Goal: Communication & Community: Answer question/provide support

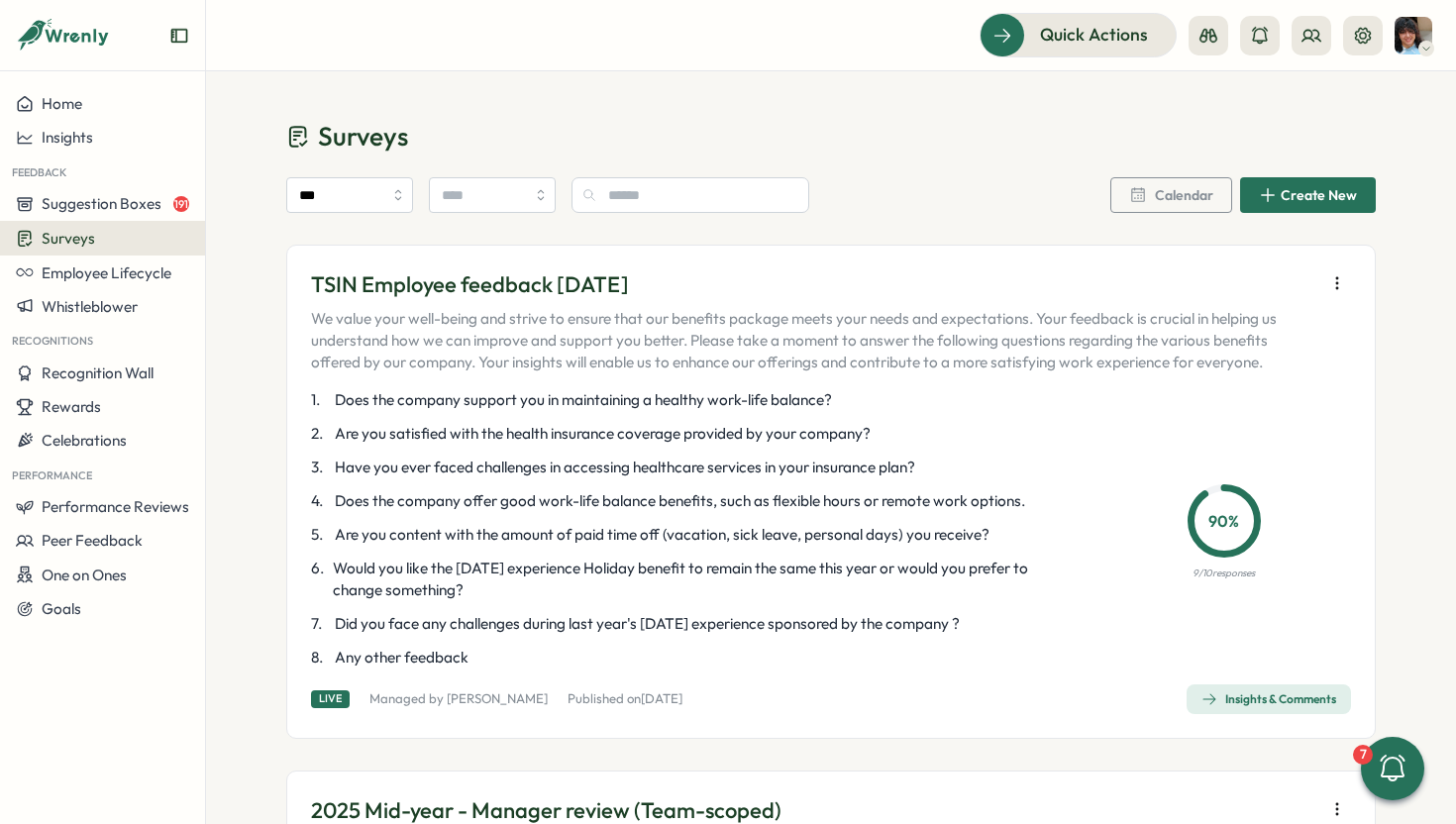
click at [1232, 698] on div "Insights & Comments" at bounding box center [1269, 699] width 135 height 16
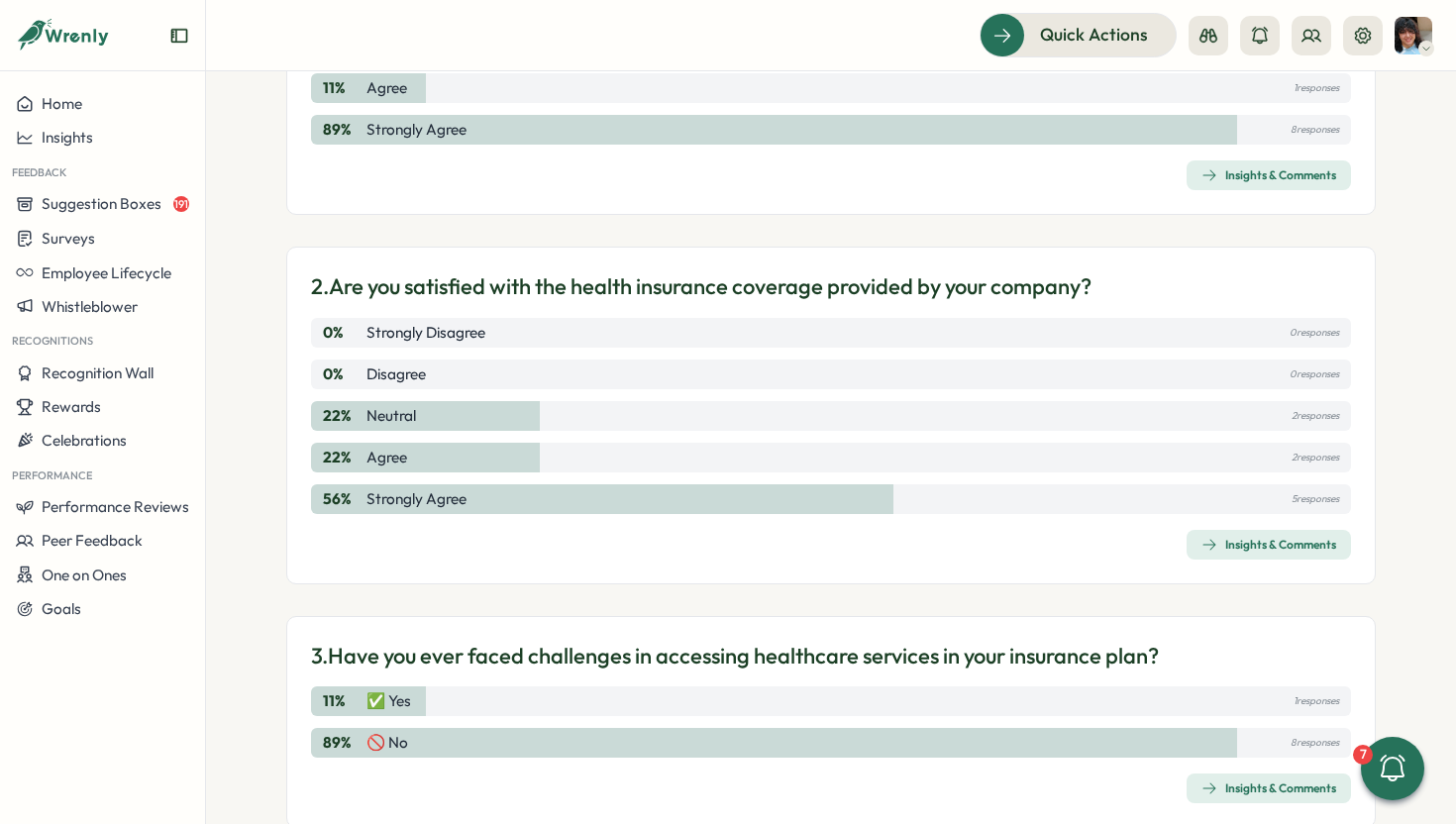
scroll to position [464, 0]
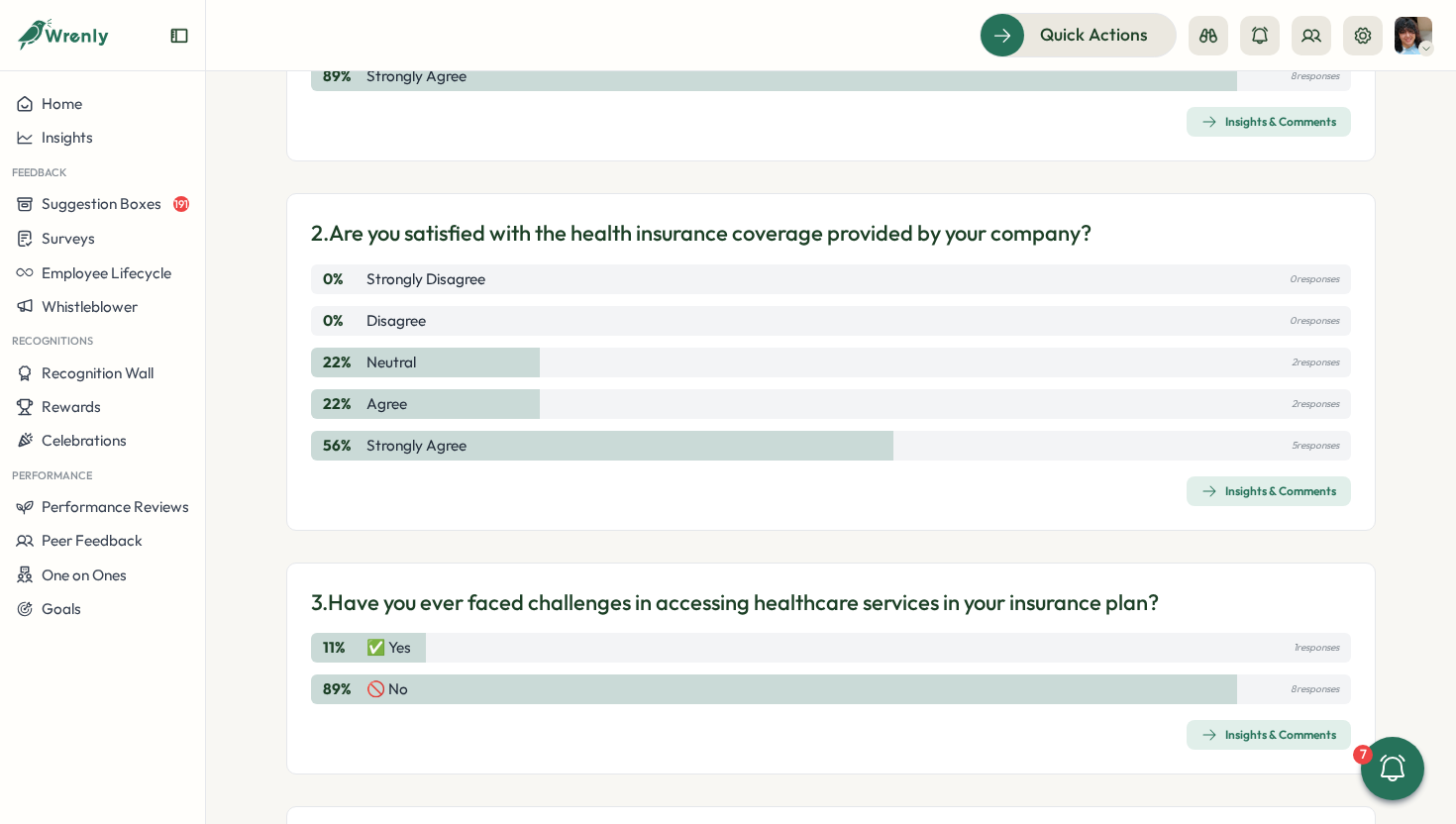
click at [1224, 494] on div "Insights & Comments" at bounding box center [1269, 491] width 135 height 16
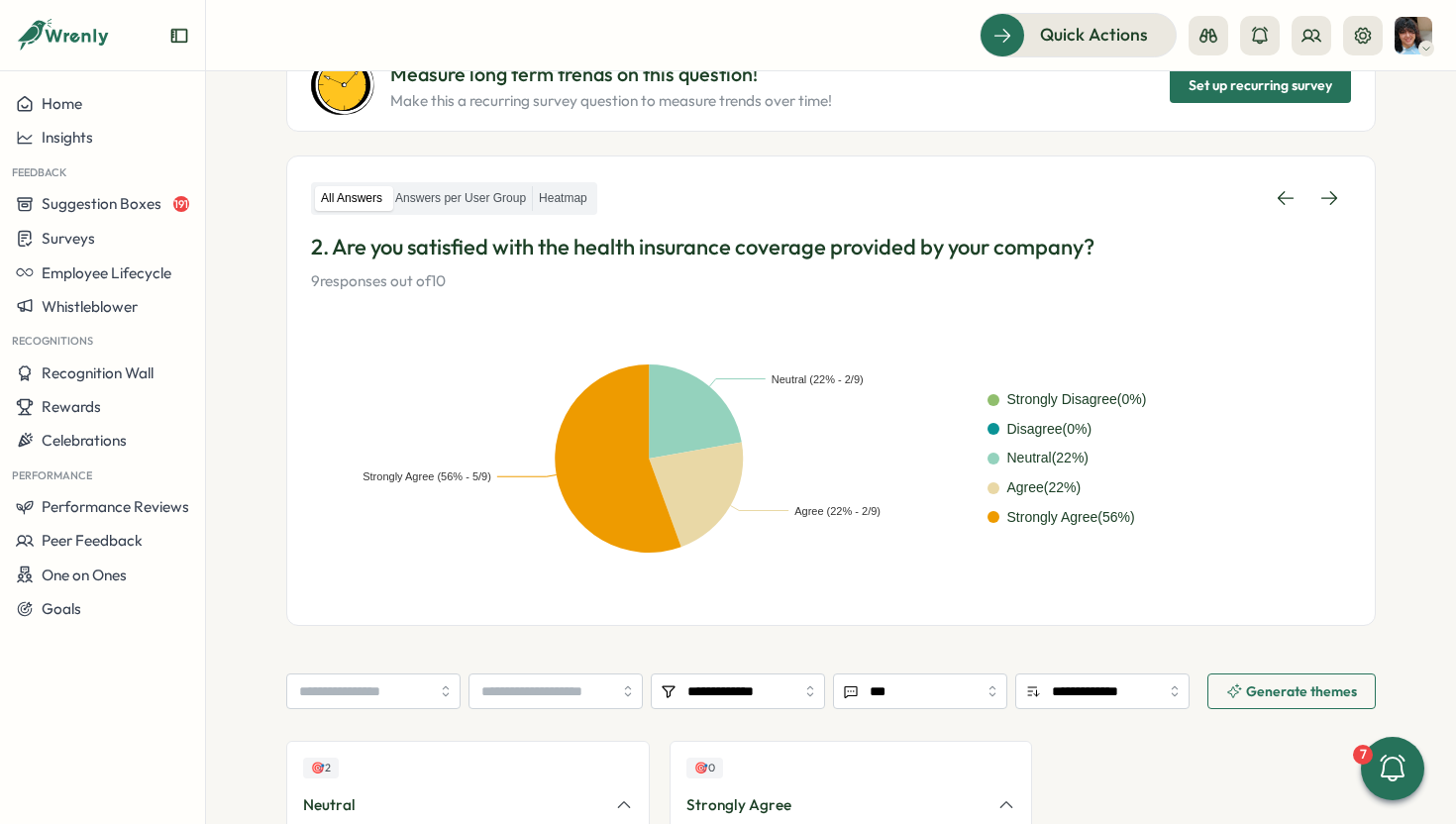
scroll to position [447, 0]
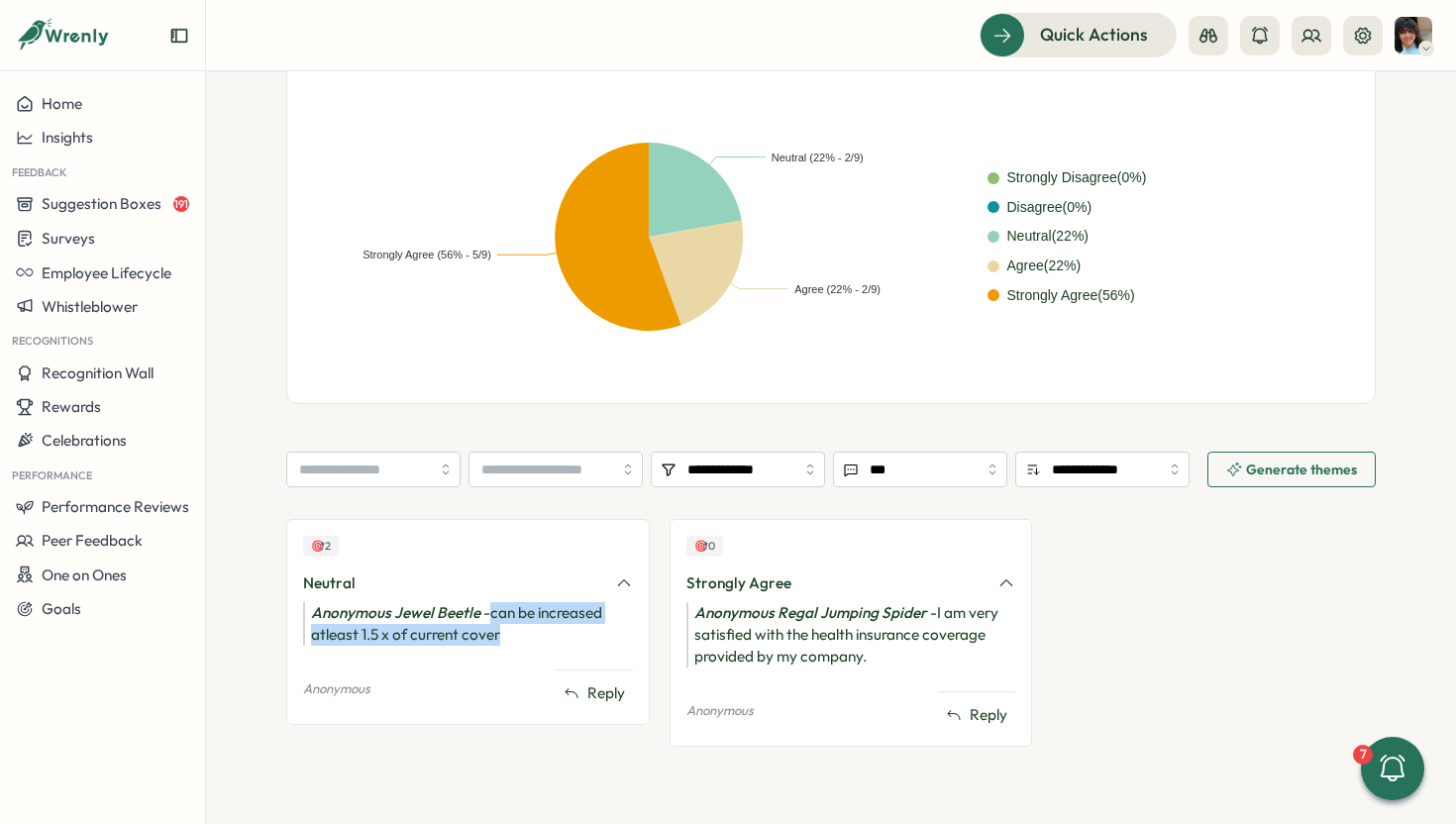
drag, startPoint x: 487, startPoint y: 614, endPoint x: 505, endPoint y: 640, distance: 31.6
click at [505, 640] on div "Anonymous Jewel Beetle - can be increased atleast 1.5 x of current cover" at bounding box center [468, 624] width 330 height 44
click at [527, 639] on div "Anonymous Jewel Beetle - can be increased atleast 1.5 x of current cover" at bounding box center [468, 624] width 330 height 44
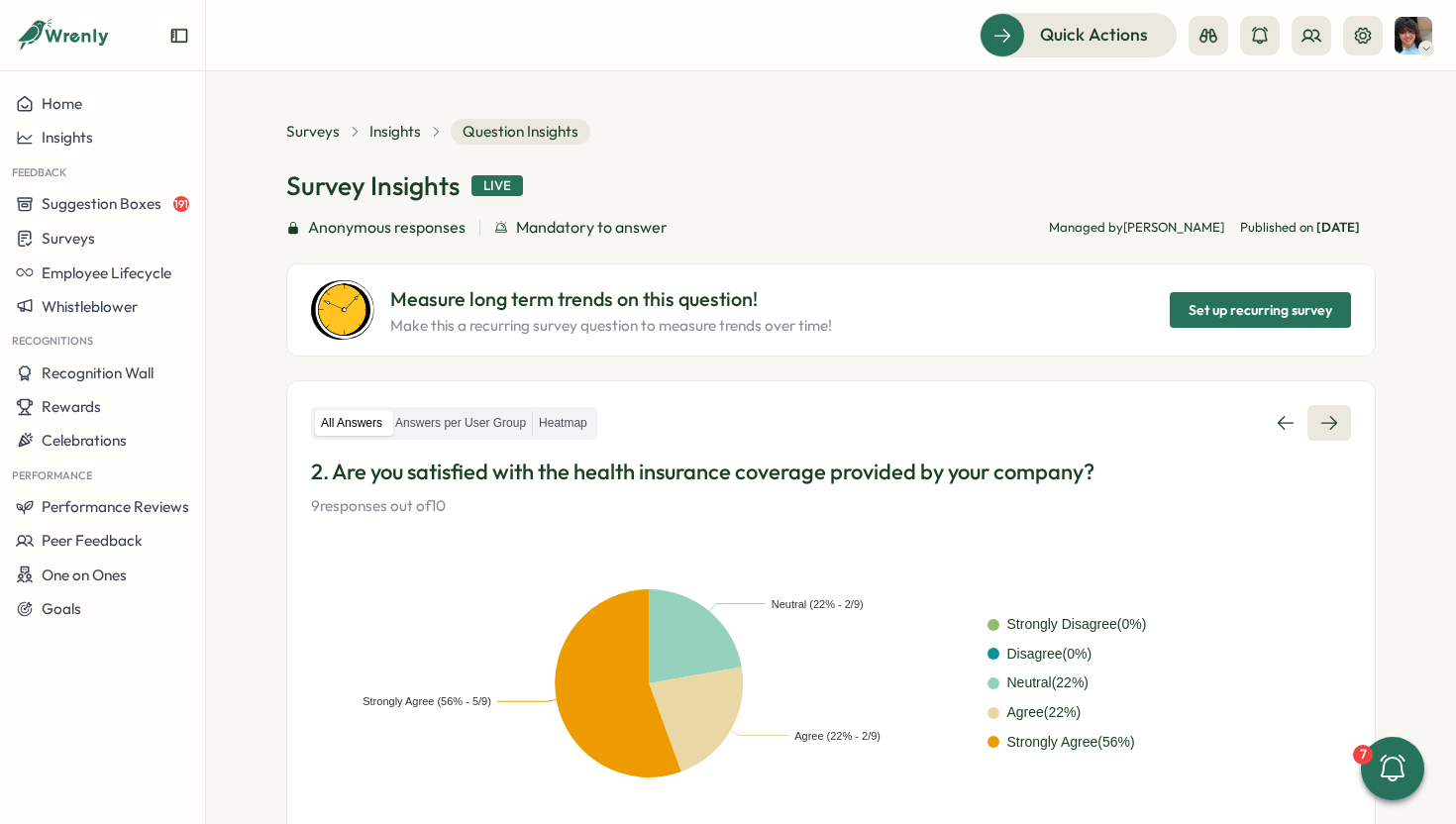
click at [1335, 422] on link at bounding box center [1329, 423] width 44 height 36
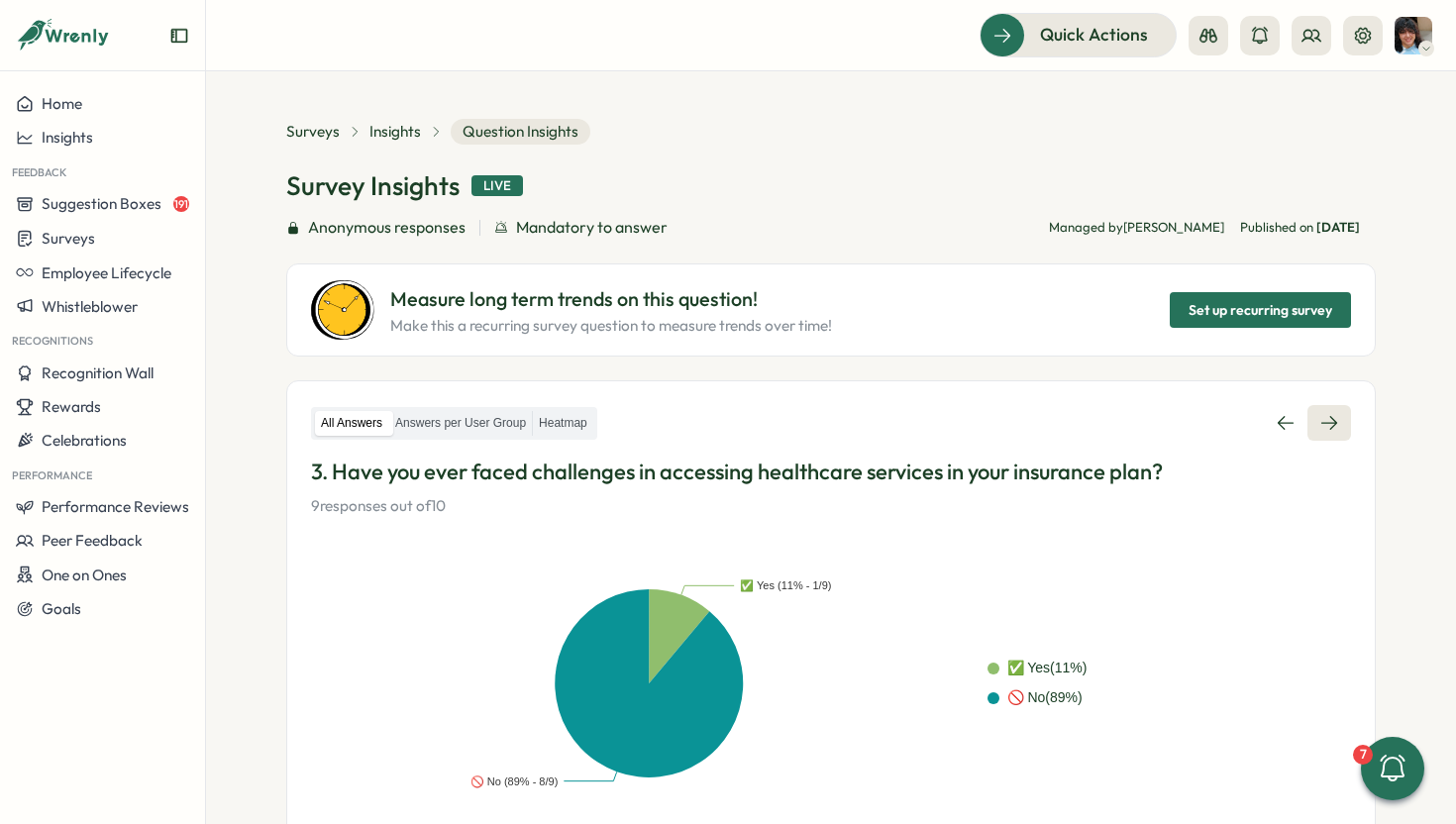
click at [1323, 420] on icon at bounding box center [1329, 423] width 20 height 20
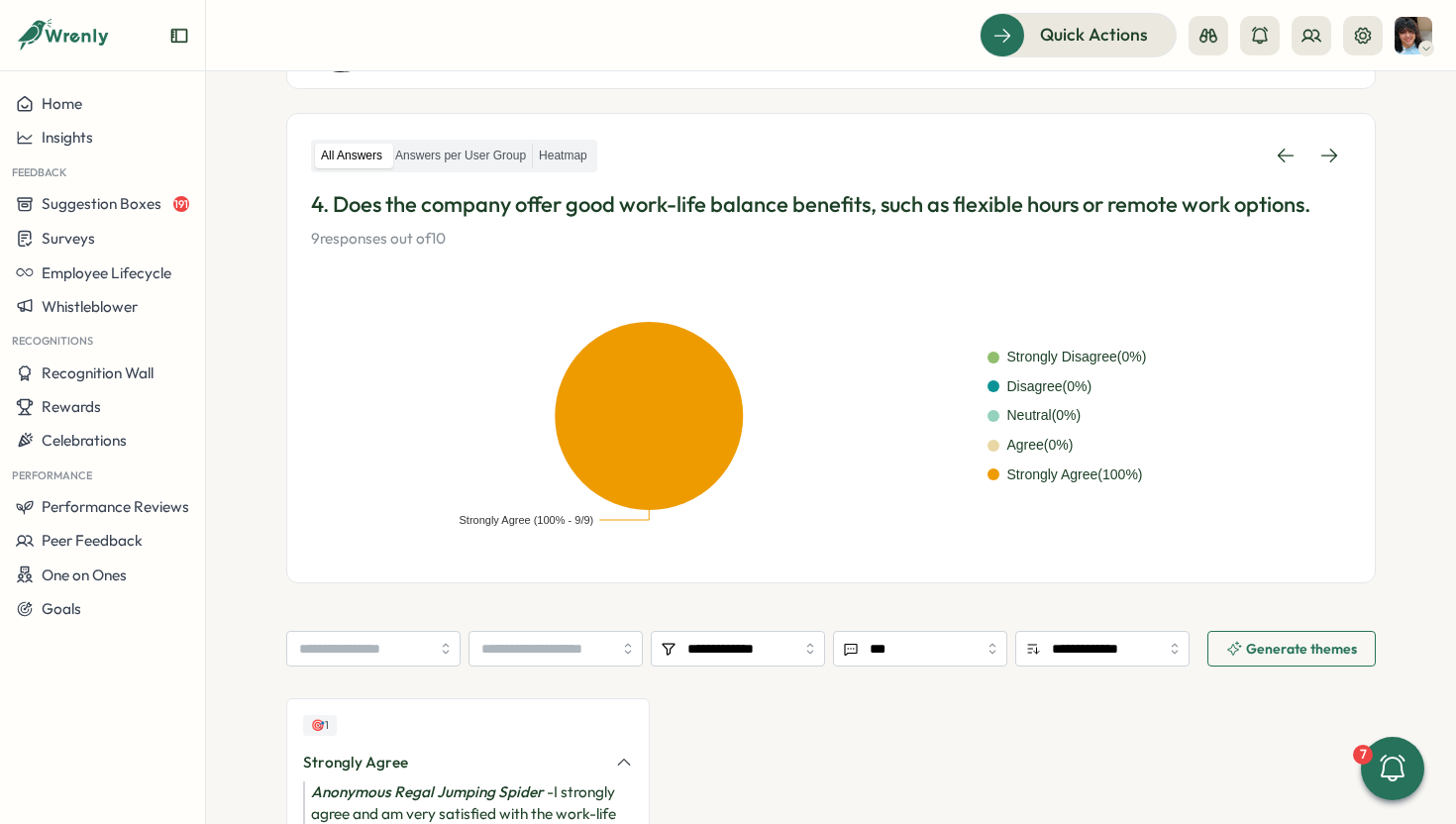
scroll to position [83, 0]
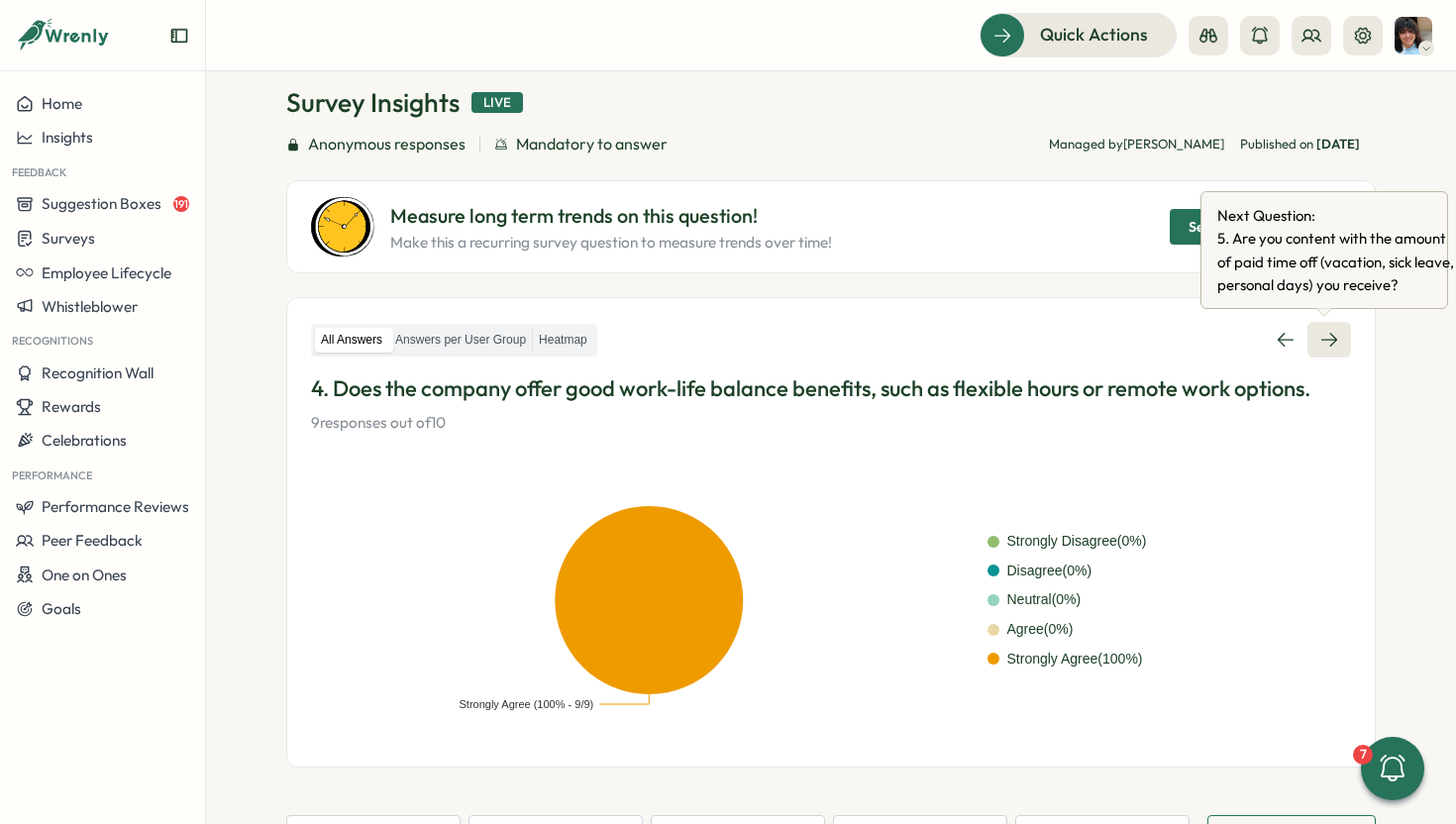
click at [1329, 333] on icon at bounding box center [1329, 340] width 20 height 20
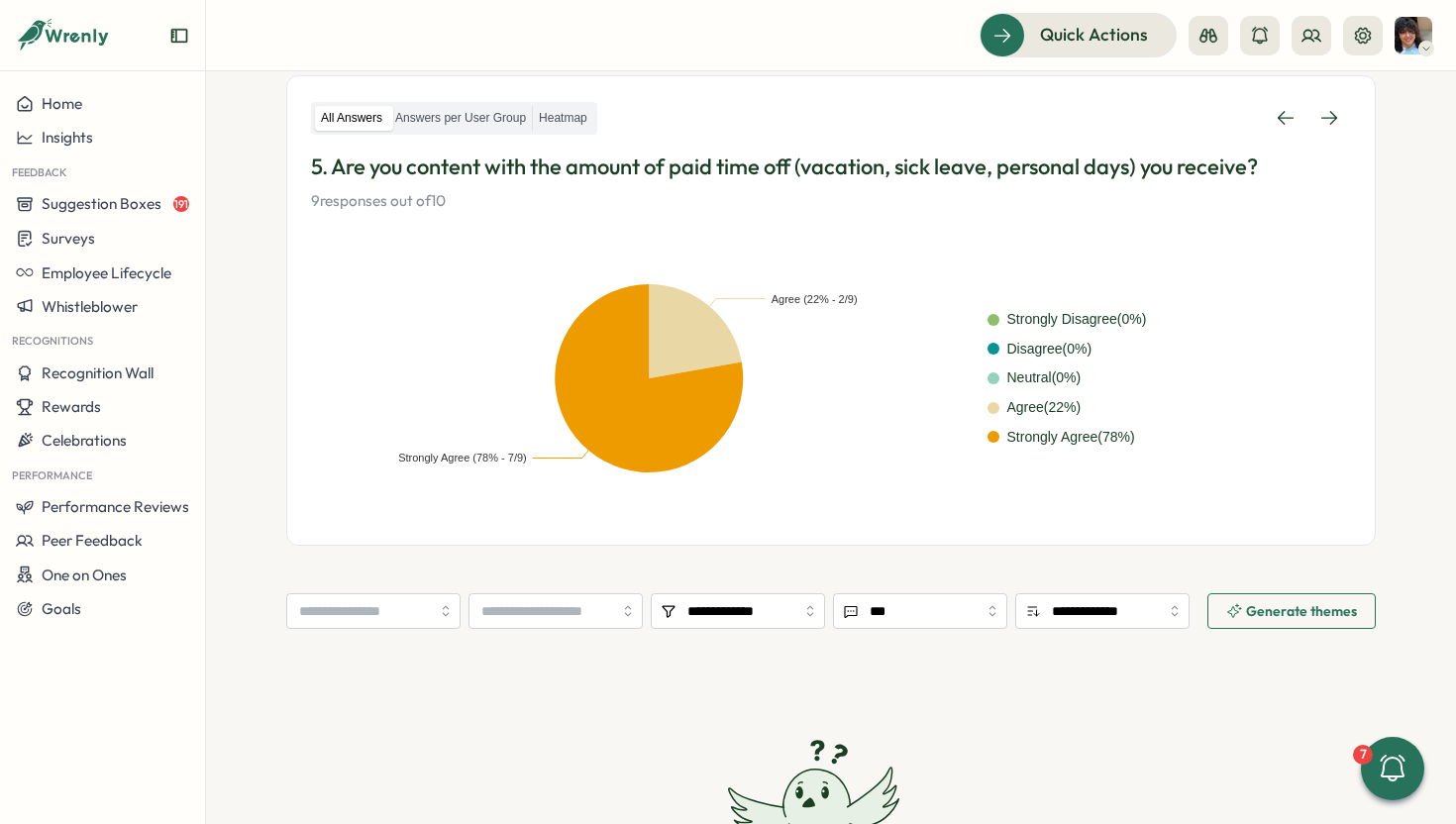
scroll to position [312, 0]
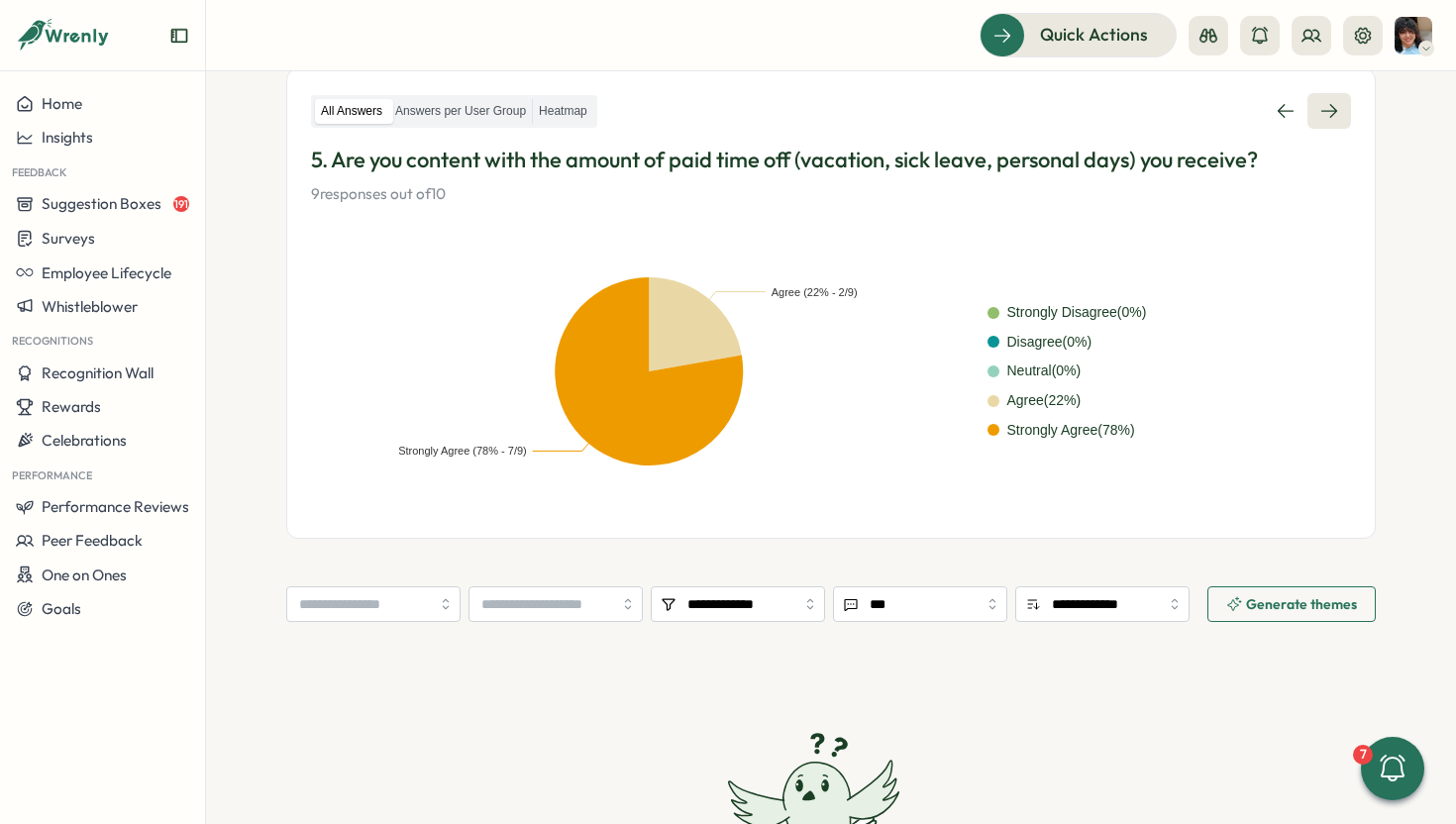
click at [1331, 112] on icon at bounding box center [1329, 111] width 16 height 14
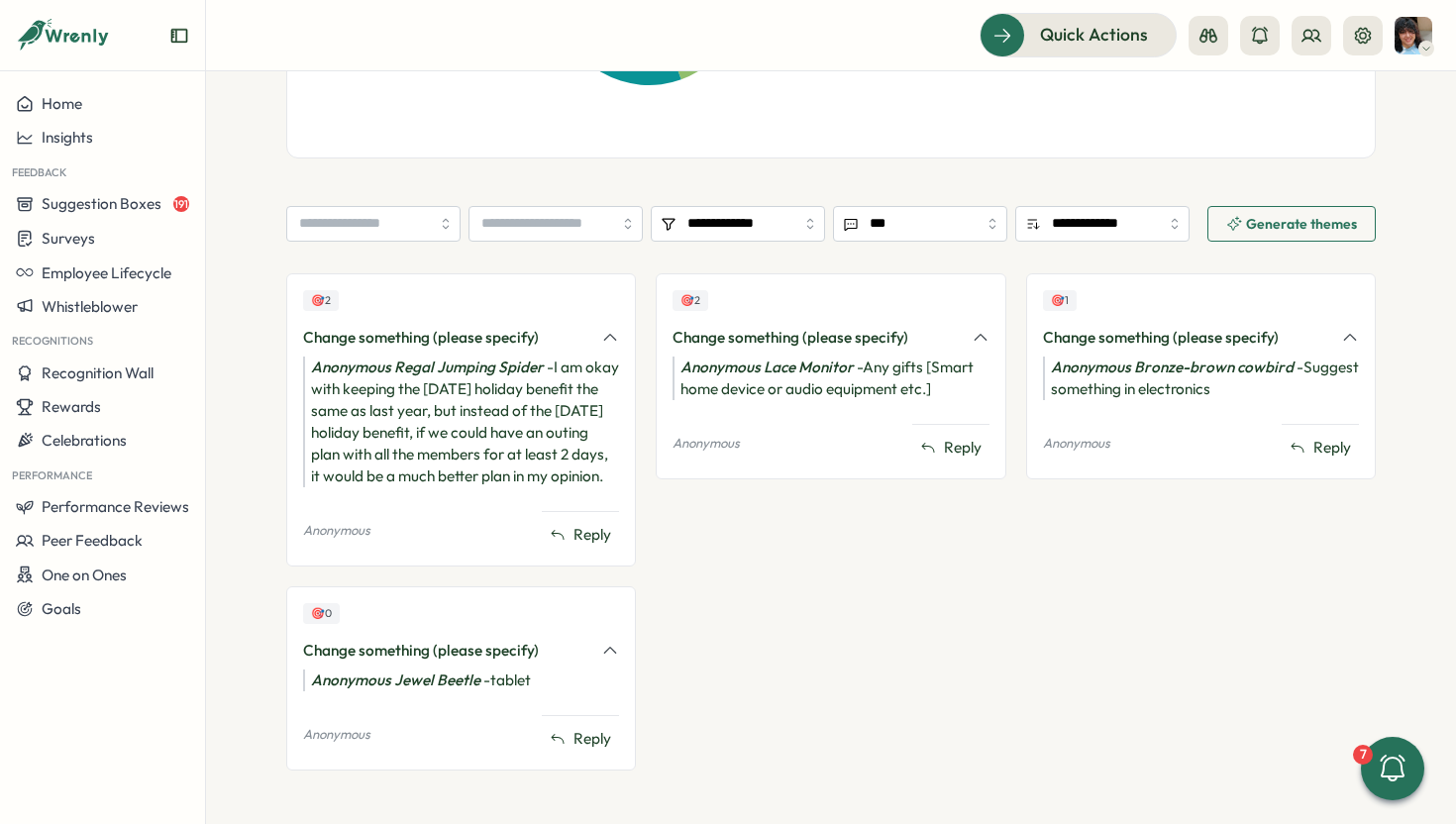
scroll to position [737, 0]
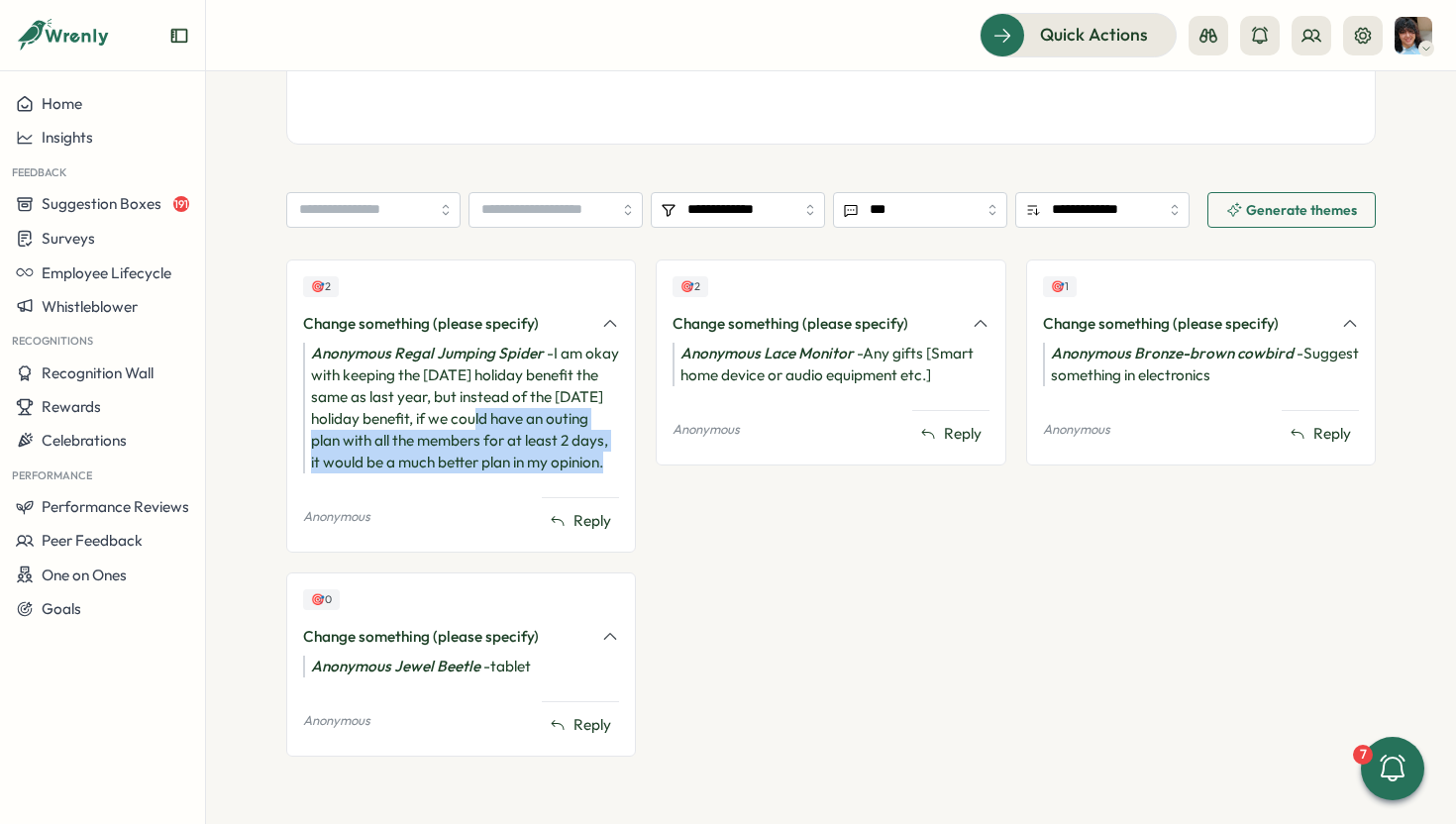
drag, startPoint x: 472, startPoint y: 421, endPoint x: 602, endPoint y: 470, distance: 138.9
click at [603, 470] on div "Anonymous Regal Jumping Spider - I am okay with keeping the Diwali holiday bene…" at bounding box center [461, 408] width 316 height 131
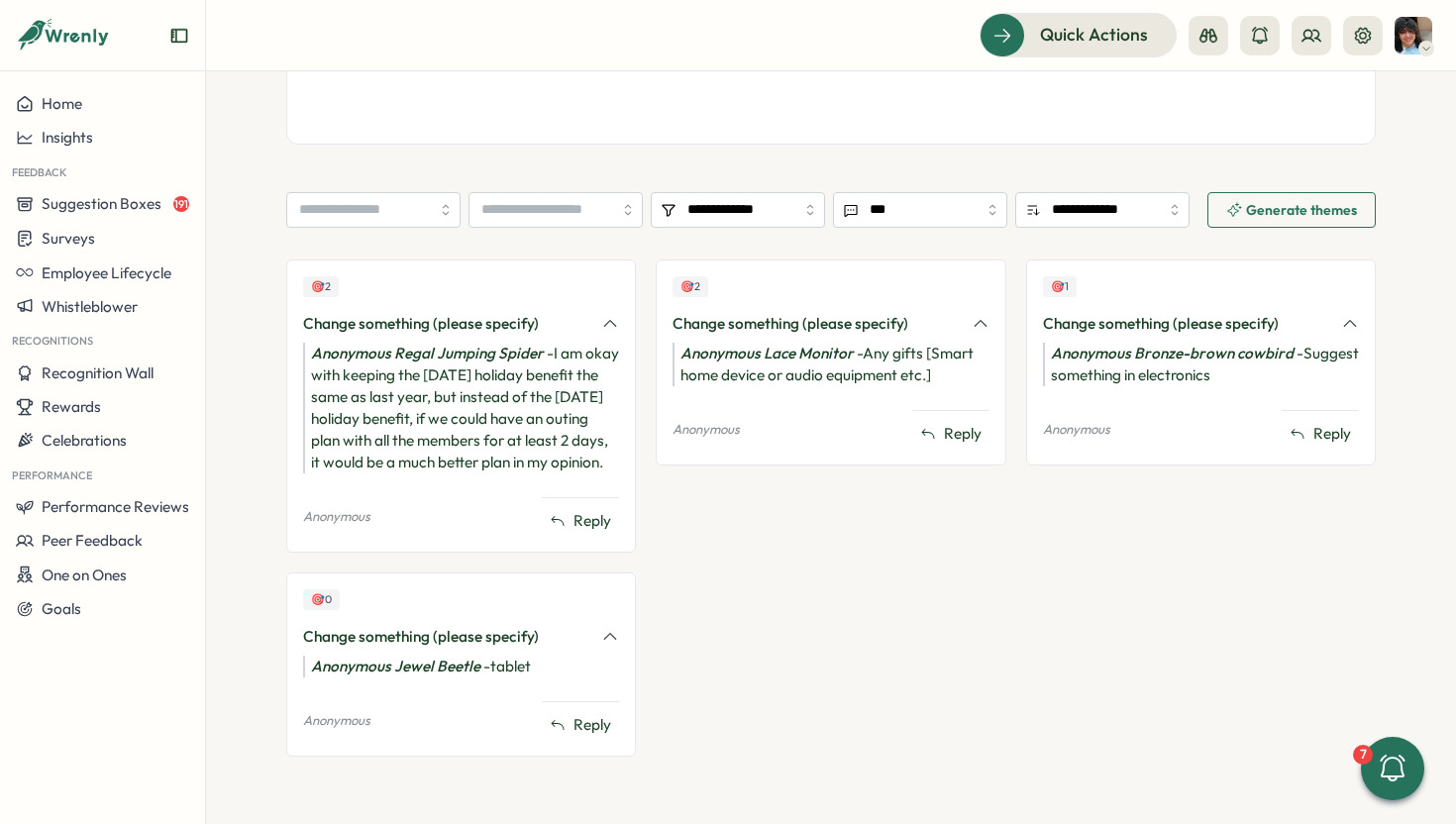
click at [873, 357] on div "Anonymous Lace Monitor - Any gifts [Smart home device or audio equipment etc.]" at bounding box center [830, 364] width 316 height 44
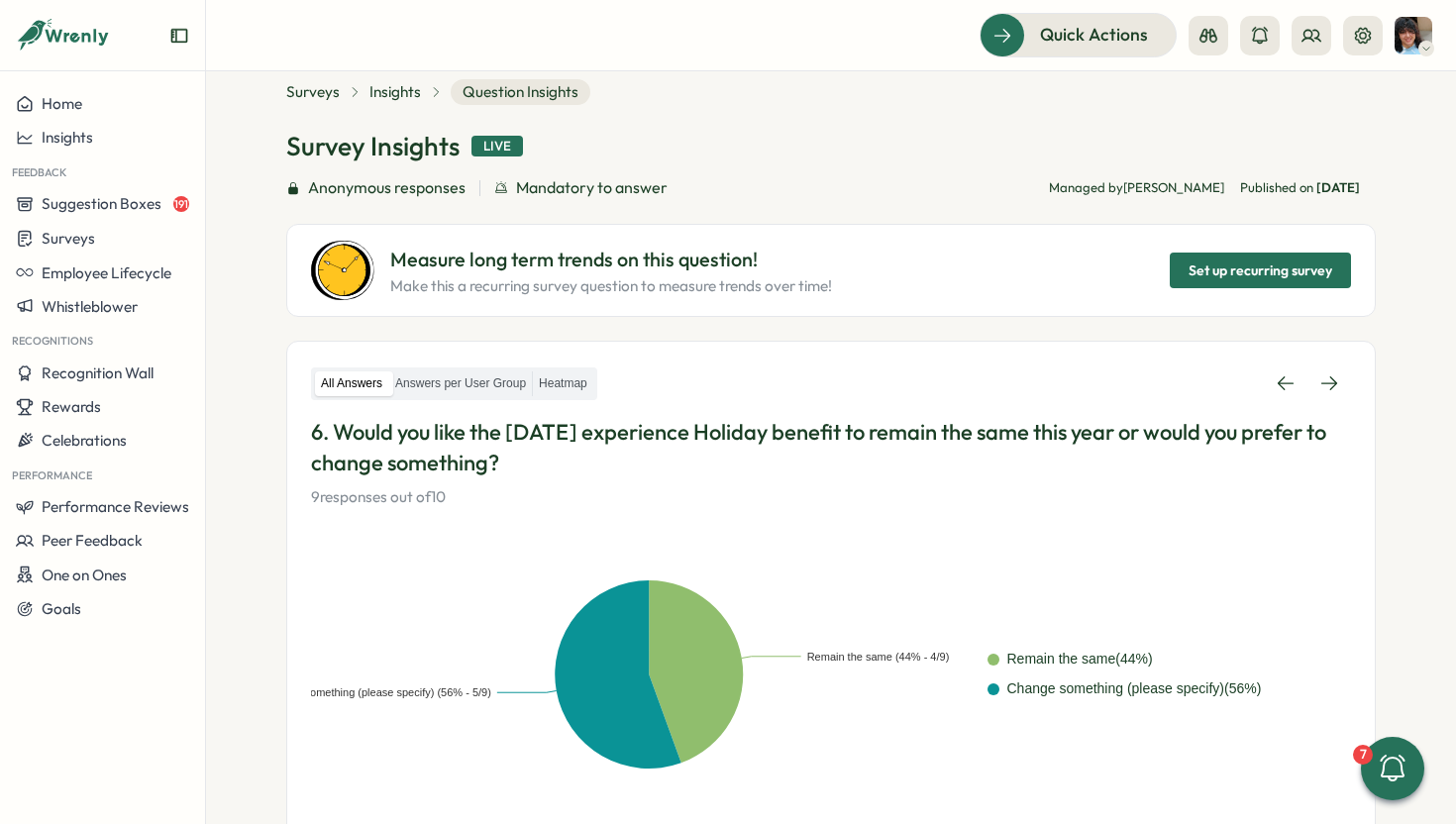
scroll to position [58, 0]
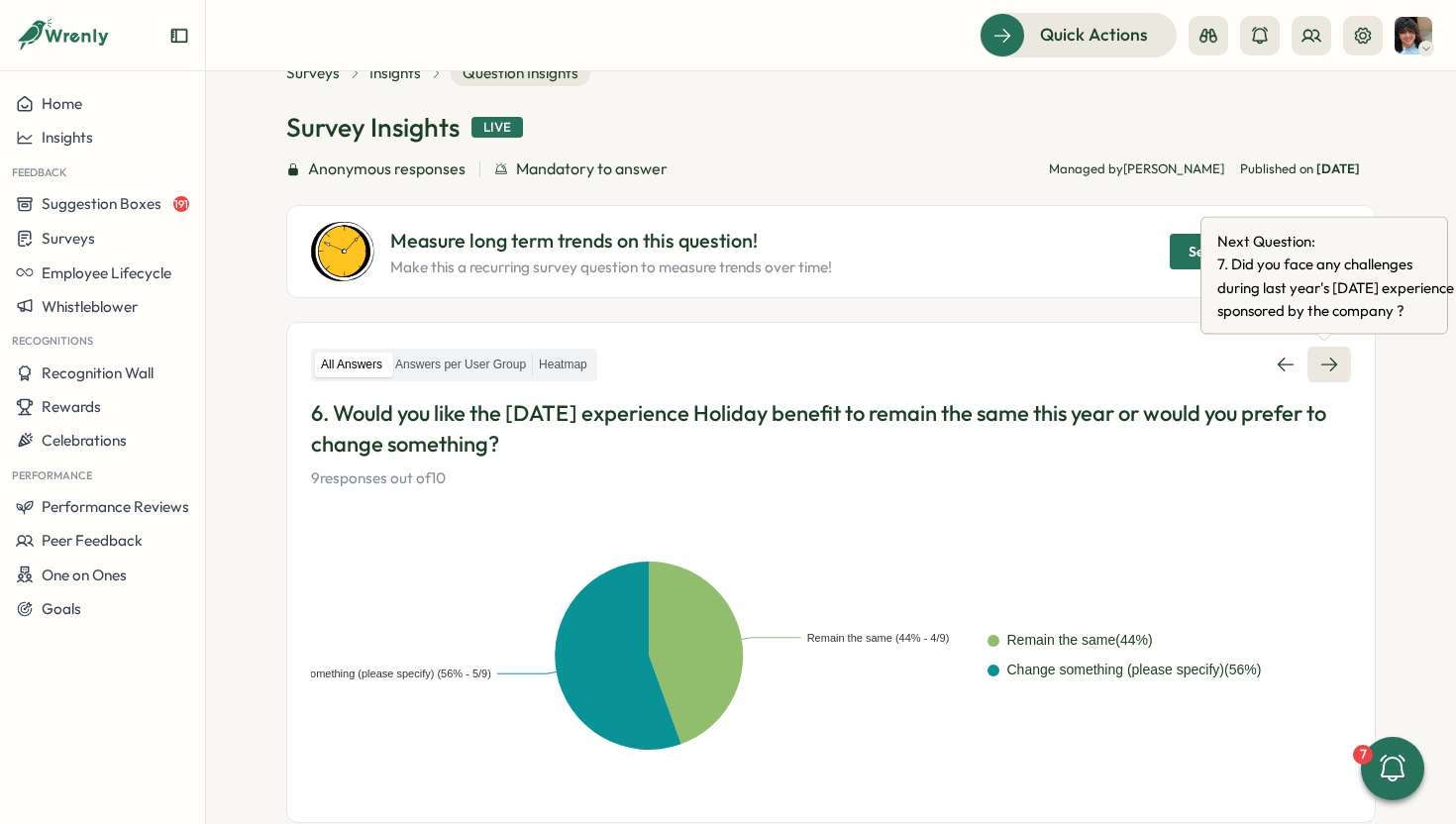
click at [1319, 360] on icon at bounding box center [1329, 364] width 20 height 20
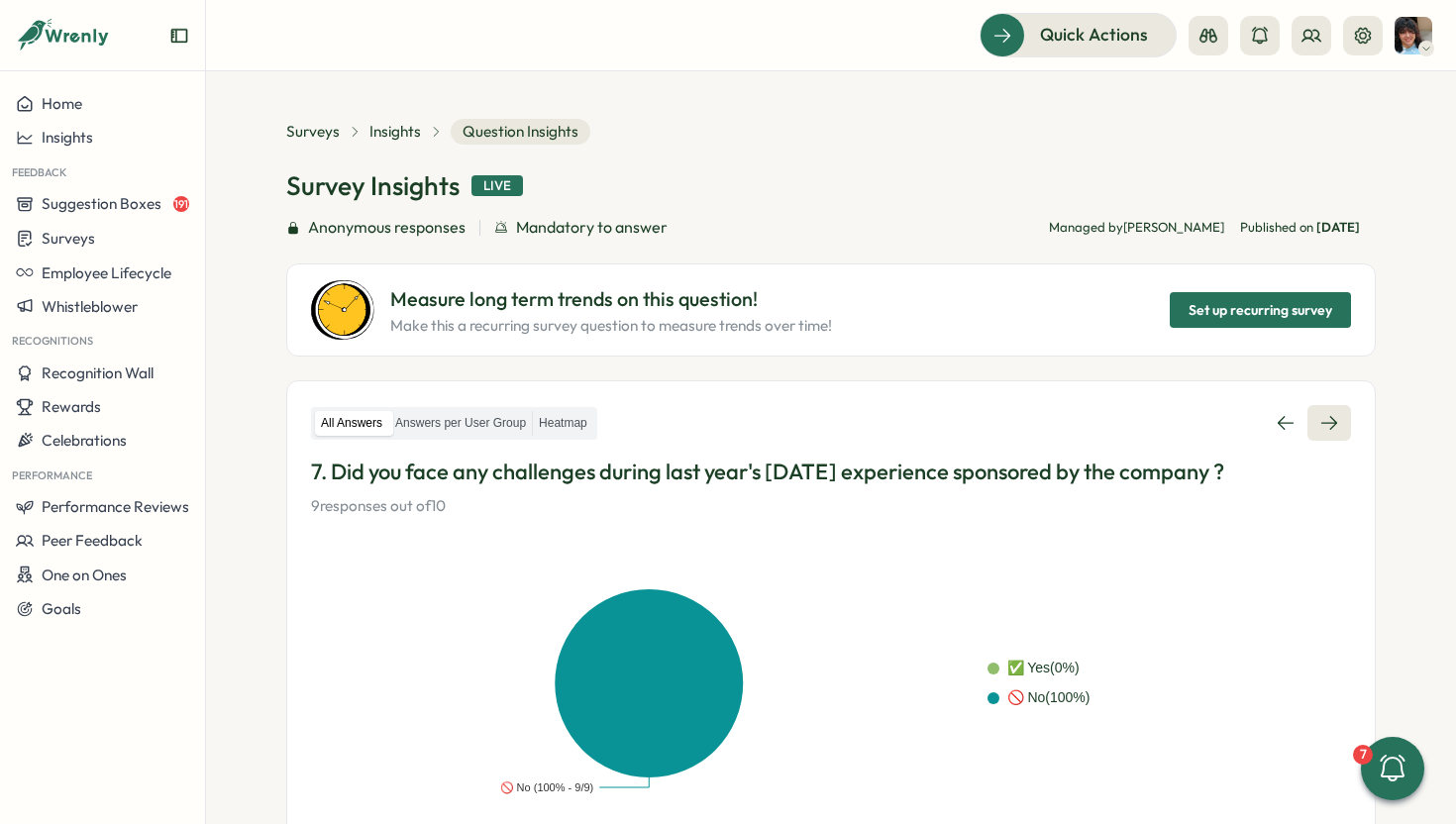
click at [1323, 423] on icon at bounding box center [1329, 423] width 20 height 20
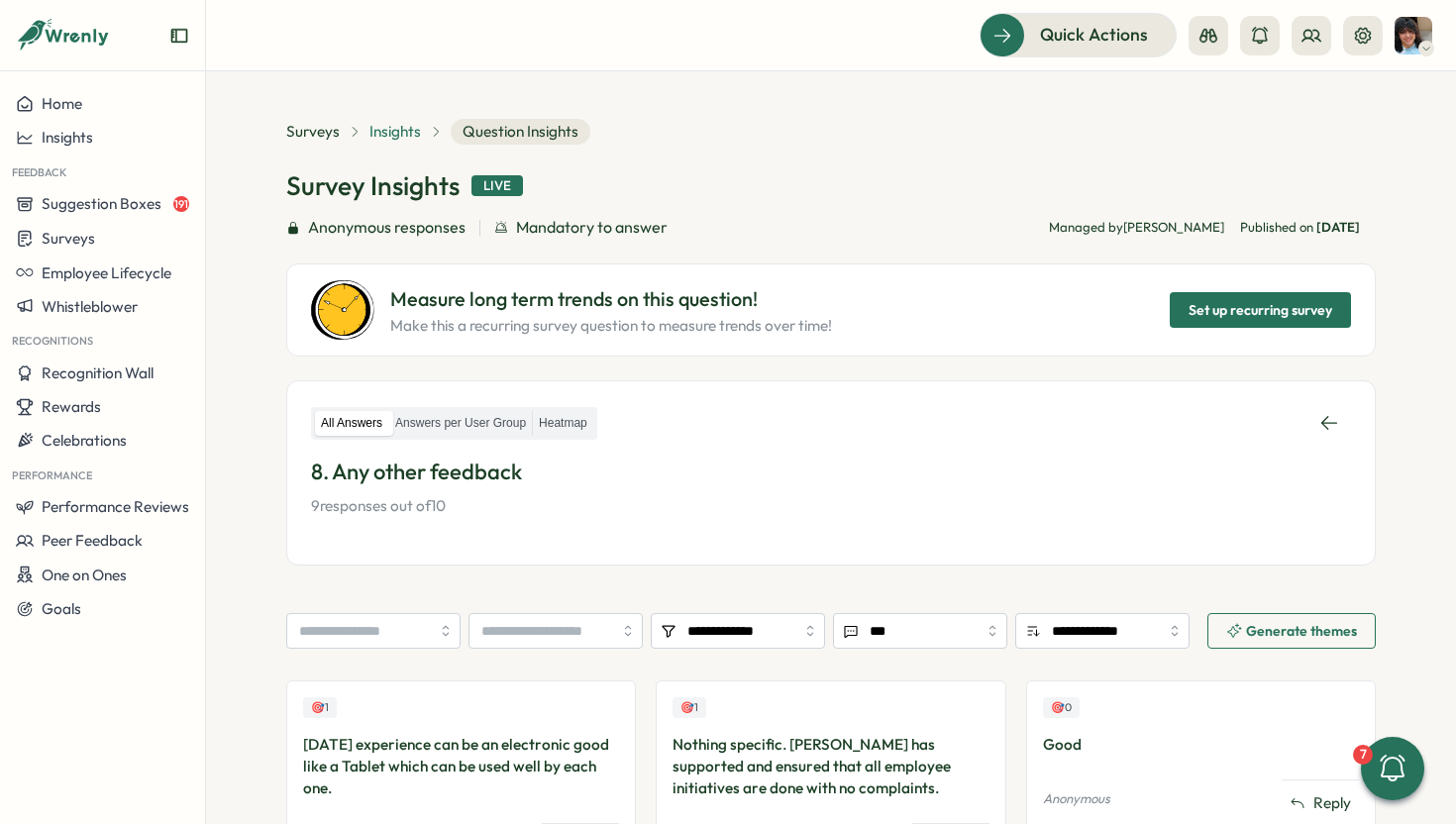
click at [399, 135] on span "Insights" at bounding box center [395, 132] width 52 height 22
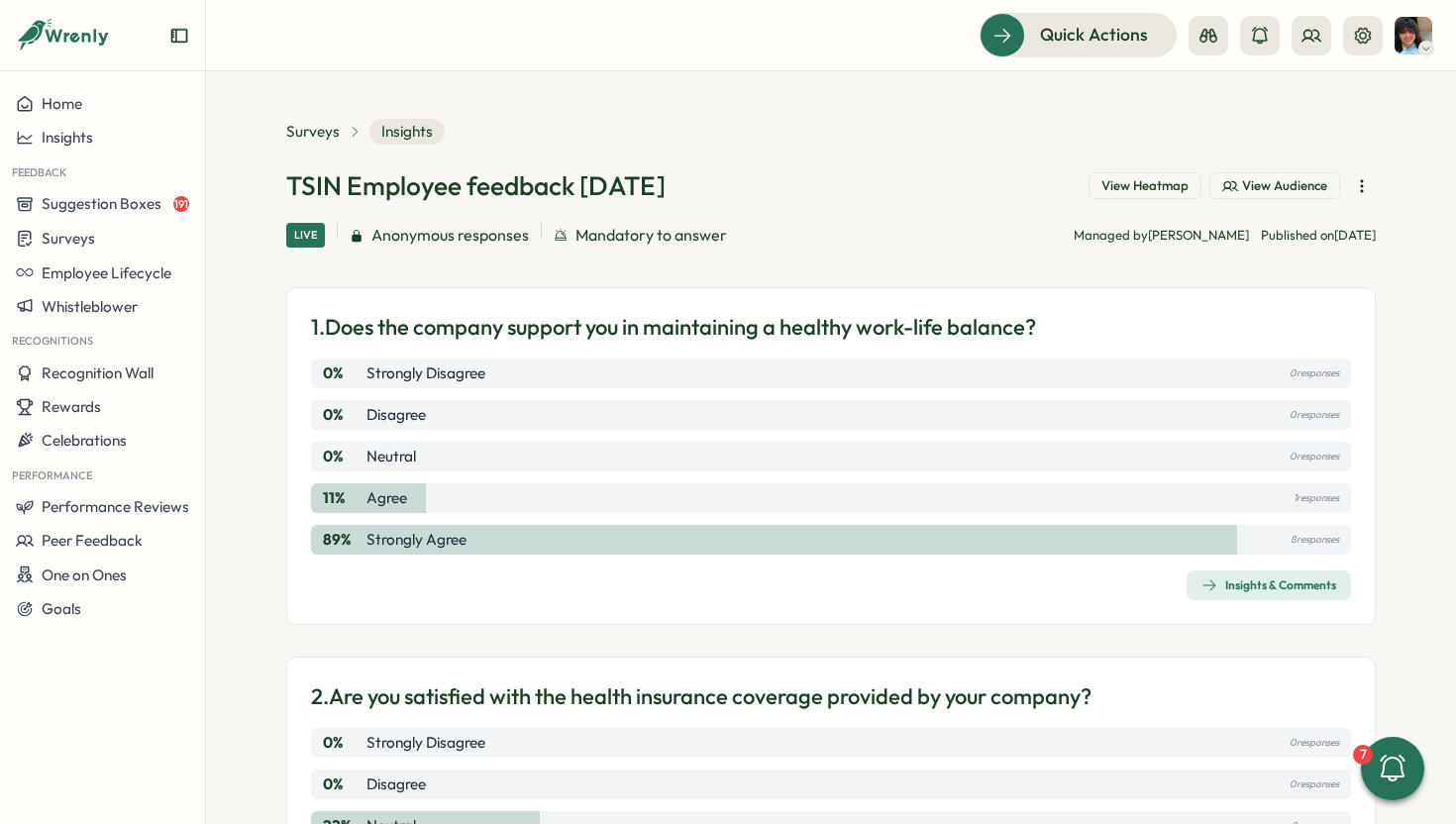
click at [1353, 190] on icon "button" at bounding box center [1362, 186] width 20 height 20
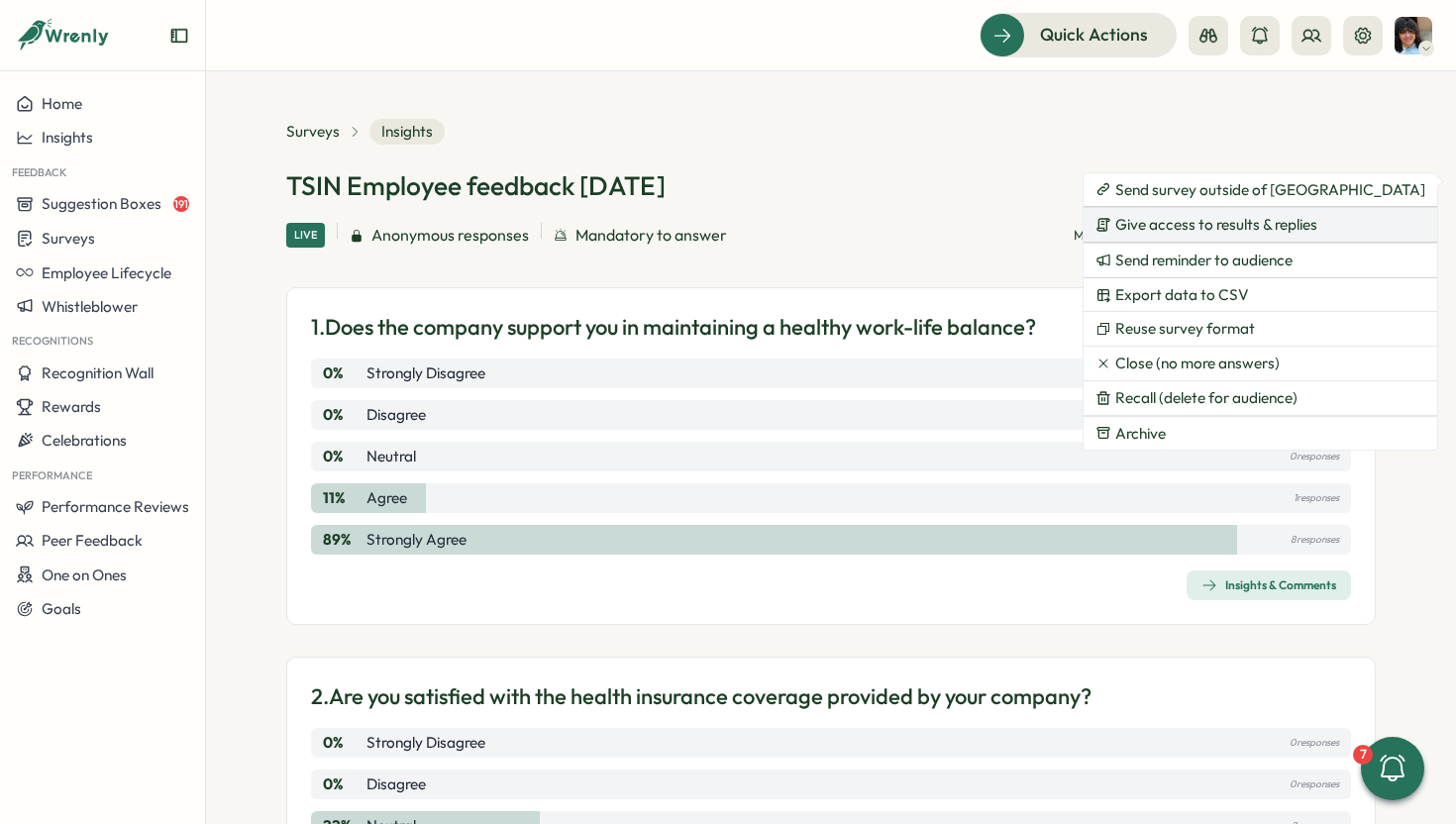
click at [1196, 224] on span "Give access to results & replies" at bounding box center [1216, 225] width 202 height 18
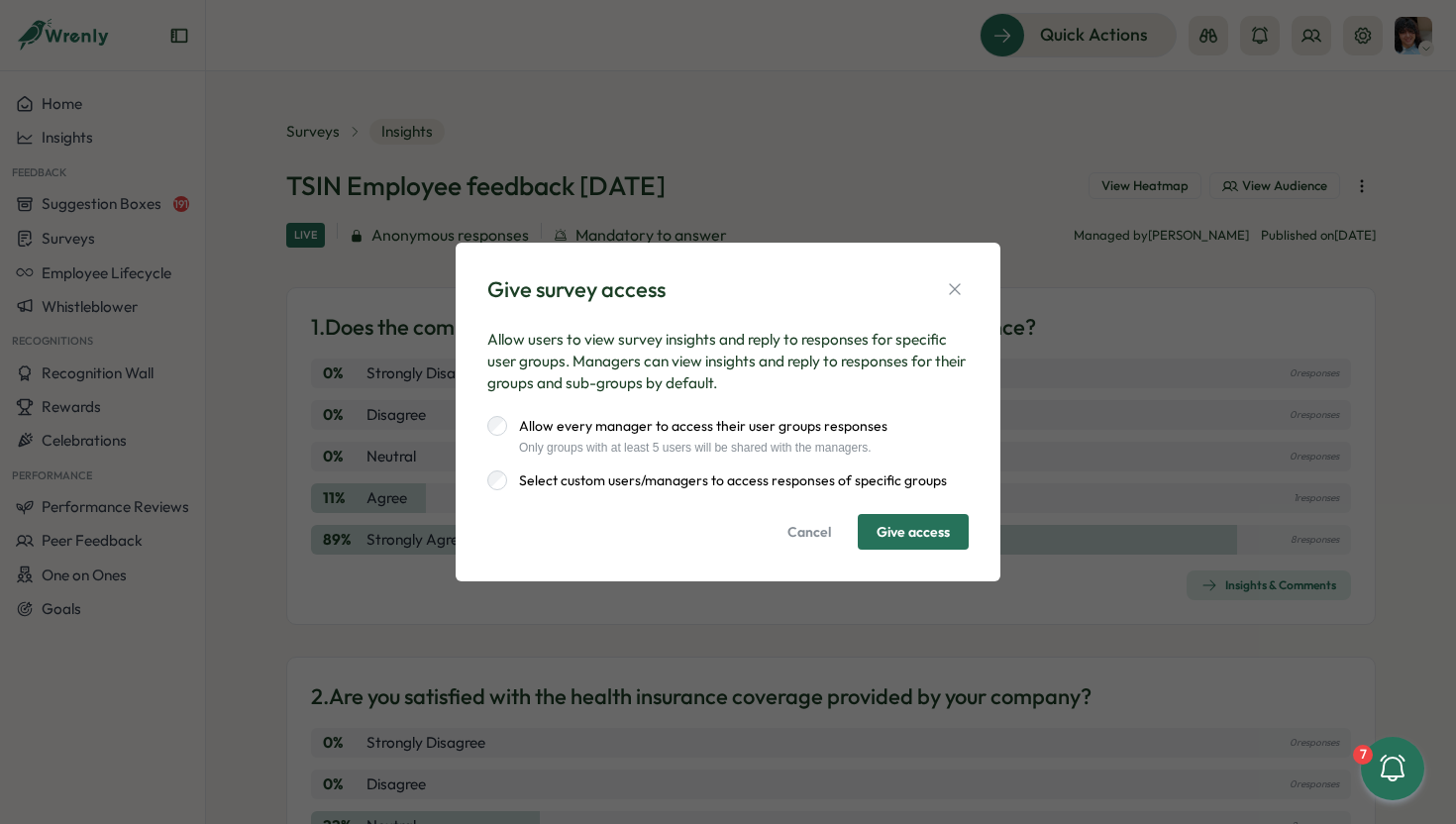
click at [645, 483] on label "Select custom users/managers to access responses of specific groups" at bounding box center [727, 480] width 440 height 20
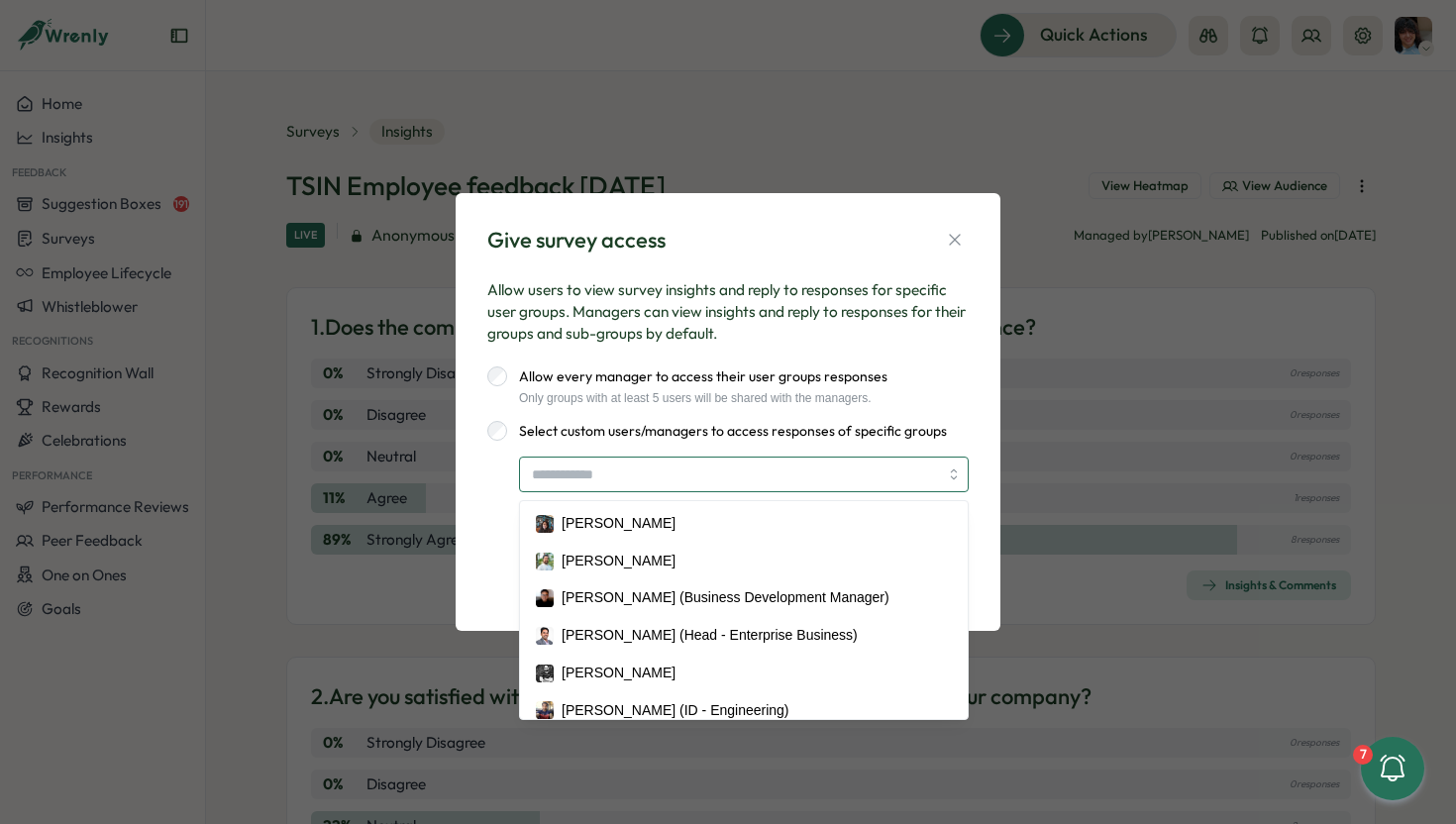
click at [666, 476] on input "search" at bounding box center [735, 474] width 406 height 34
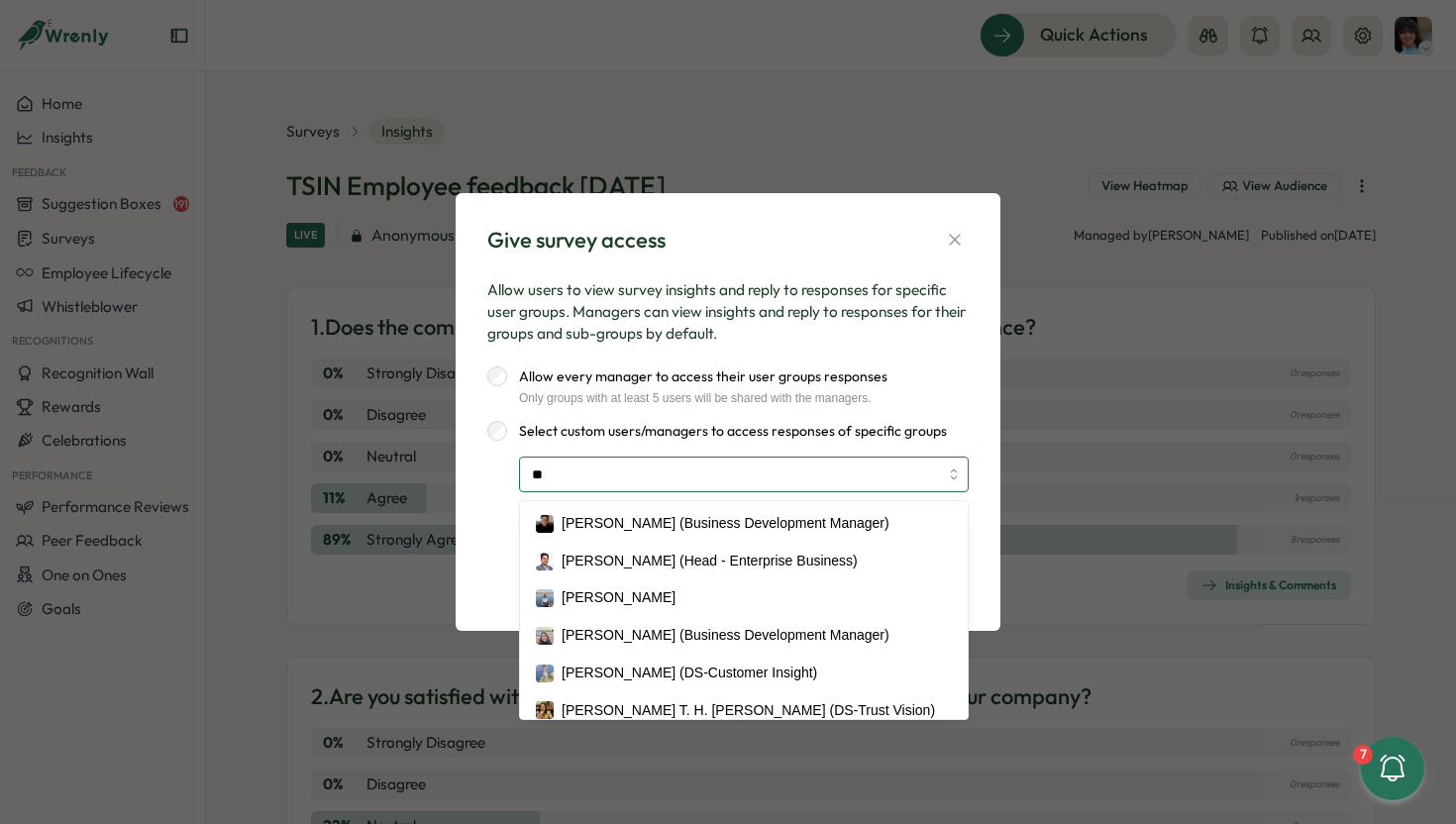
type input "***"
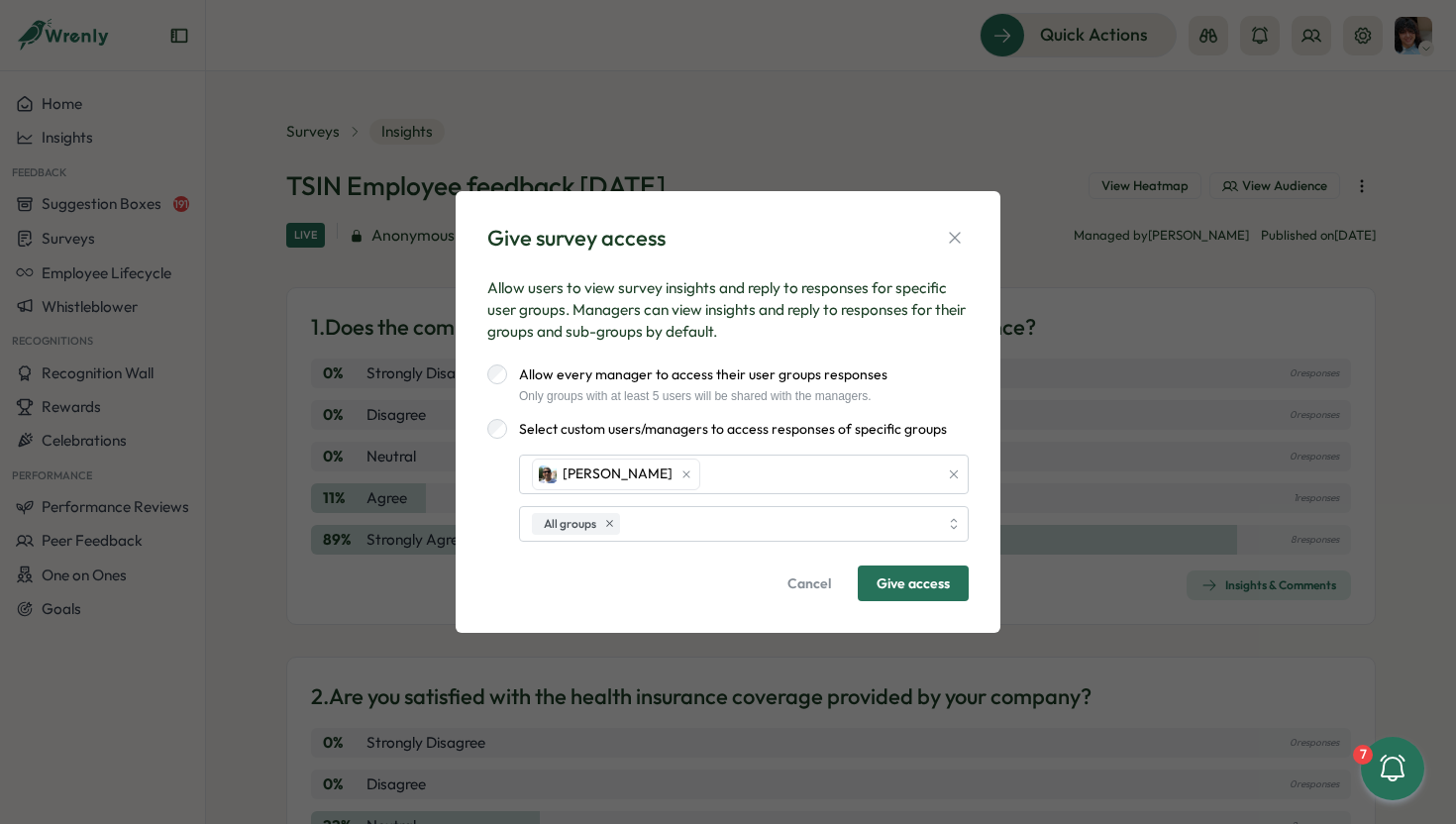
click at [488, 498] on div "Sid KOHLI All groups" at bounding box center [728, 498] width 481 height 87
click at [932, 591] on span "Give access" at bounding box center [913, 583] width 73 height 34
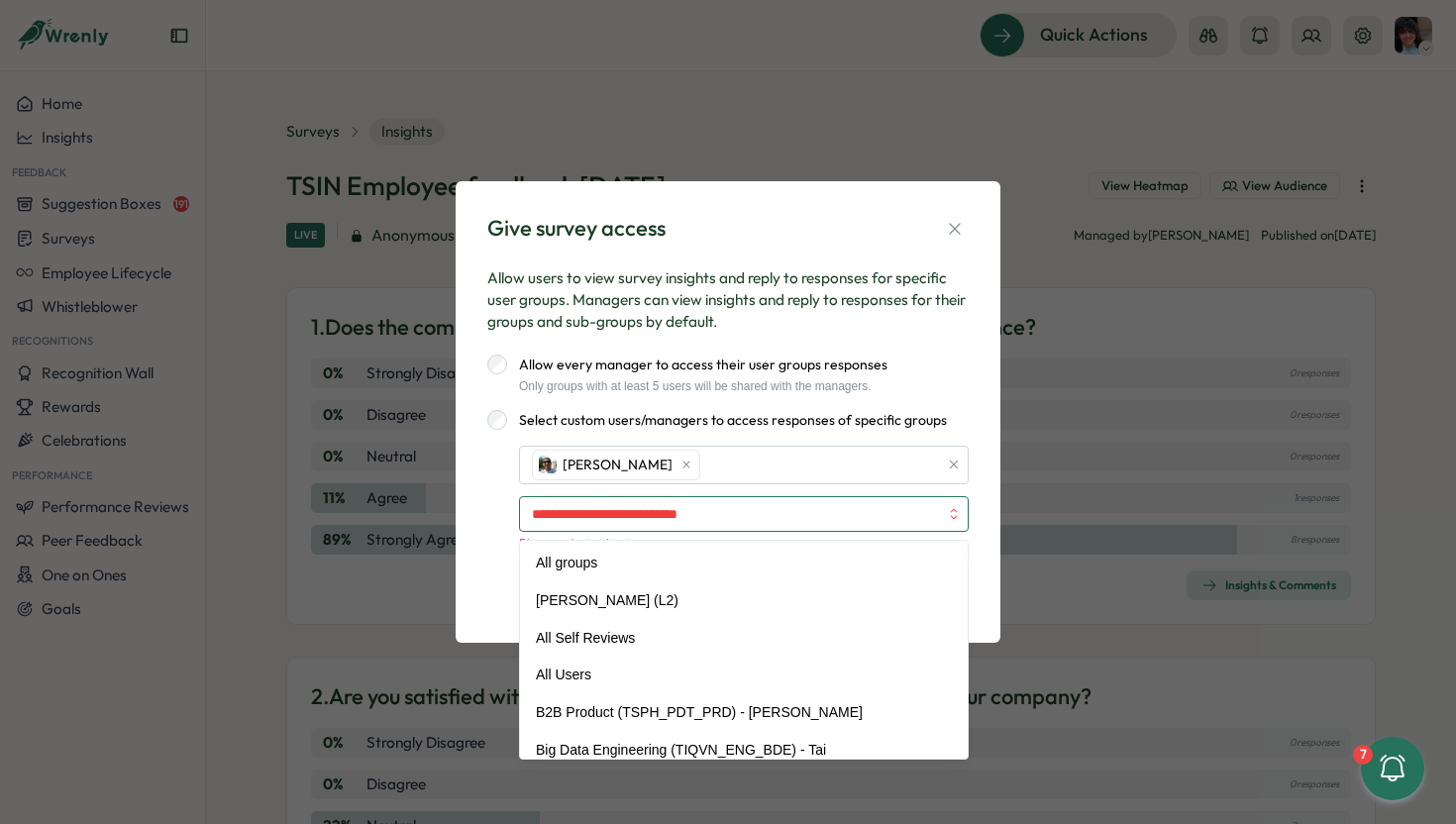
click at [827, 522] on input "search" at bounding box center [735, 514] width 406 height 34
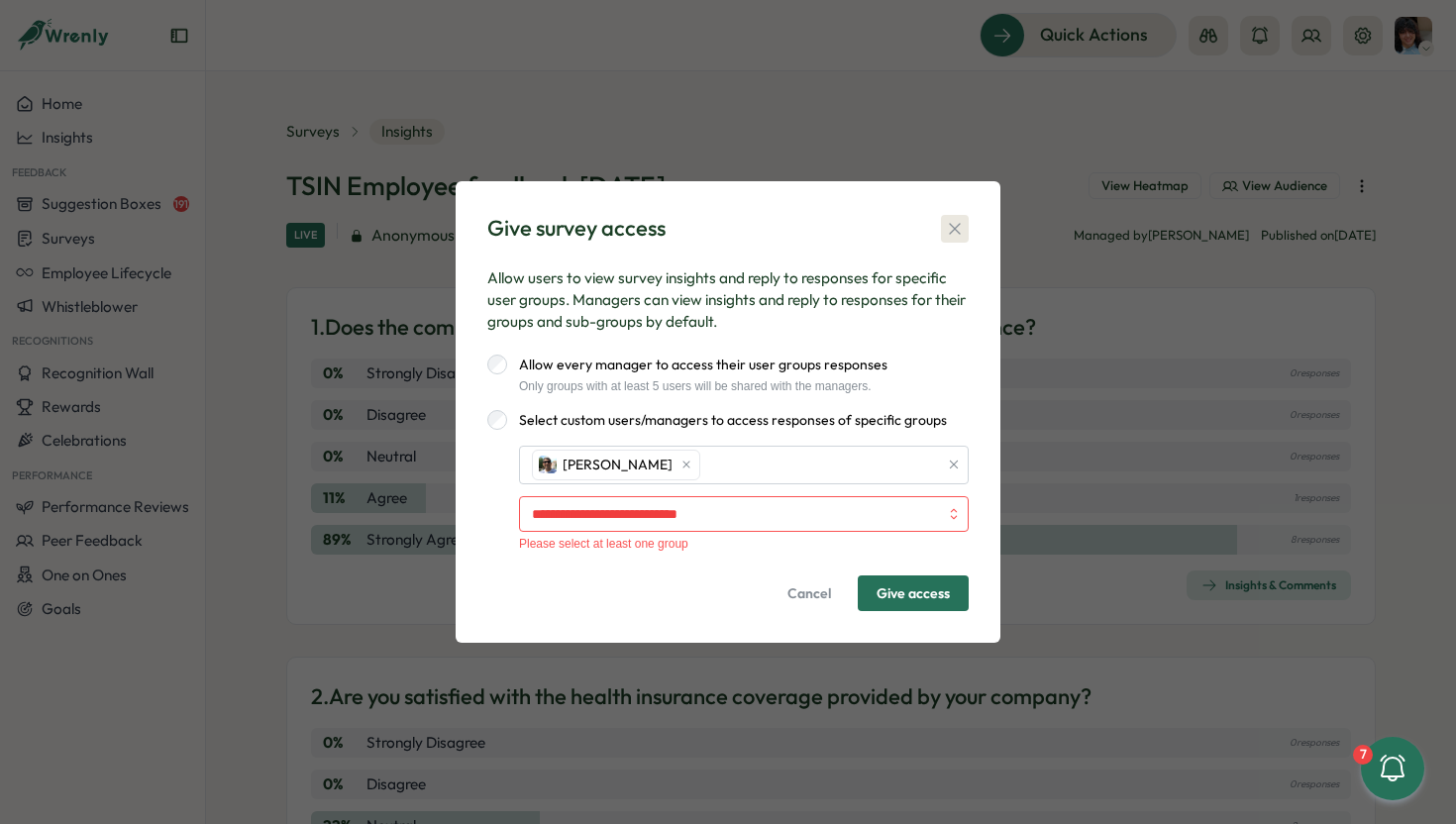
click at [954, 233] on icon "button" at bounding box center [955, 229] width 20 height 20
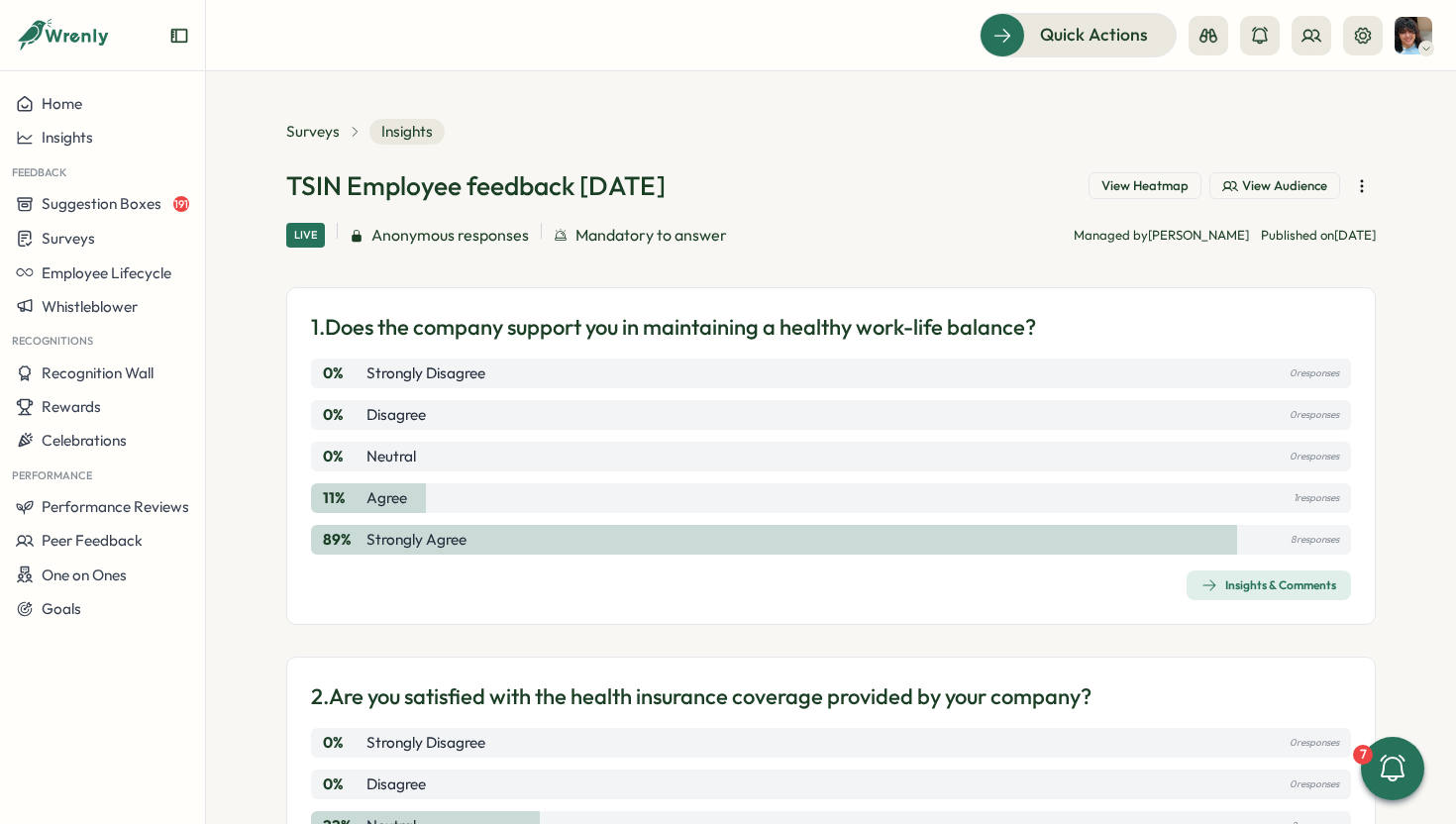
click at [926, 221] on div "TSIN Employee feedback August 2025 View Heatmap View Audience Live Anonymous re…" at bounding box center [831, 208] width 1090 height 79
click at [1352, 187] on icon "button" at bounding box center [1362, 186] width 20 height 20
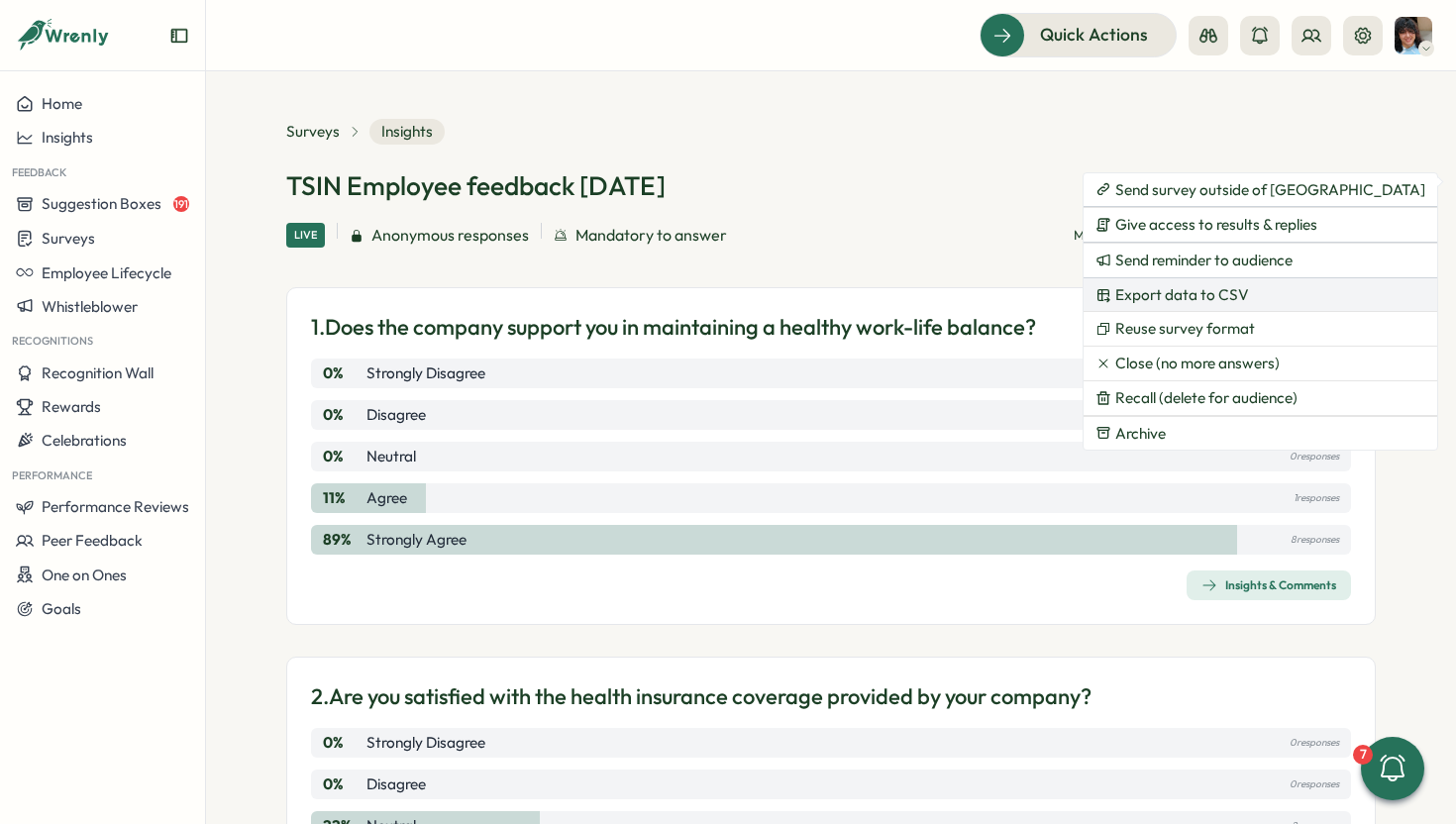
click at [1165, 295] on span "Export data to CSV" at bounding box center [1182, 295] width 134 height 18
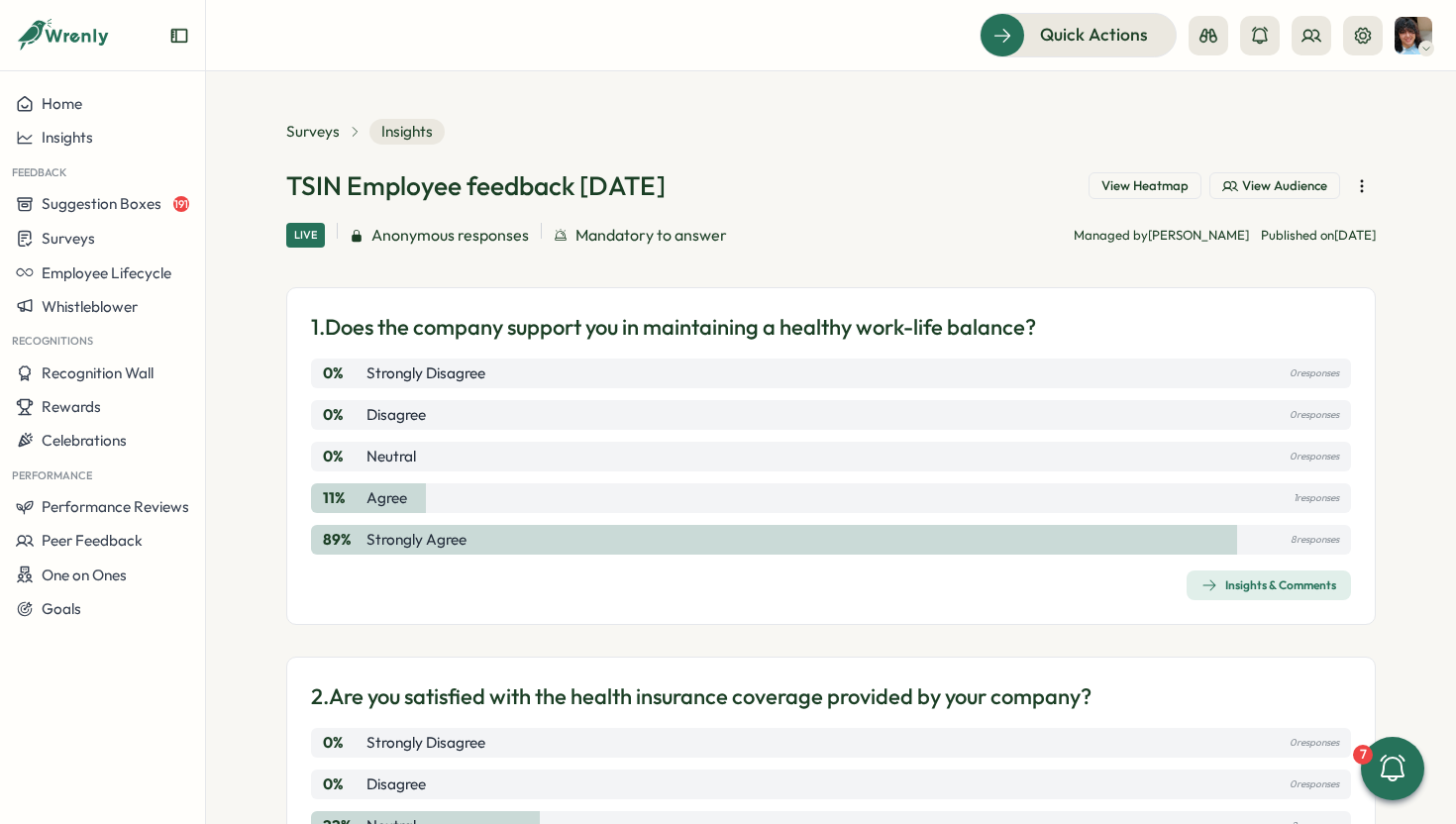
click at [1361, 191] on icon "button" at bounding box center [1361, 185] width 1 height 11
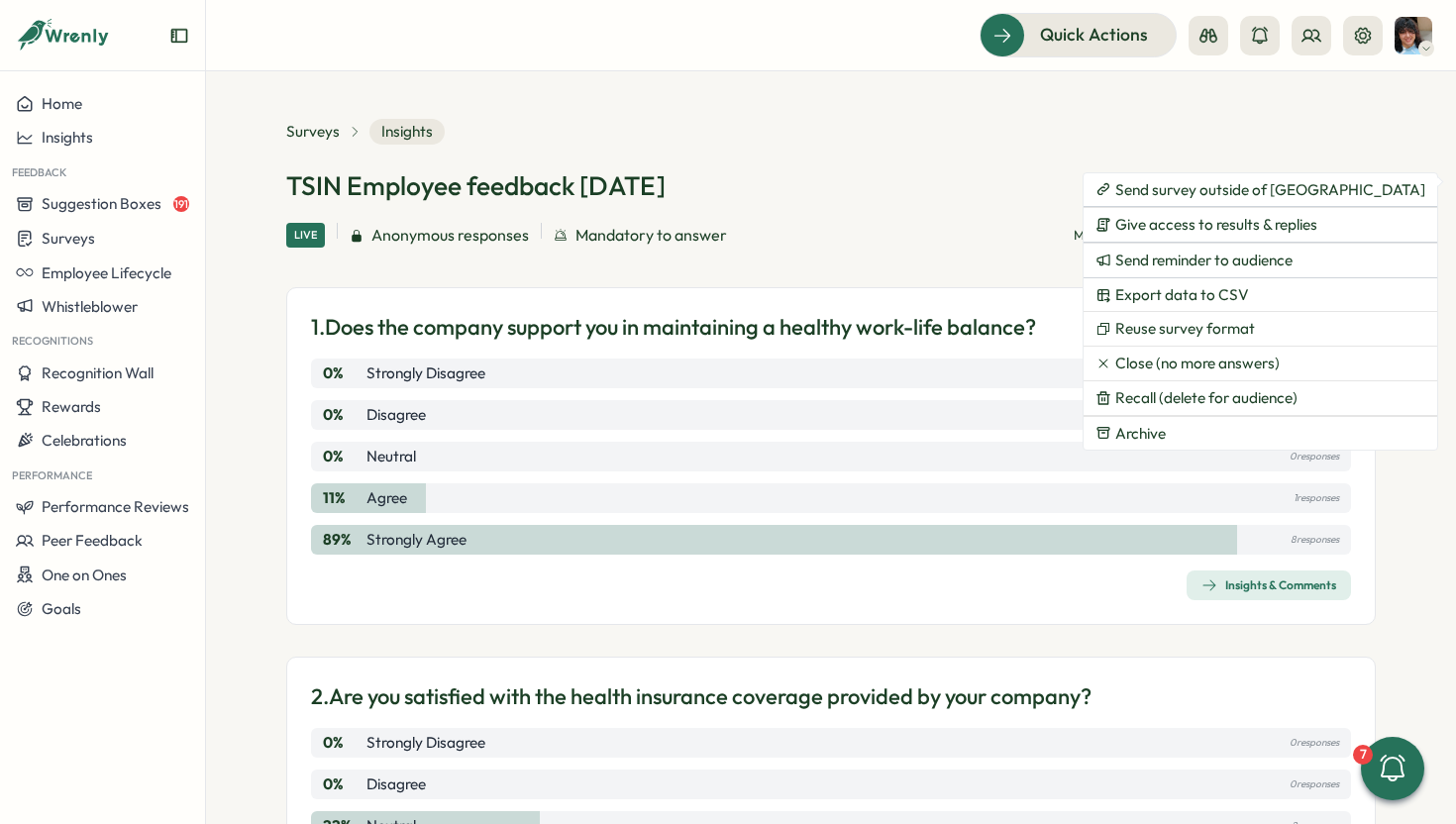
click at [867, 234] on div "Live Anonymous responses Mandatory to answer Managed by Sahana Rao Published on…" at bounding box center [831, 235] width 1090 height 25
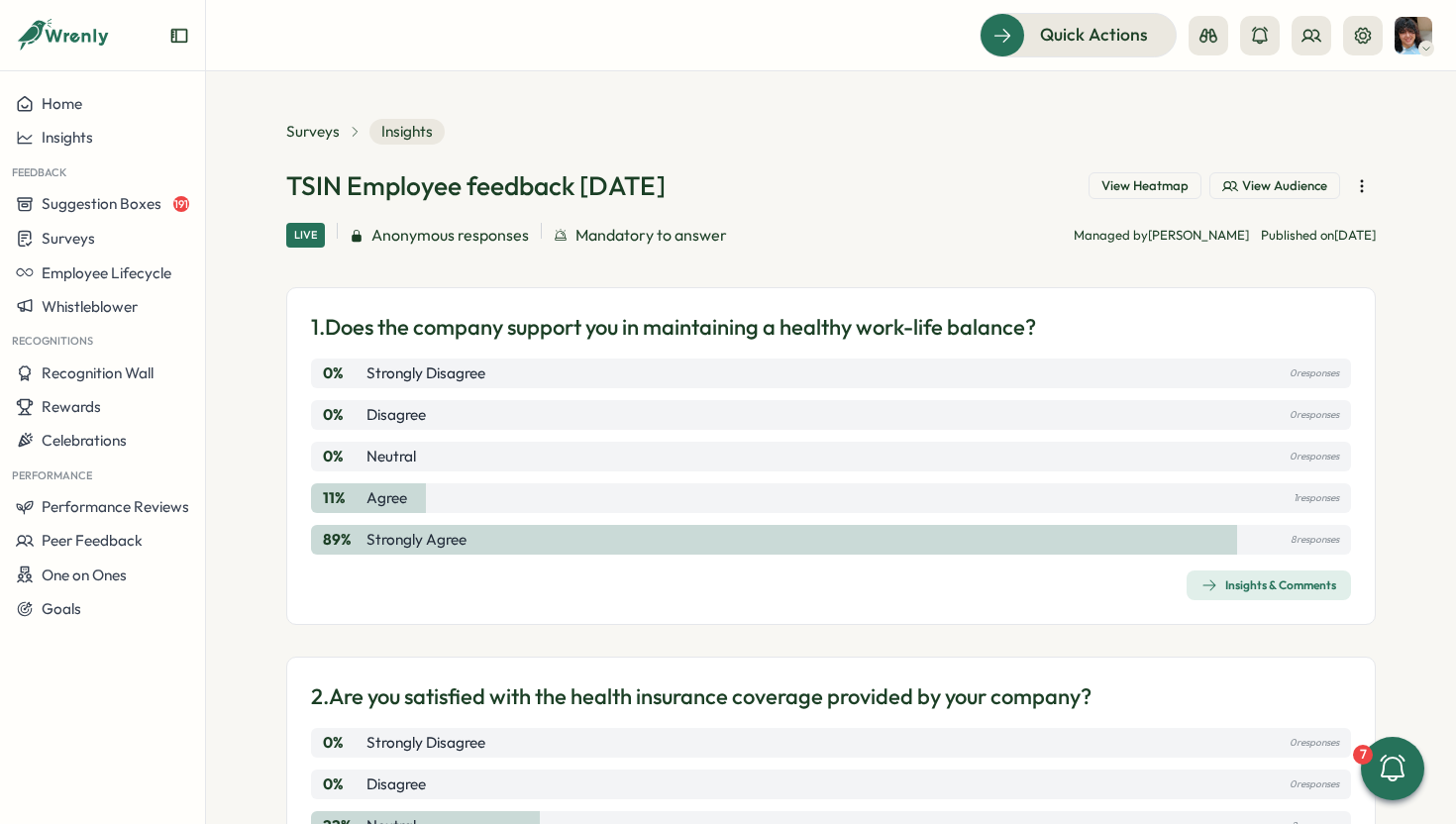
click at [1359, 187] on icon "button" at bounding box center [1362, 186] width 20 height 20
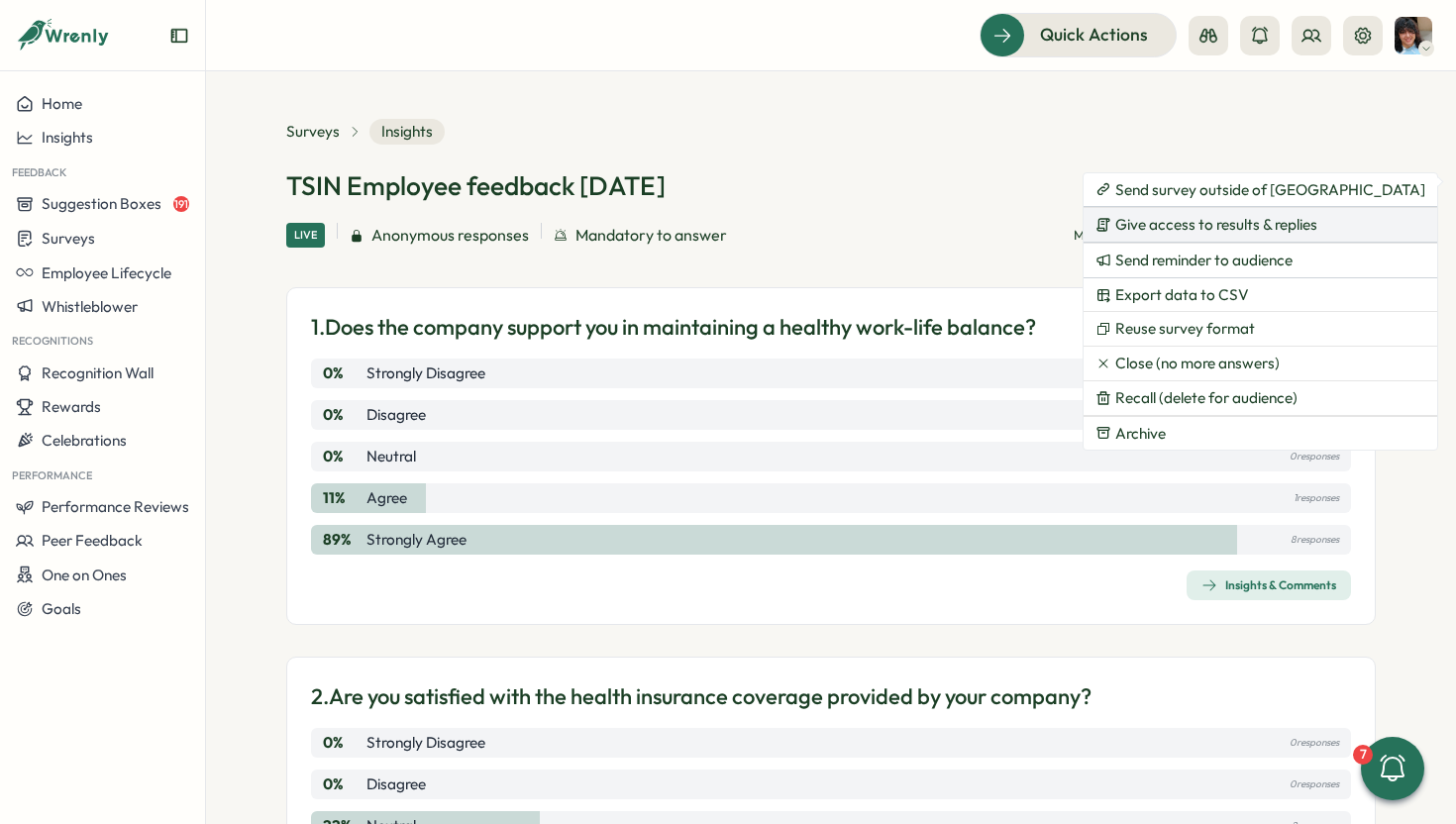
click at [1202, 227] on span "Give access to results & replies" at bounding box center [1216, 225] width 202 height 18
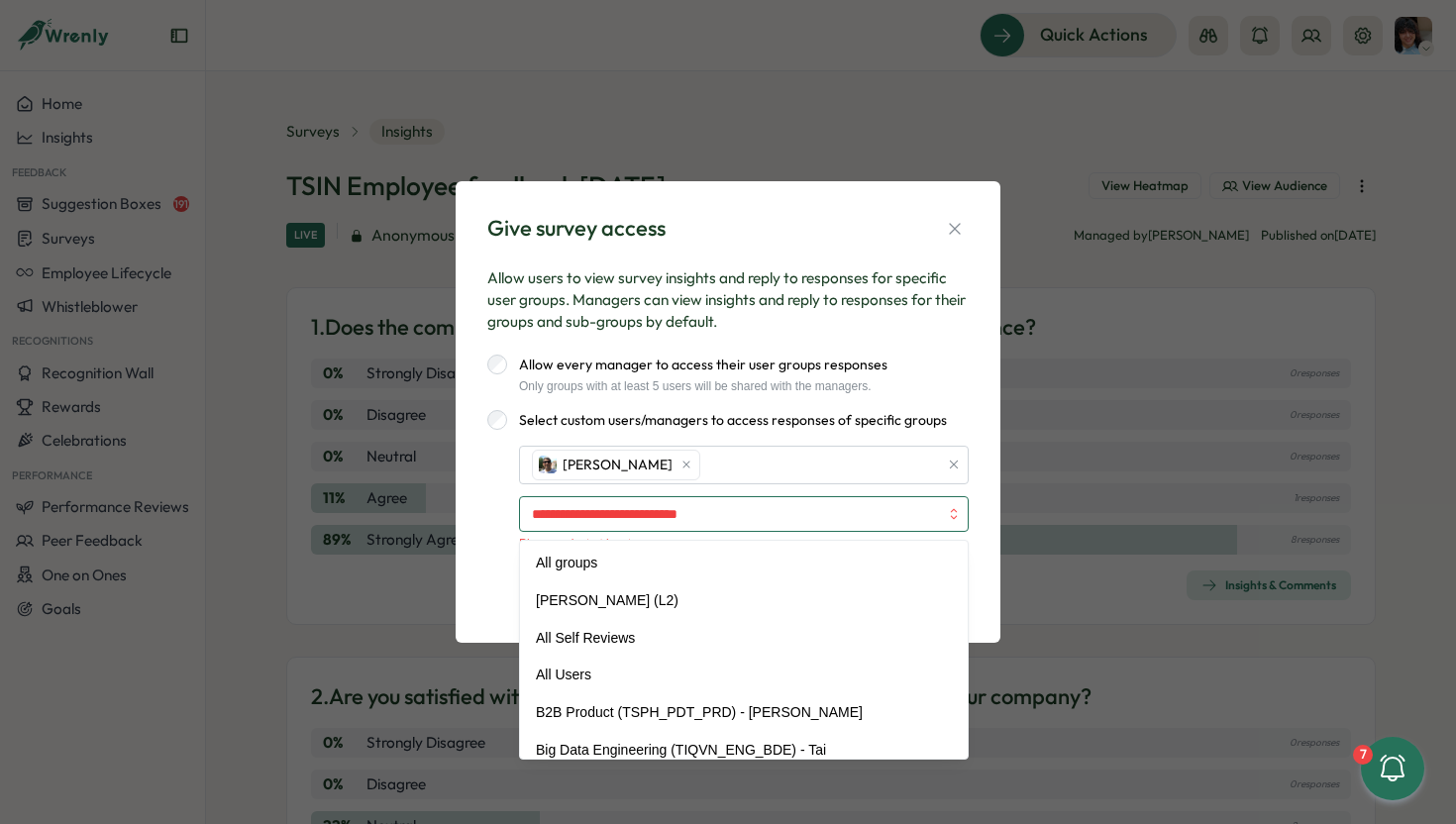
click at [687, 519] on input "search" at bounding box center [735, 514] width 406 height 34
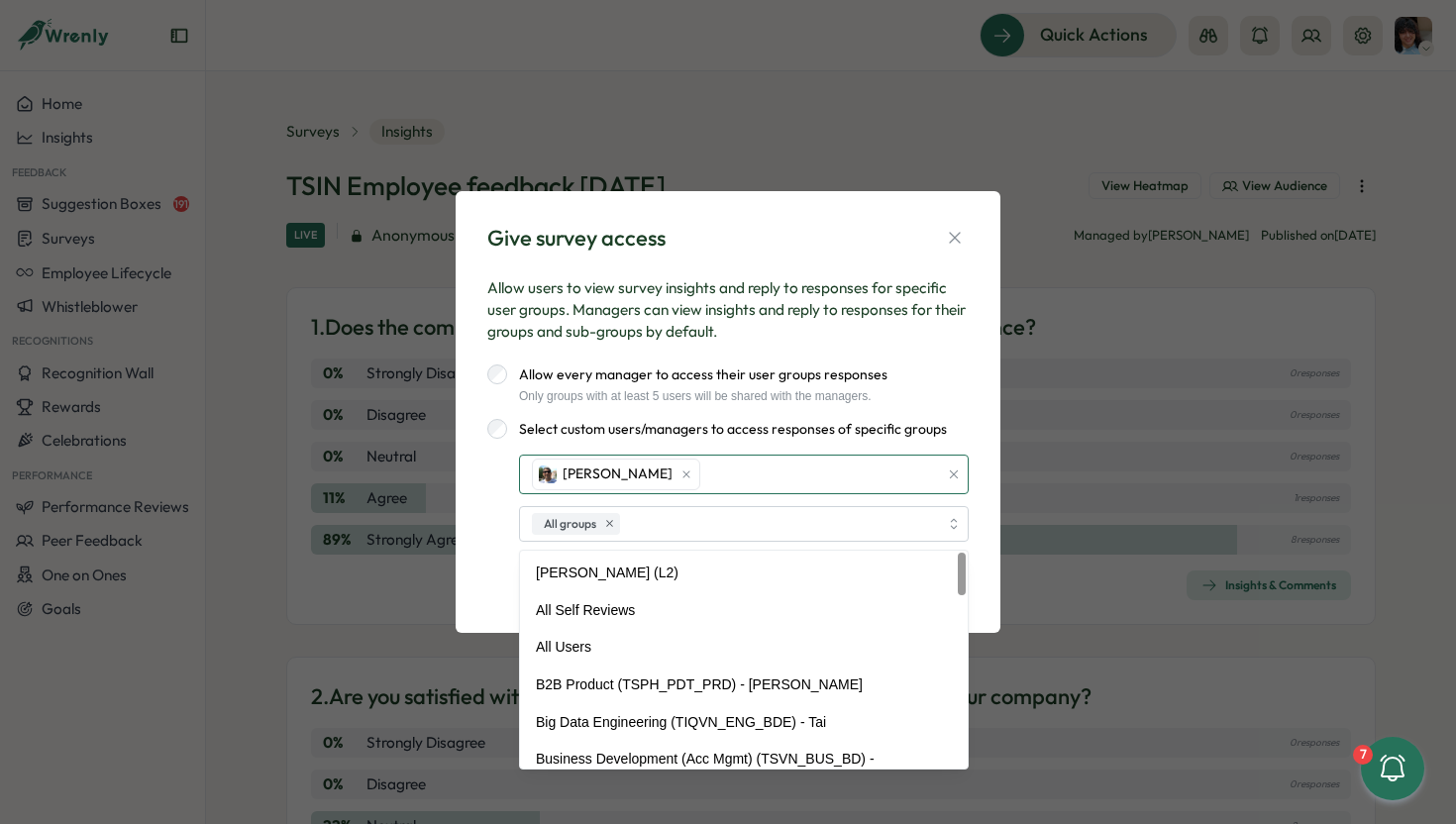
click at [815, 483] on div "Sid KOHLI" at bounding box center [732, 474] width 411 height 38
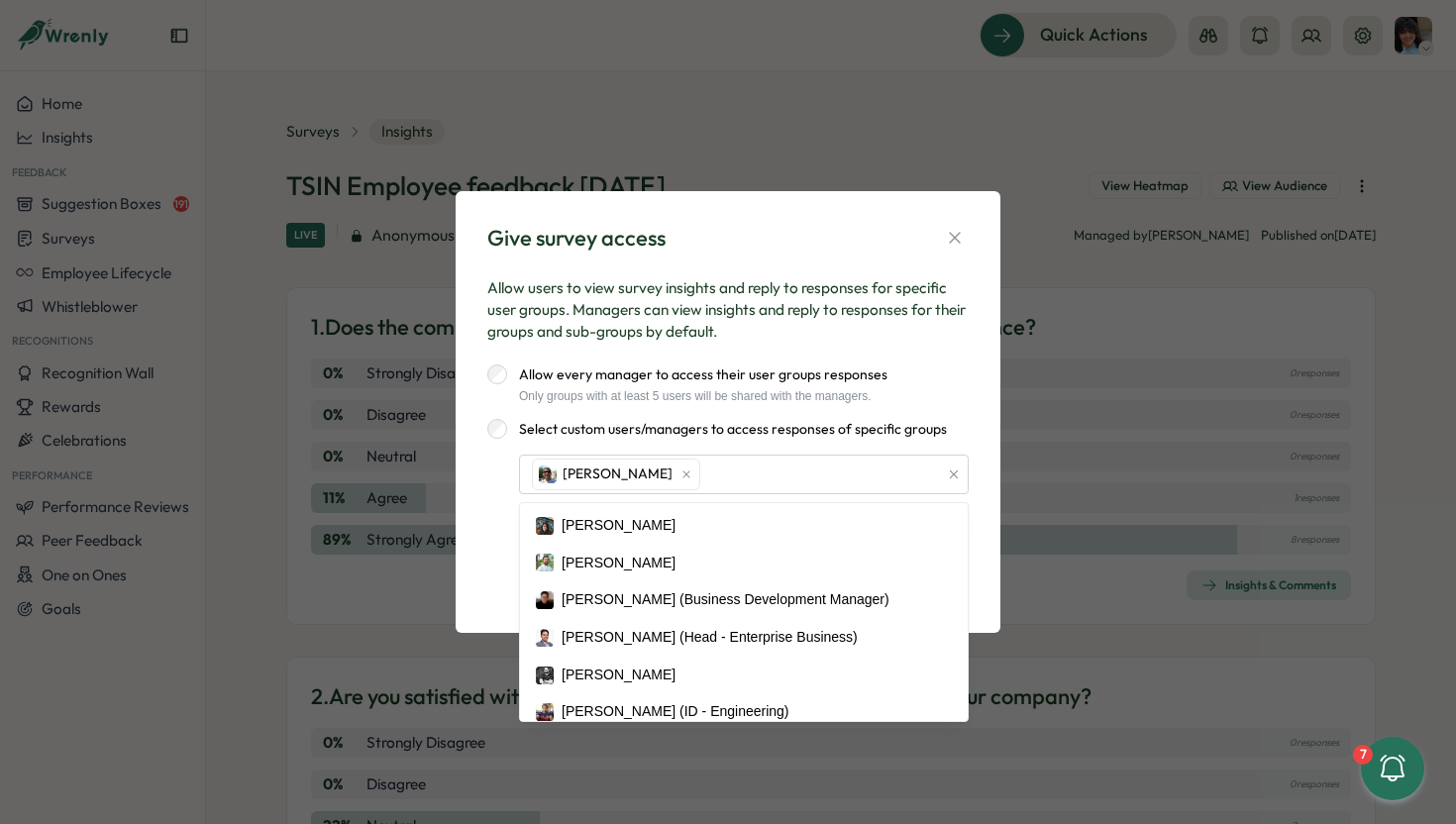
click at [988, 470] on div "Give survey access Allow users to view survey insights and reply to responses f…" at bounding box center [728, 412] width 545 height 442
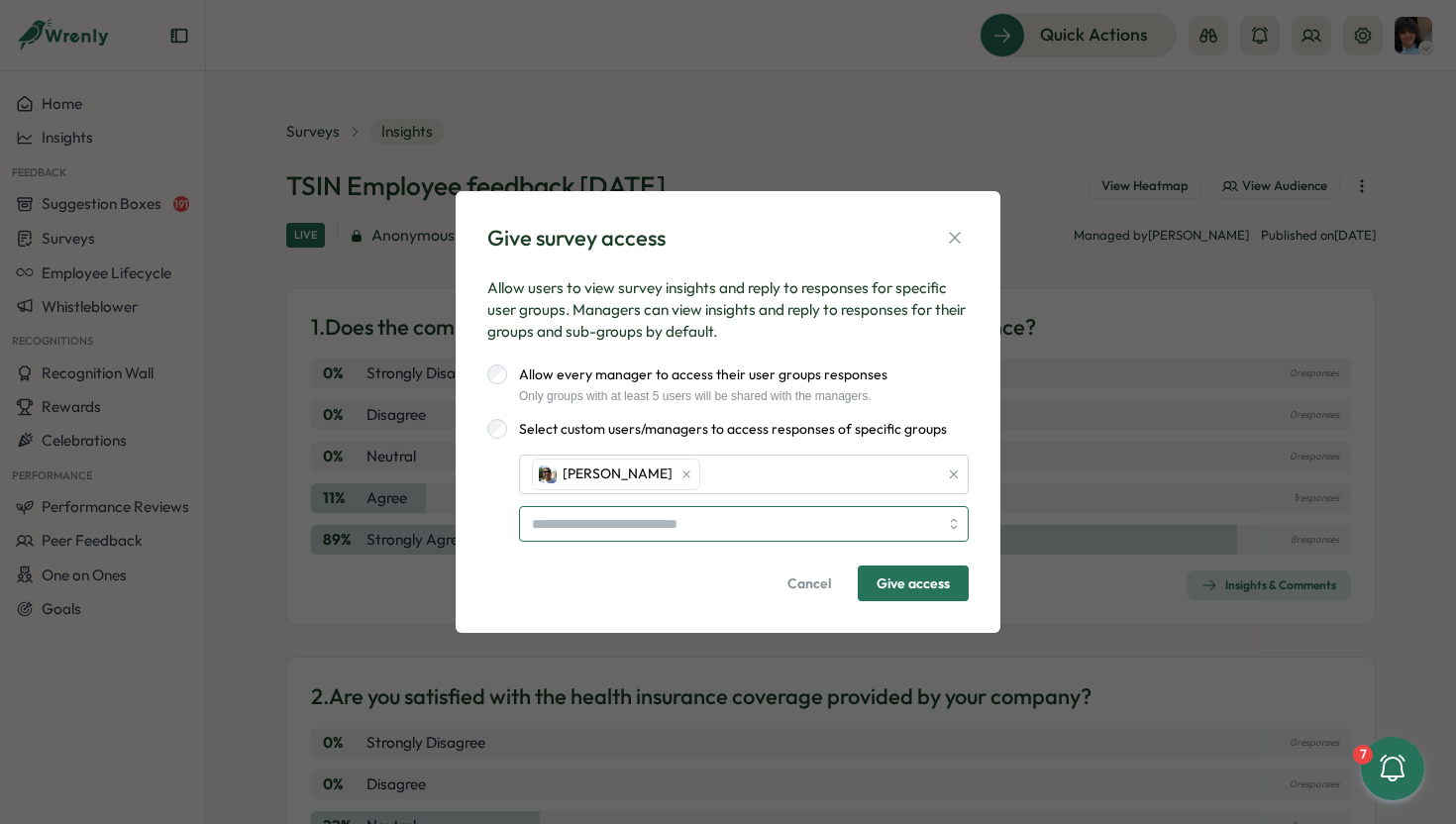
click at [670, 524] on input "search" at bounding box center [735, 524] width 406 height 34
click at [790, 523] on input "search" at bounding box center [735, 524] width 406 height 34
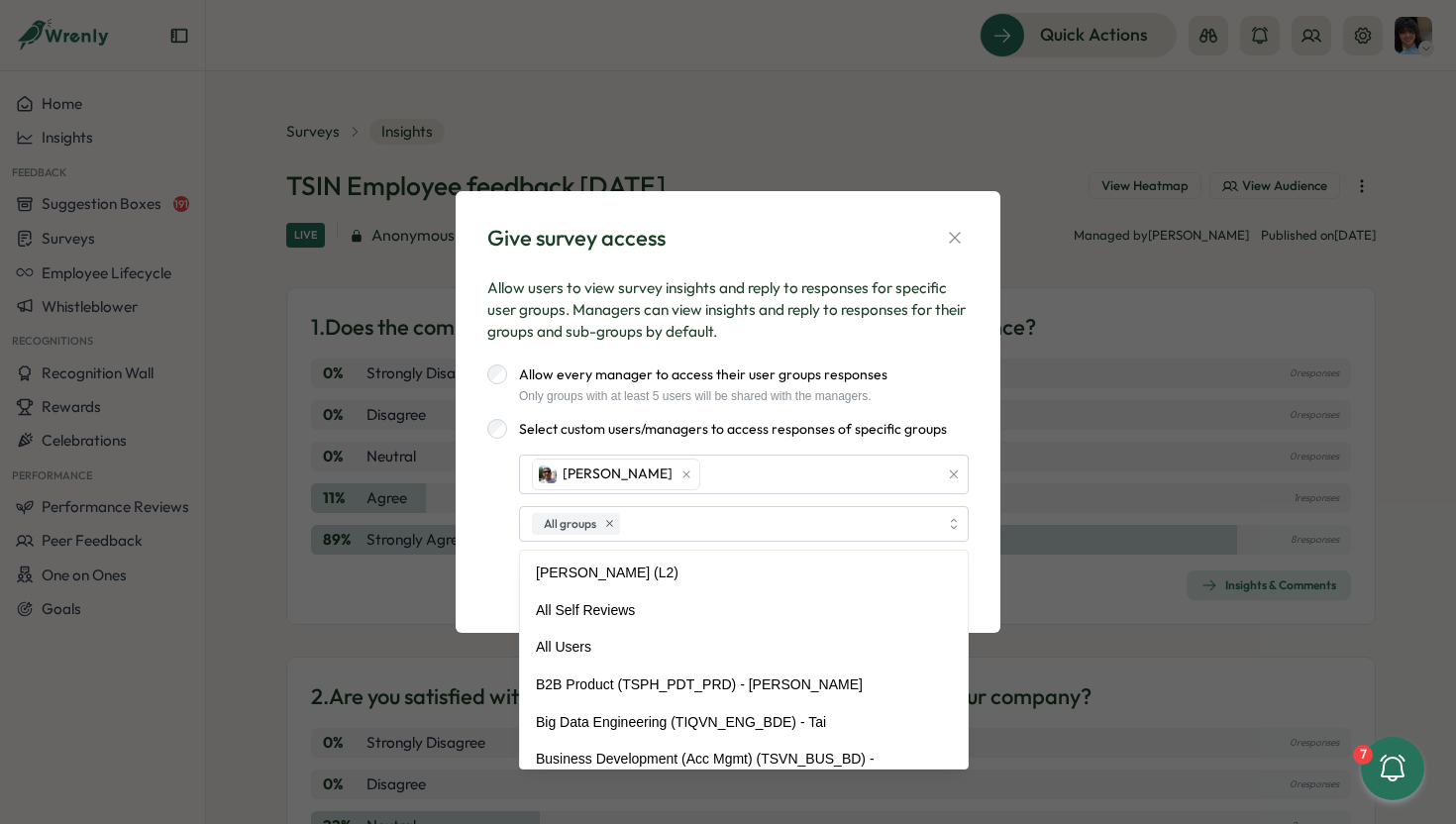
click at [989, 496] on div "Give survey access Allow users to view survey insights and reply to responses f…" at bounding box center [728, 412] width 545 height 442
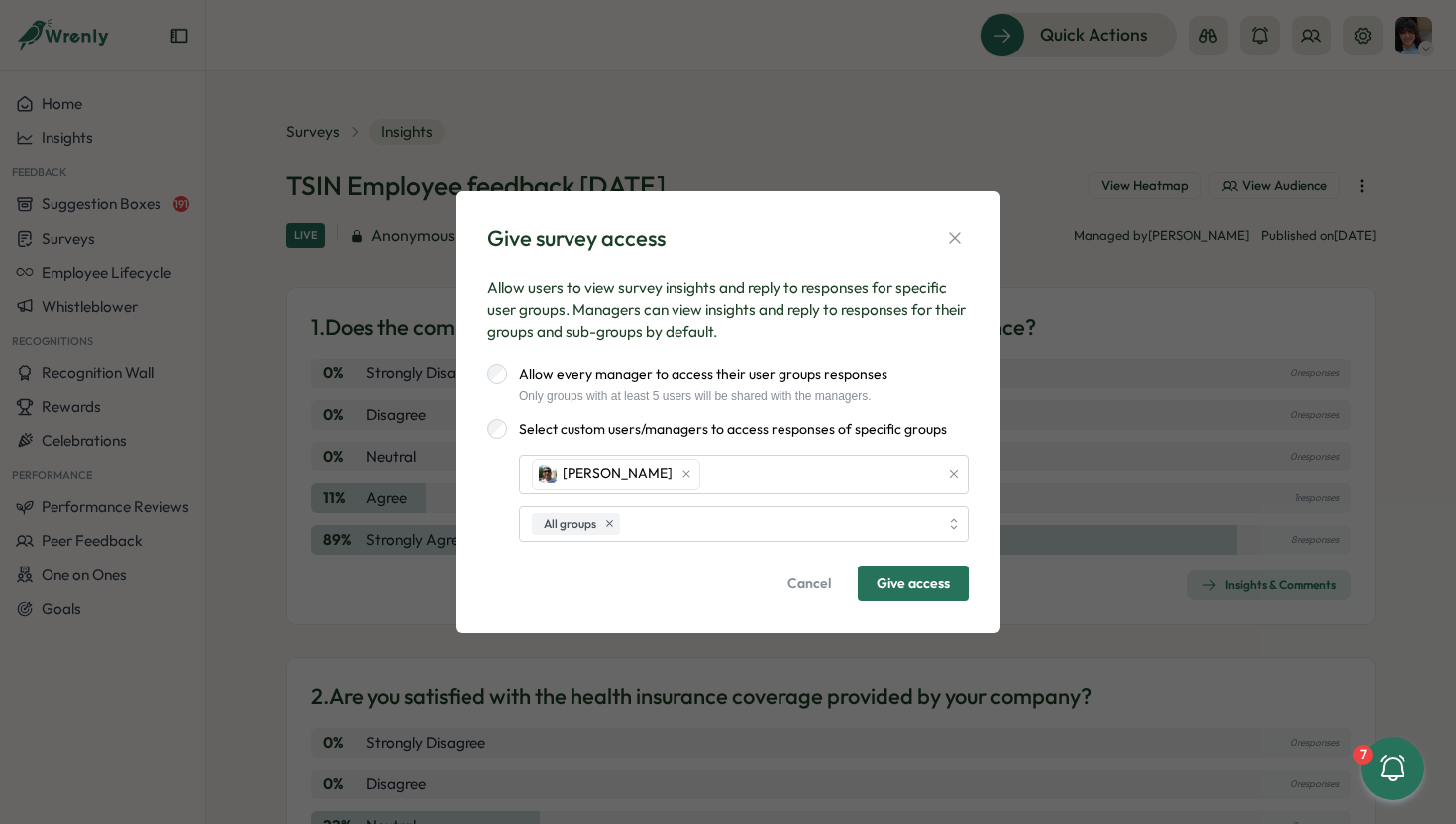
click at [895, 587] on span "Give access" at bounding box center [913, 583] width 73 height 34
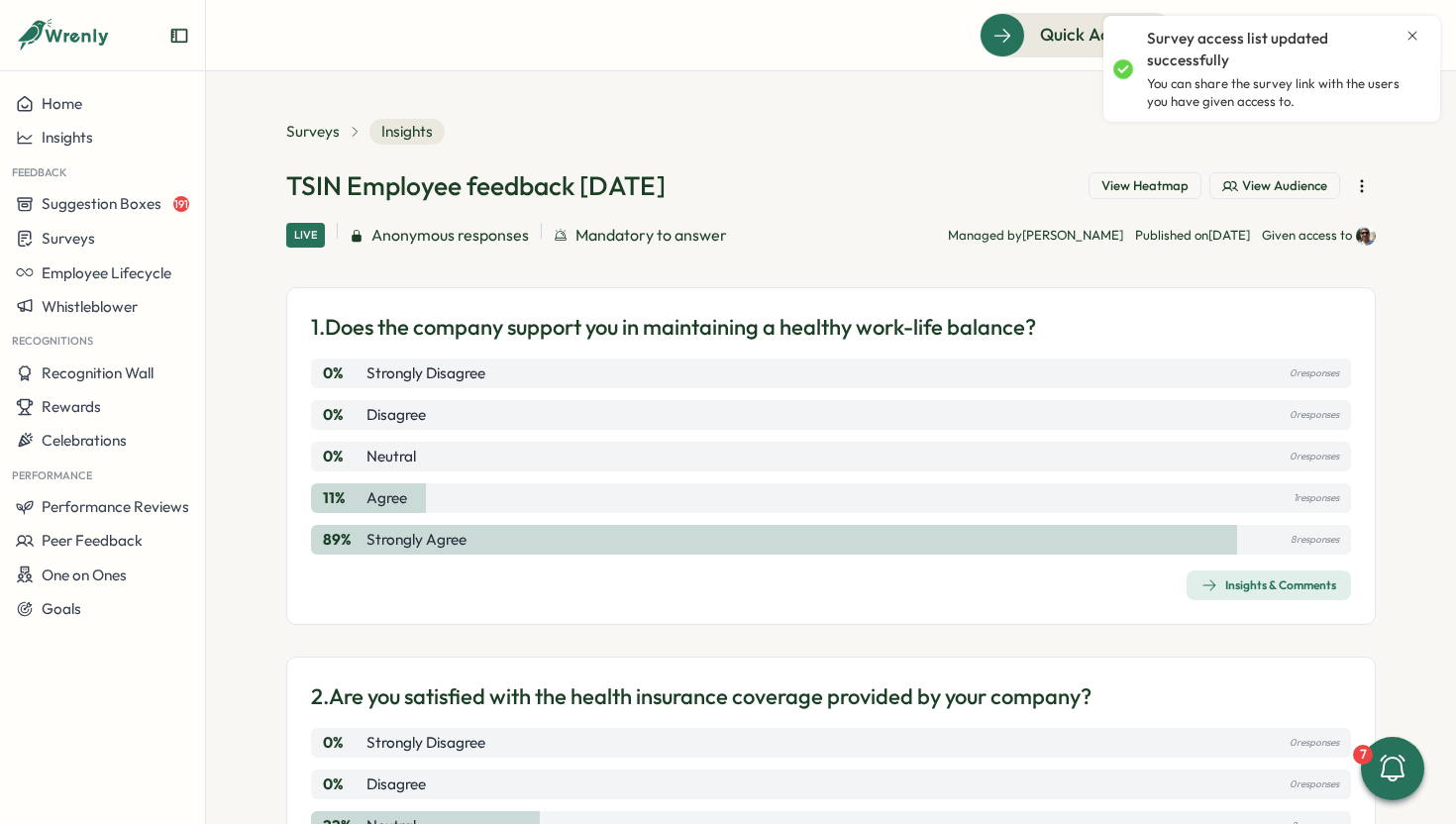
click at [1413, 40] on icon "Close notification" at bounding box center [1412, 36] width 16 height 16
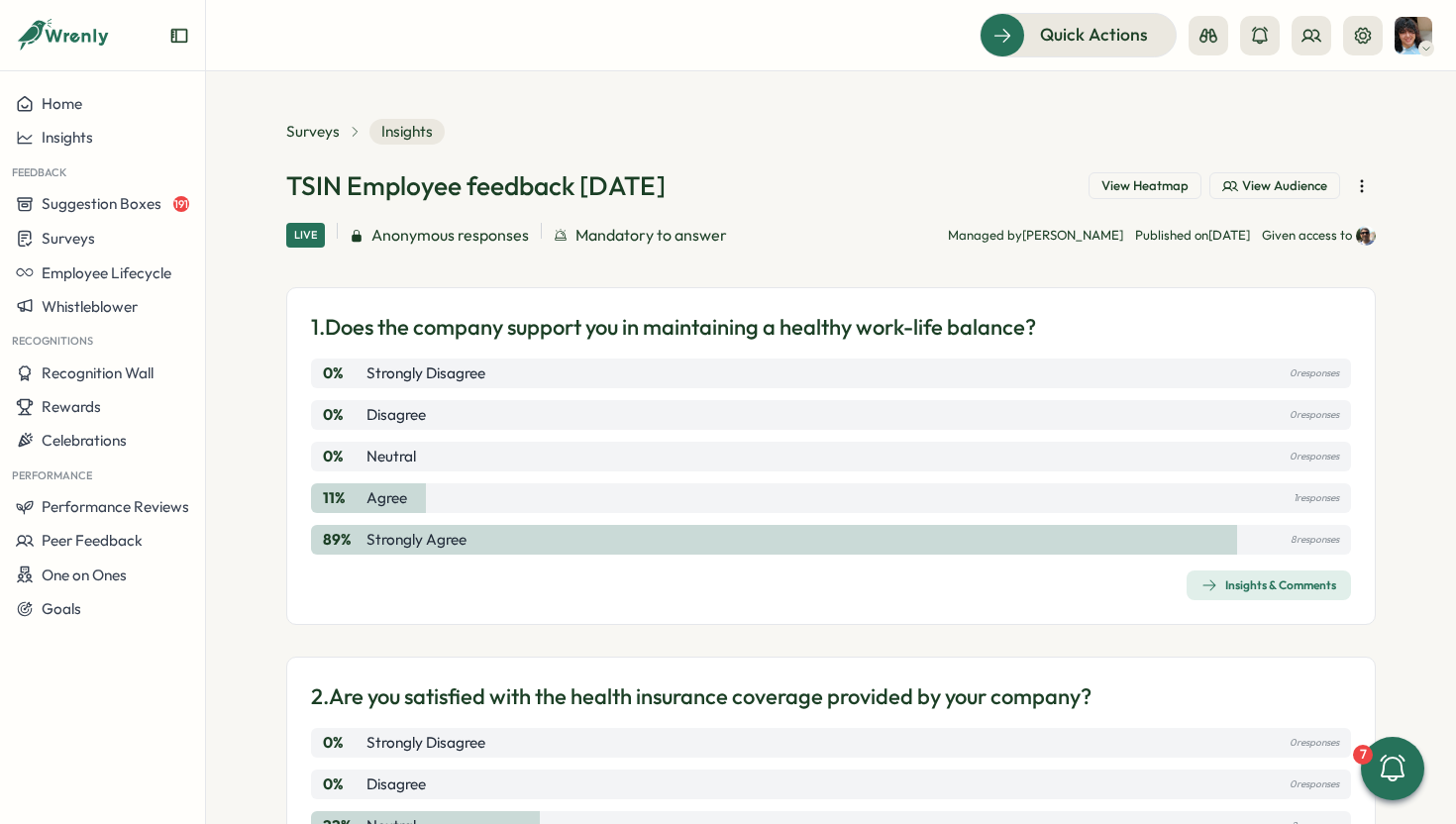
click at [1360, 179] on icon "button" at bounding box center [1362, 186] width 20 height 20
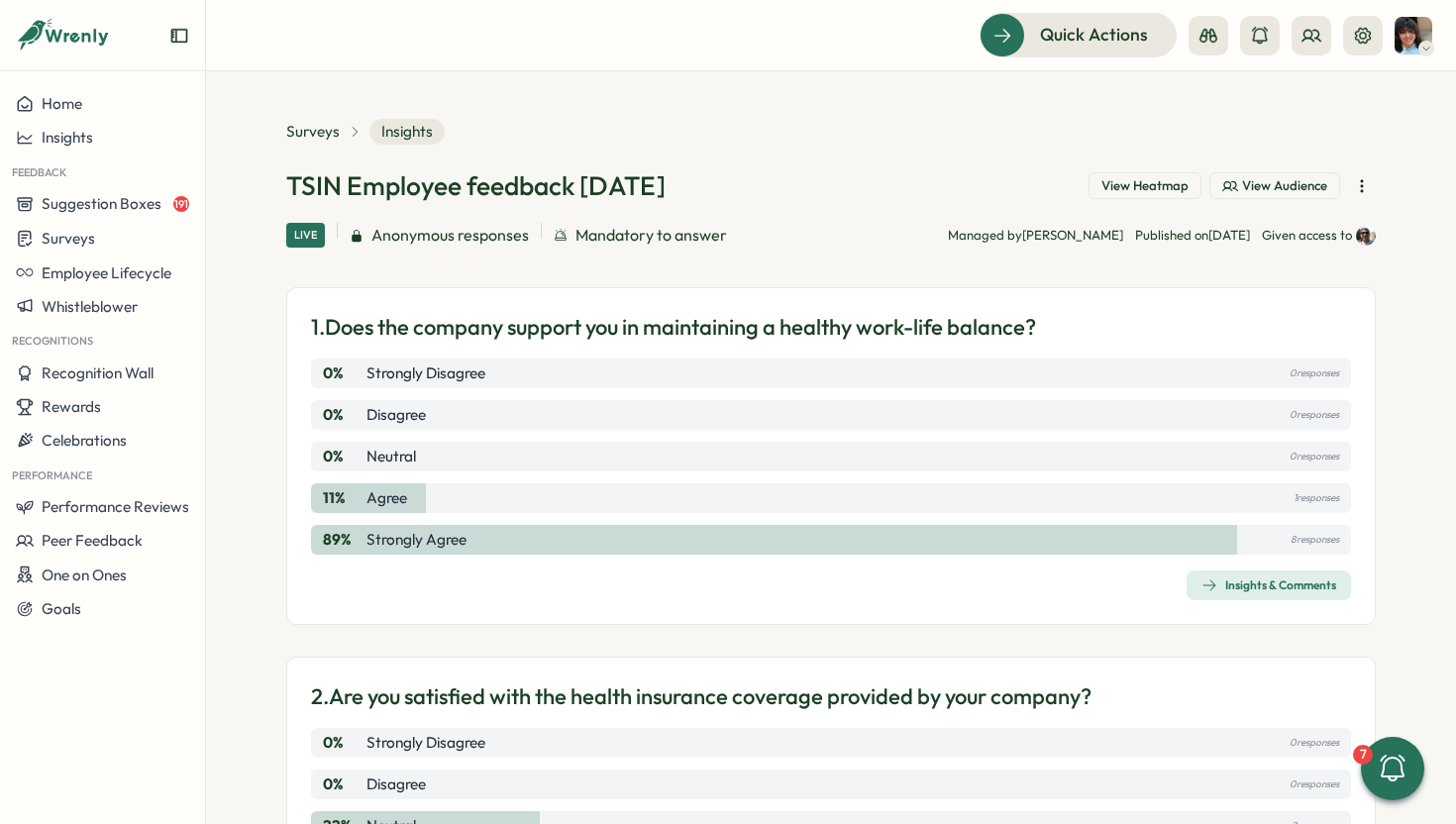
click at [1362, 238] on img at bounding box center [1366, 236] width 20 height 20
click at [575, 238] on span "Mandatory to answer" at bounding box center [651, 235] width 152 height 25
click at [882, 244] on div "Live Anonymous responses Mandatory to answer Managed by Sahana Rao Published on…" at bounding box center [831, 235] width 1090 height 25
click at [1253, 188] on span "View Audience" at bounding box center [1285, 186] width 85 height 18
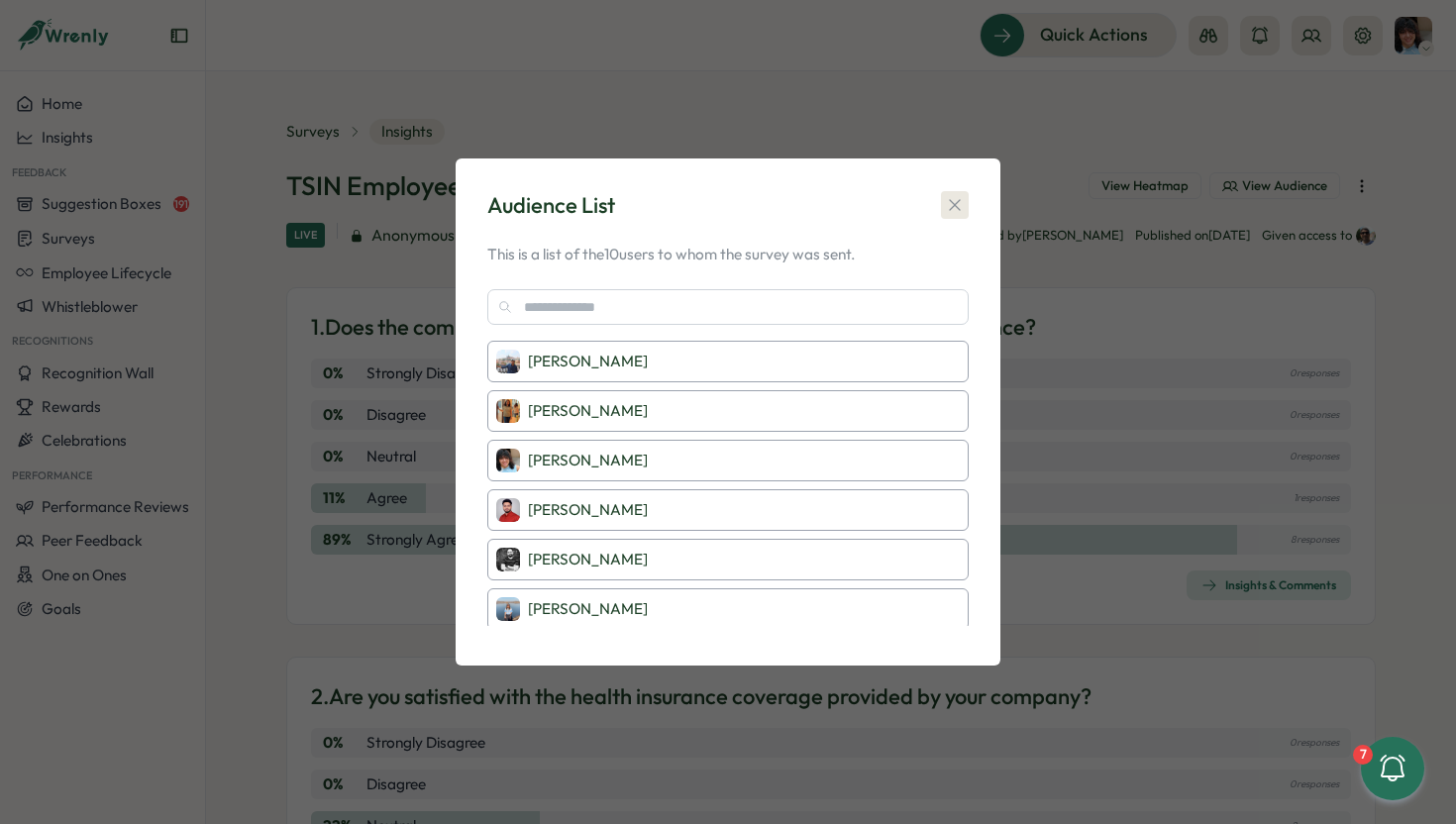
click at [954, 205] on icon "button" at bounding box center [954, 204] width 11 height 11
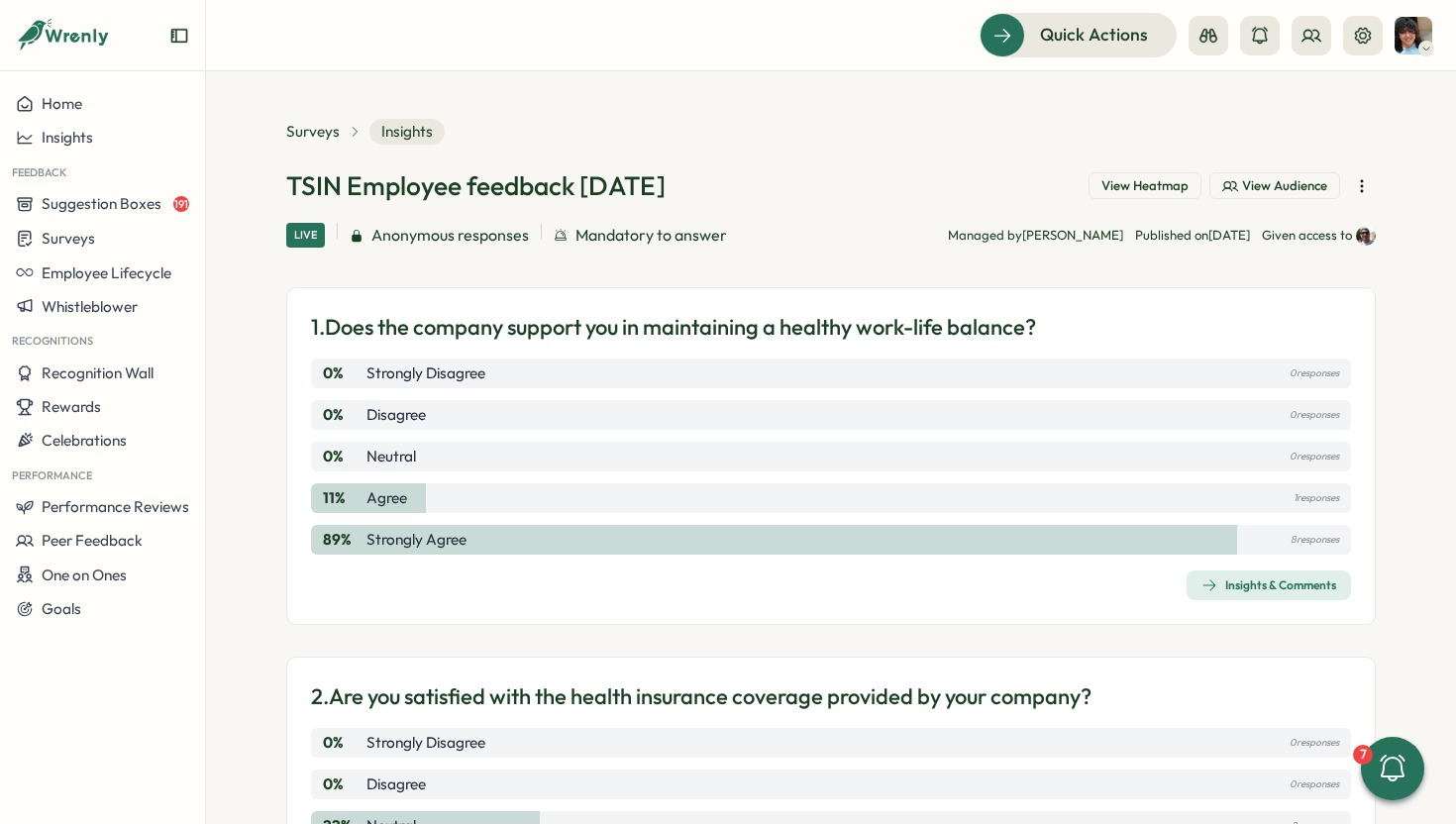
click at [1363, 189] on icon "button" at bounding box center [1362, 186] width 20 height 20
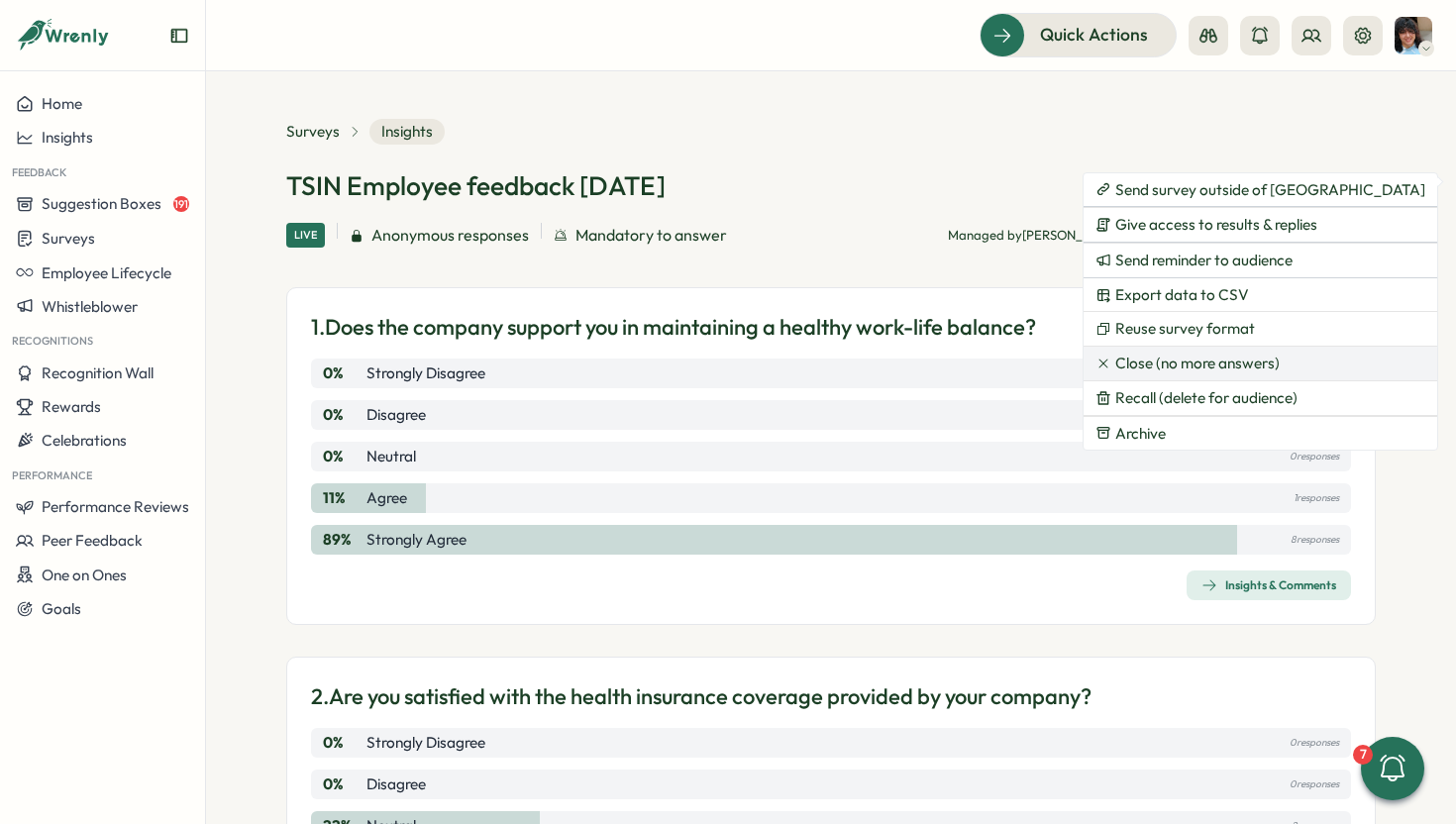
click at [1196, 368] on span "Close (no more answers)" at bounding box center [1197, 363] width 164 height 18
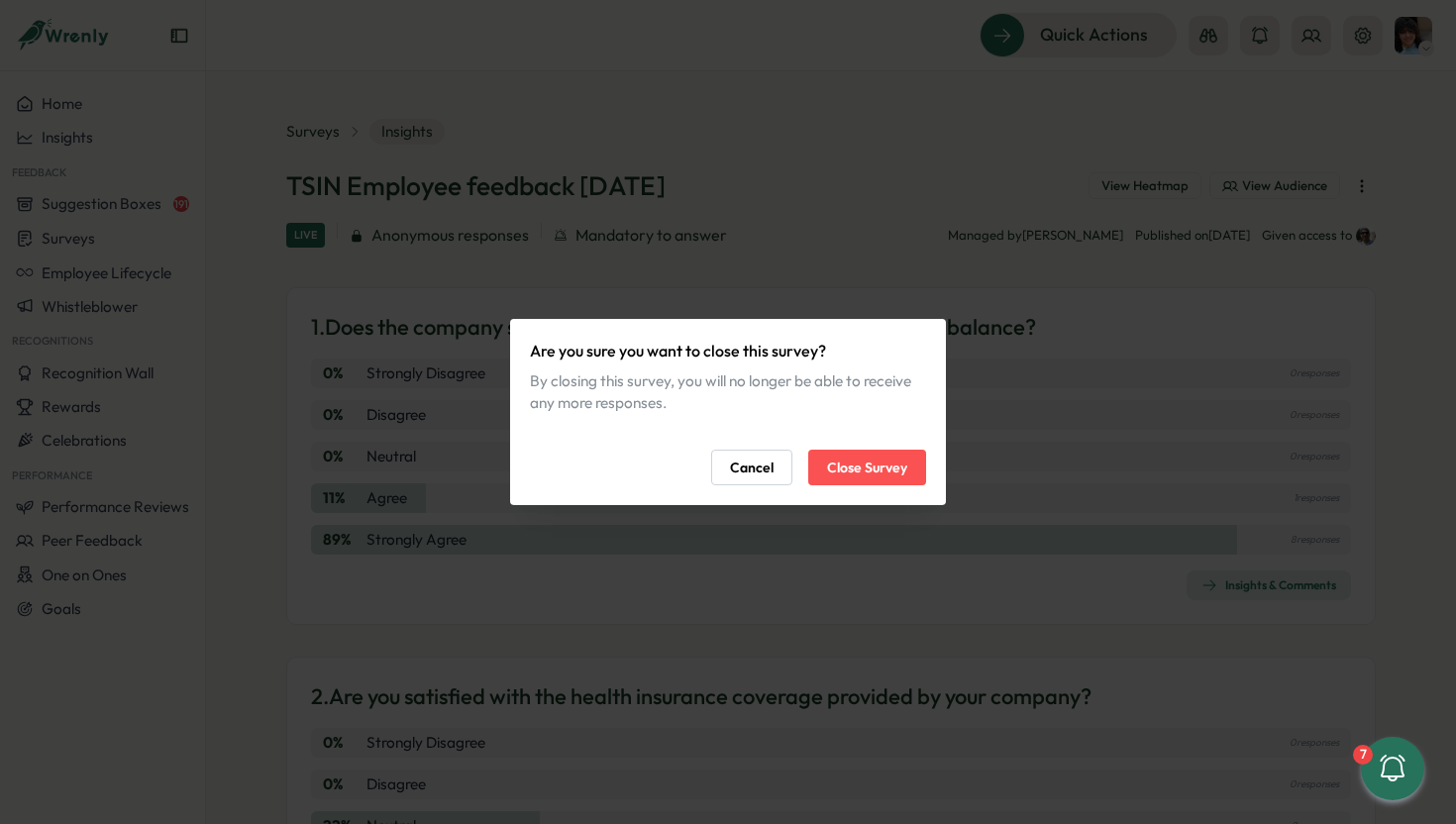
click at [886, 475] on span "Close Survey" at bounding box center [867, 467] width 80 height 34
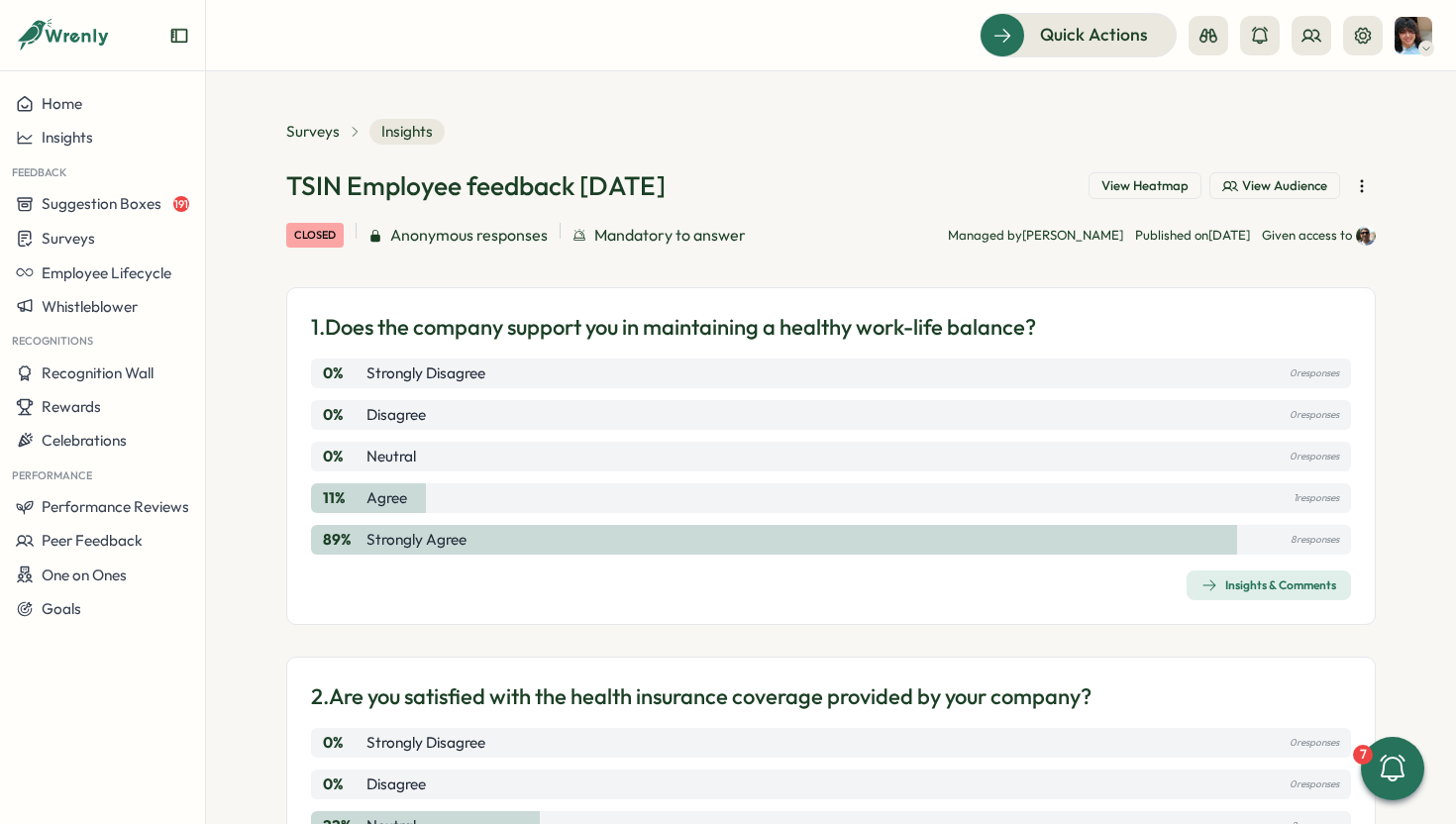
click at [1160, 192] on span "View Heatmap" at bounding box center [1145, 186] width 87 height 18
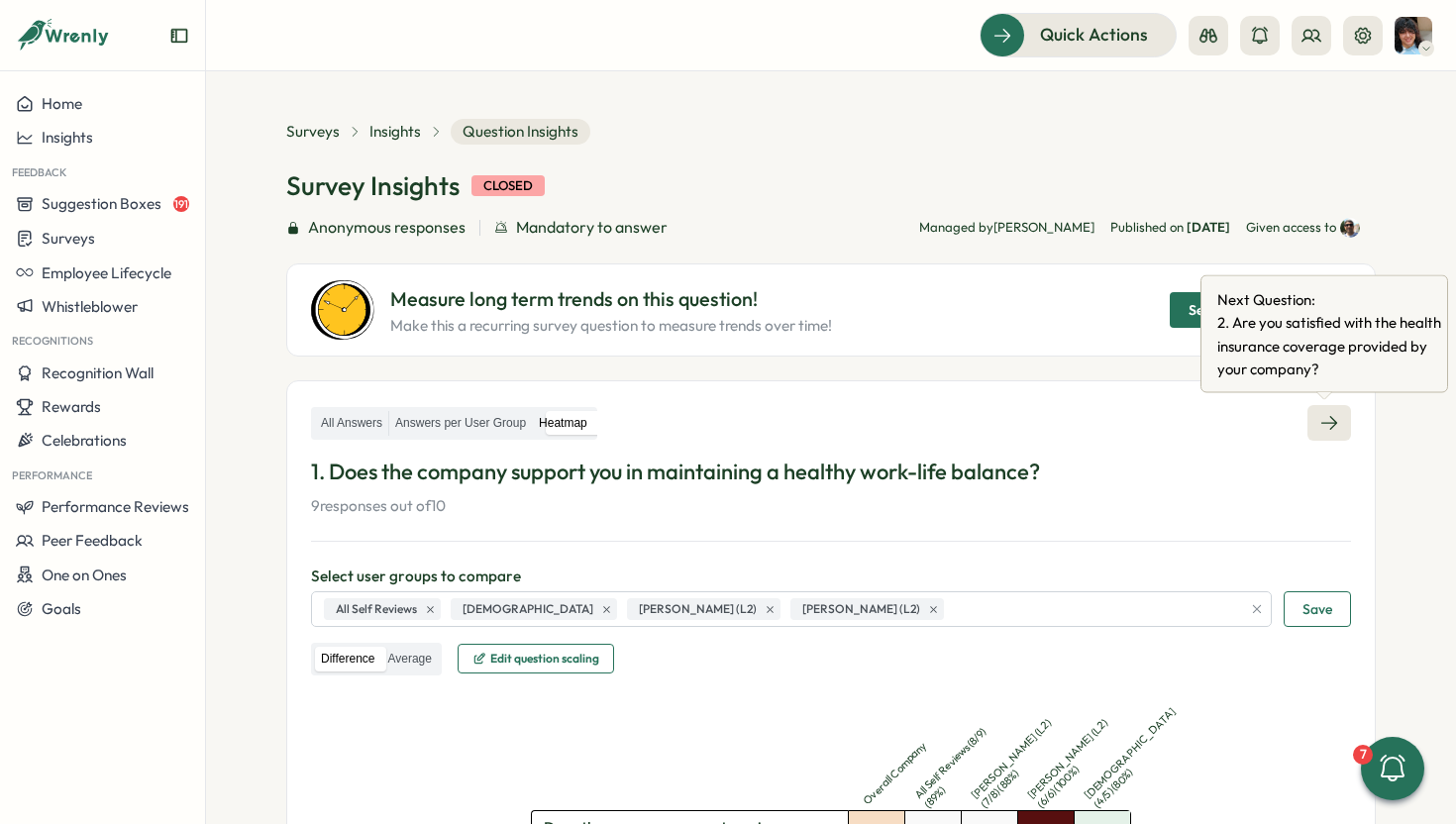
click at [1322, 431] on icon at bounding box center [1329, 423] width 20 height 20
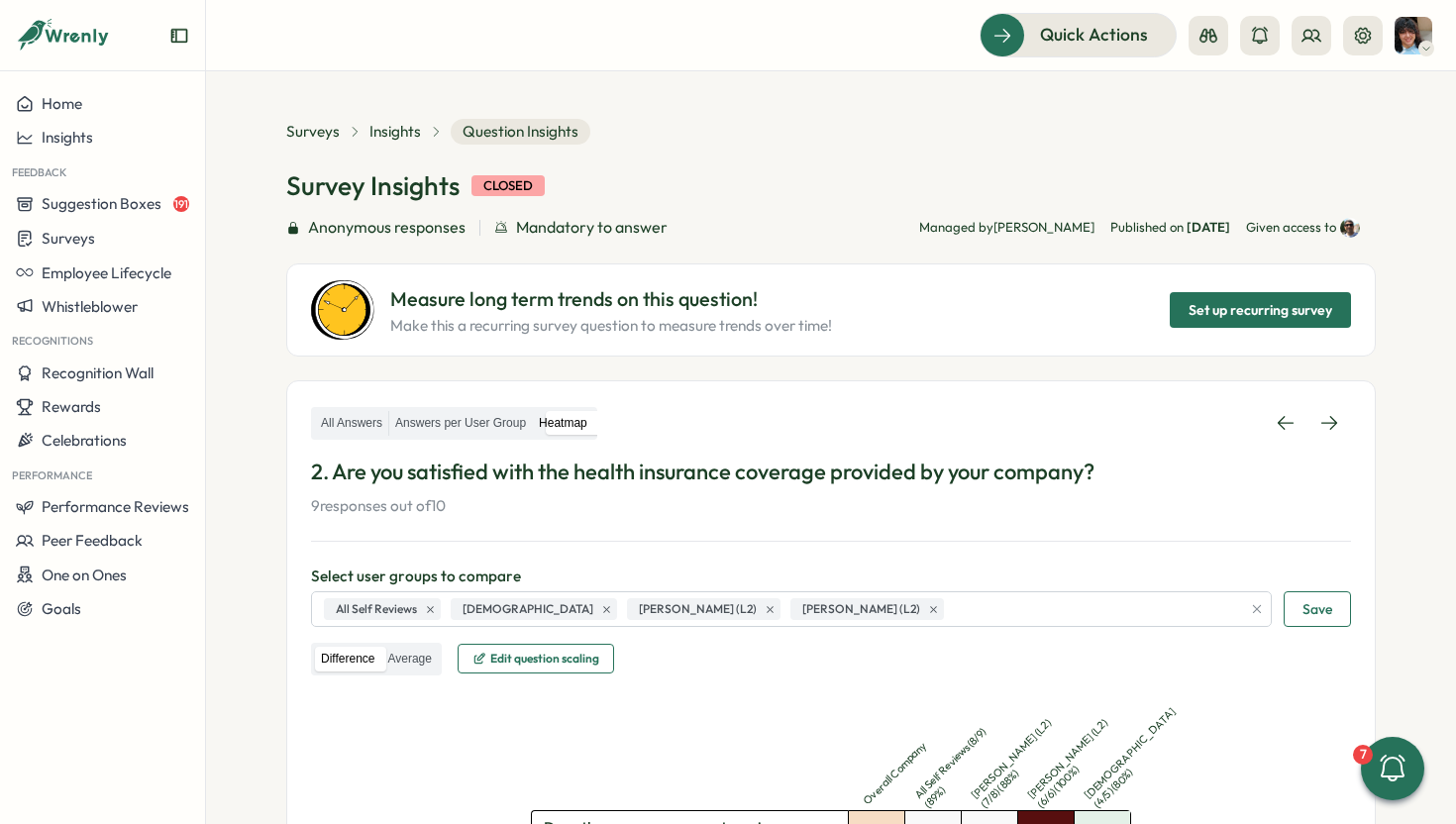
click at [501, 129] on span "Question Insights" at bounding box center [520, 132] width 140 height 26
click at [827, 204] on div "Survey Insights closed Anonymous responses Mandatory to answer Managed by Sahan…" at bounding box center [831, 204] width 1090 height 71
click at [521, 133] on span "Question Insights" at bounding box center [520, 132] width 140 height 26
click at [110, 241] on div "Surveys" at bounding box center [102, 238] width 173 height 19
click at [292, 212] on div "Insights" at bounding box center [283, 201] width 163 height 38
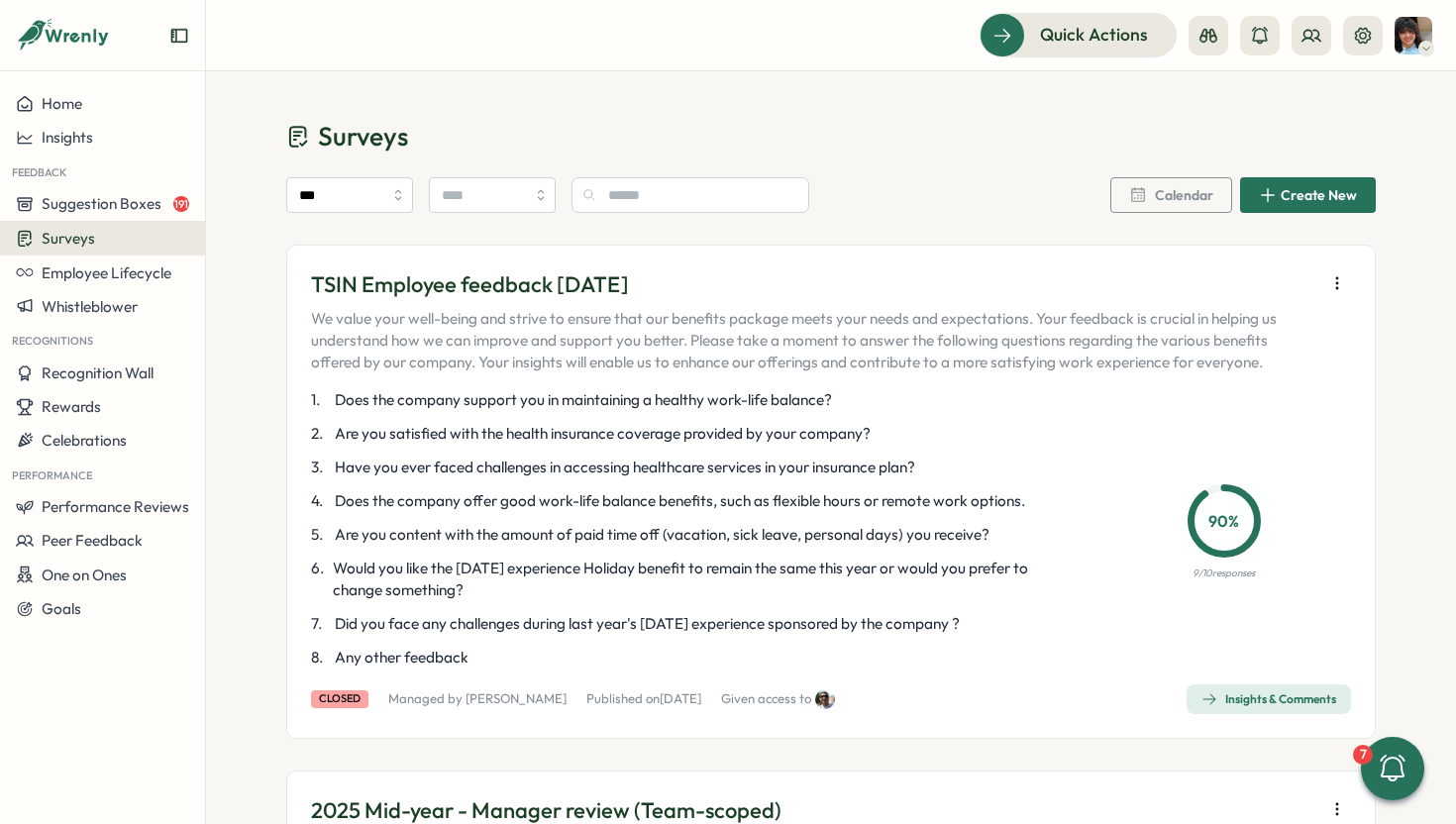
click at [1334, 288] on icon "button" at bounding box center [1337, 283] width 20 height 20
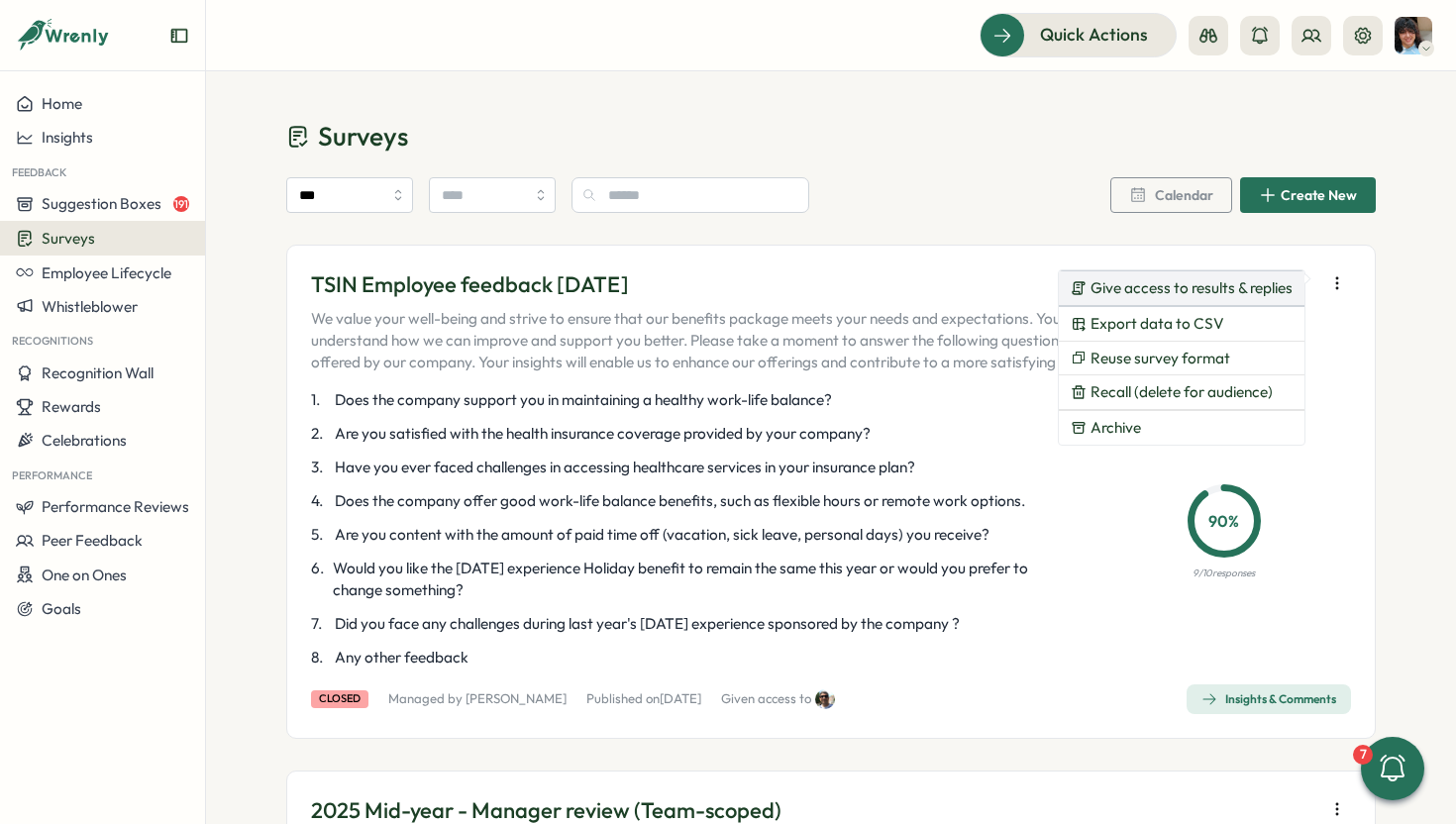
click at [1223, 285] on span "Give access to results & replies" at bounding box center [1192, 288] width 202 height 18
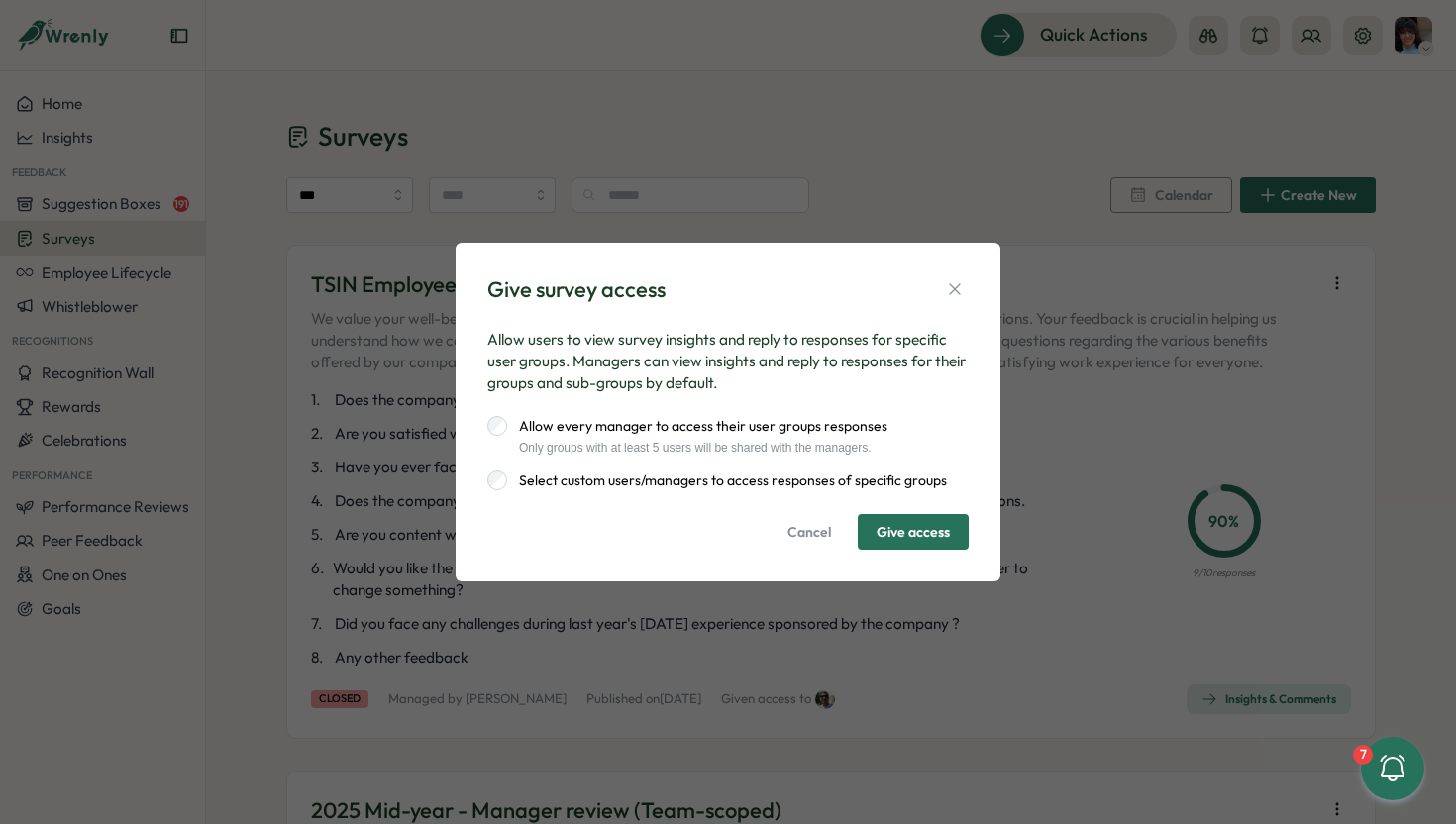
click at [666, 480] on label "Select custom users/managers to access responses of specific groups" at bounding box center [727, 480] width 440 height 20
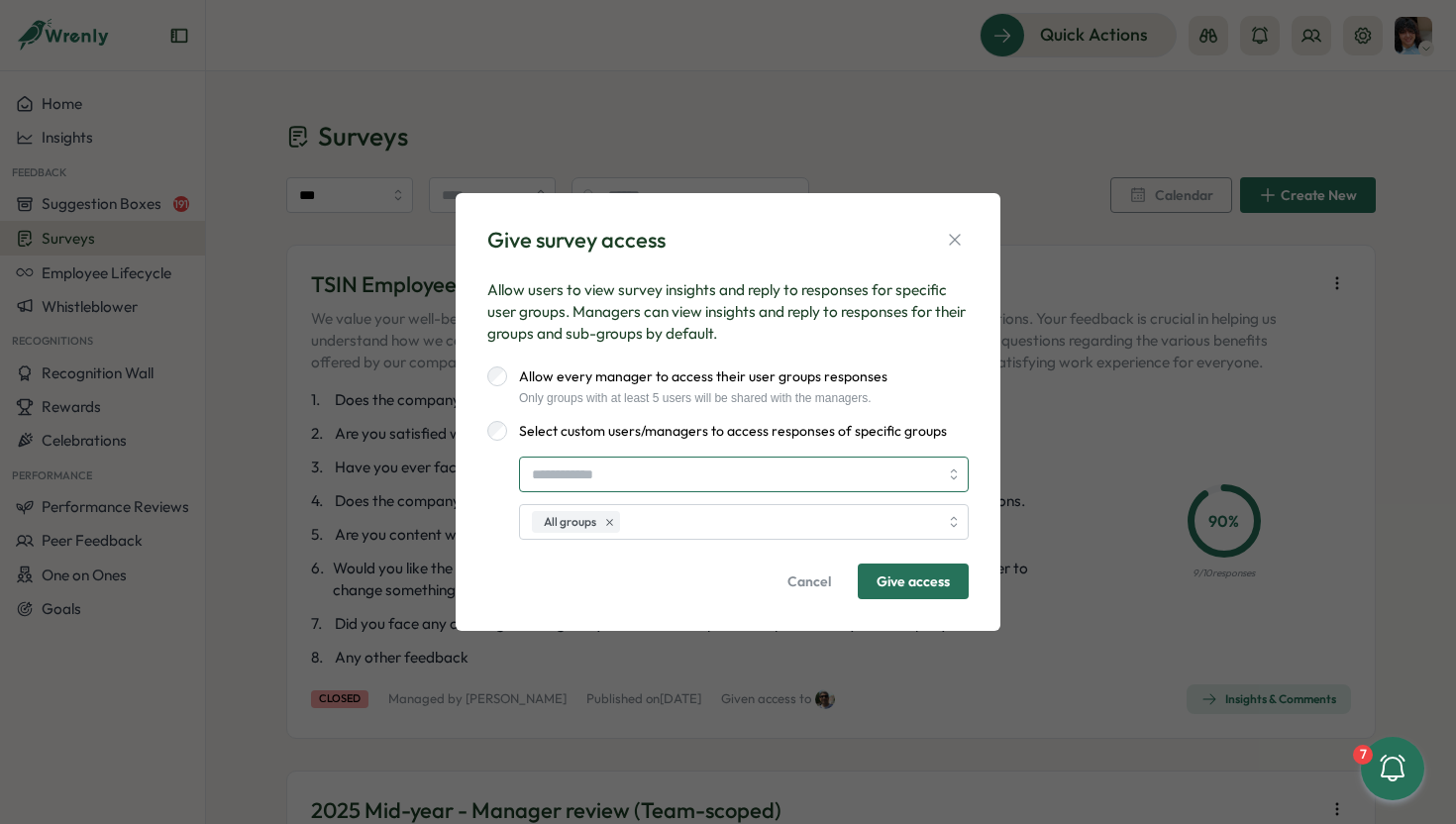
click at [671, 479] on input "search" at bounding box center [735, 474] width 406 height 34
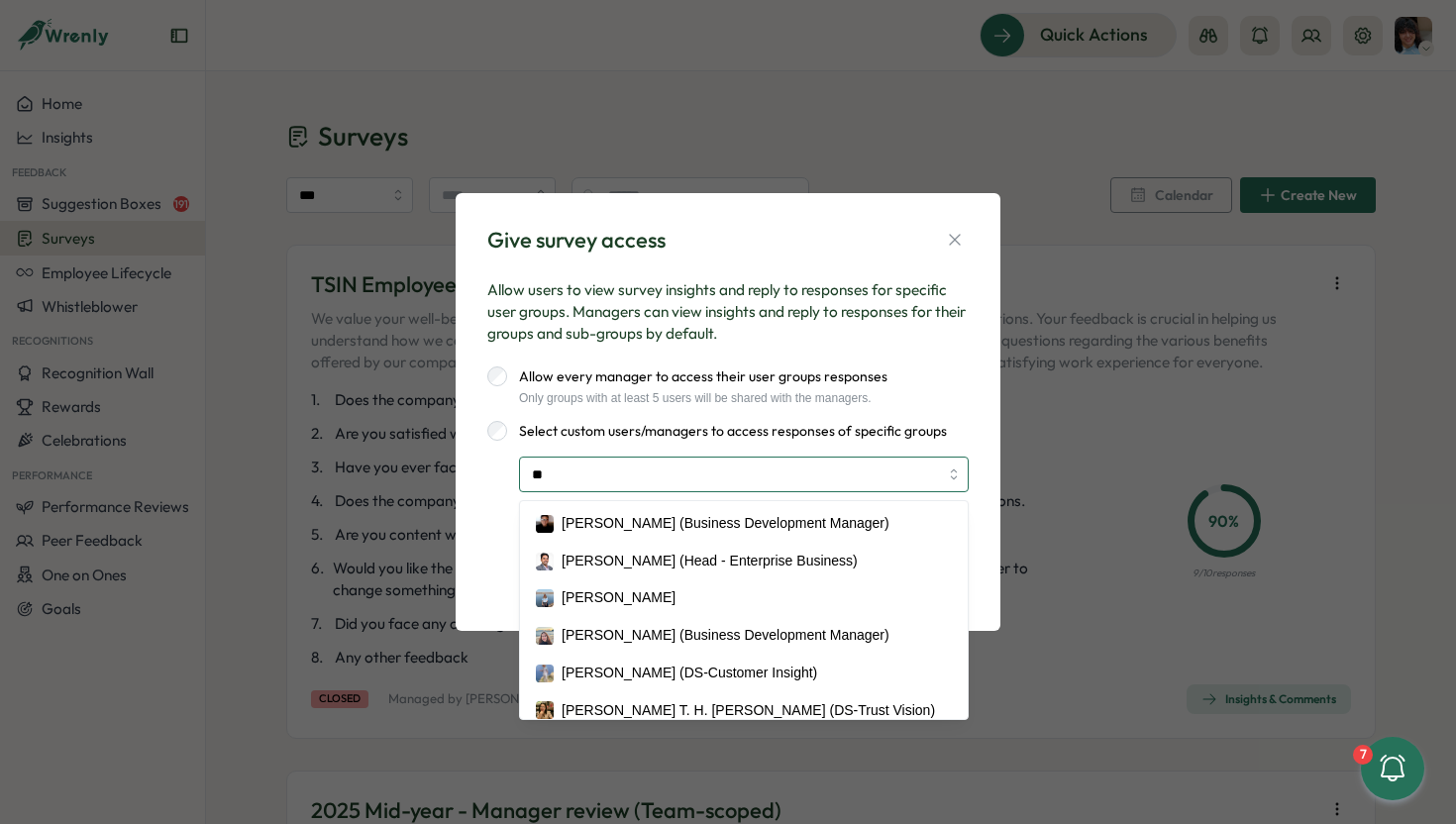
type input "***"
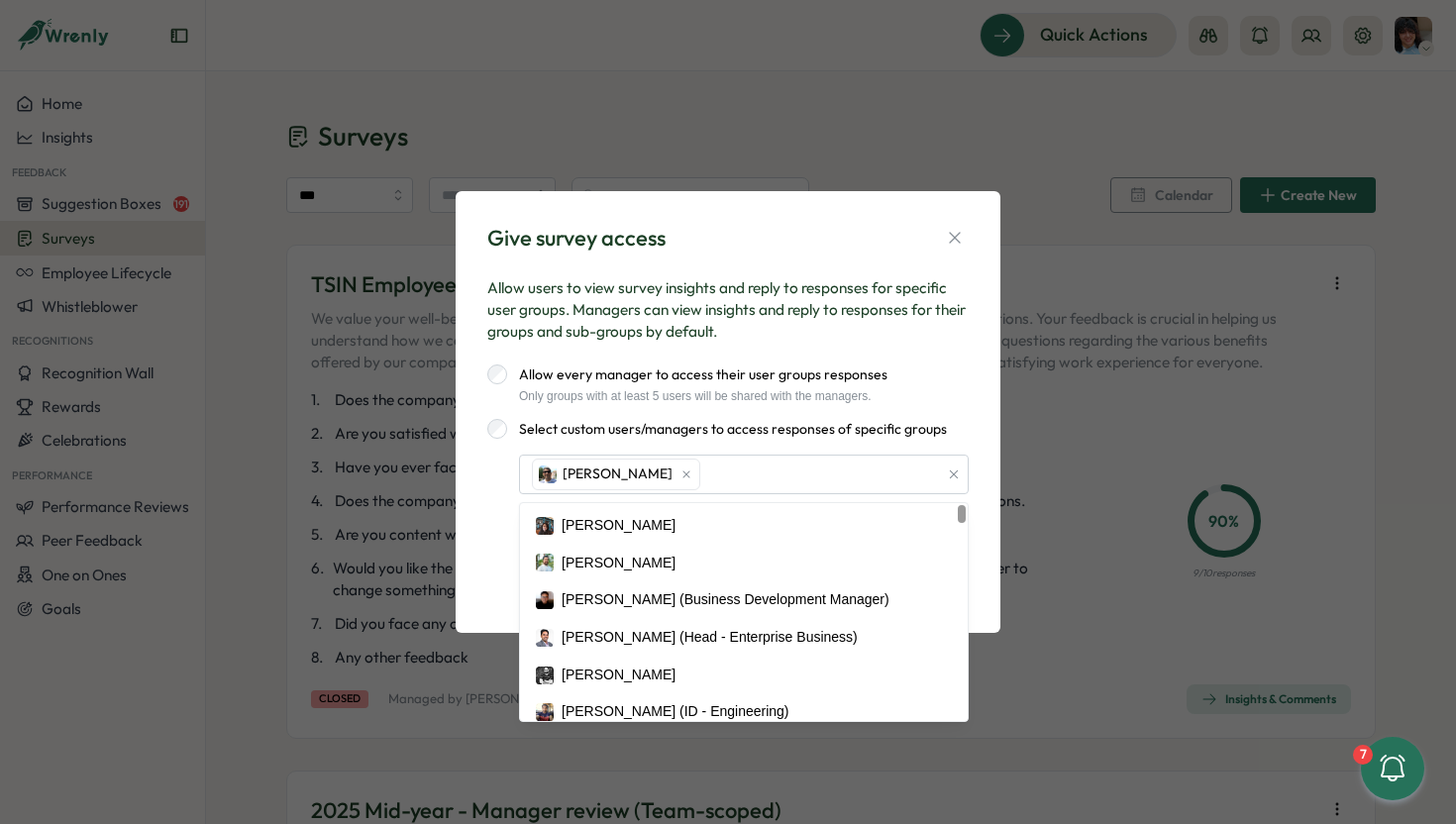
click at [968, 407] on div "Allow every manager to access their user groups responses Only groups with at l…" at bounding box center [728, 453] width 481 height 177
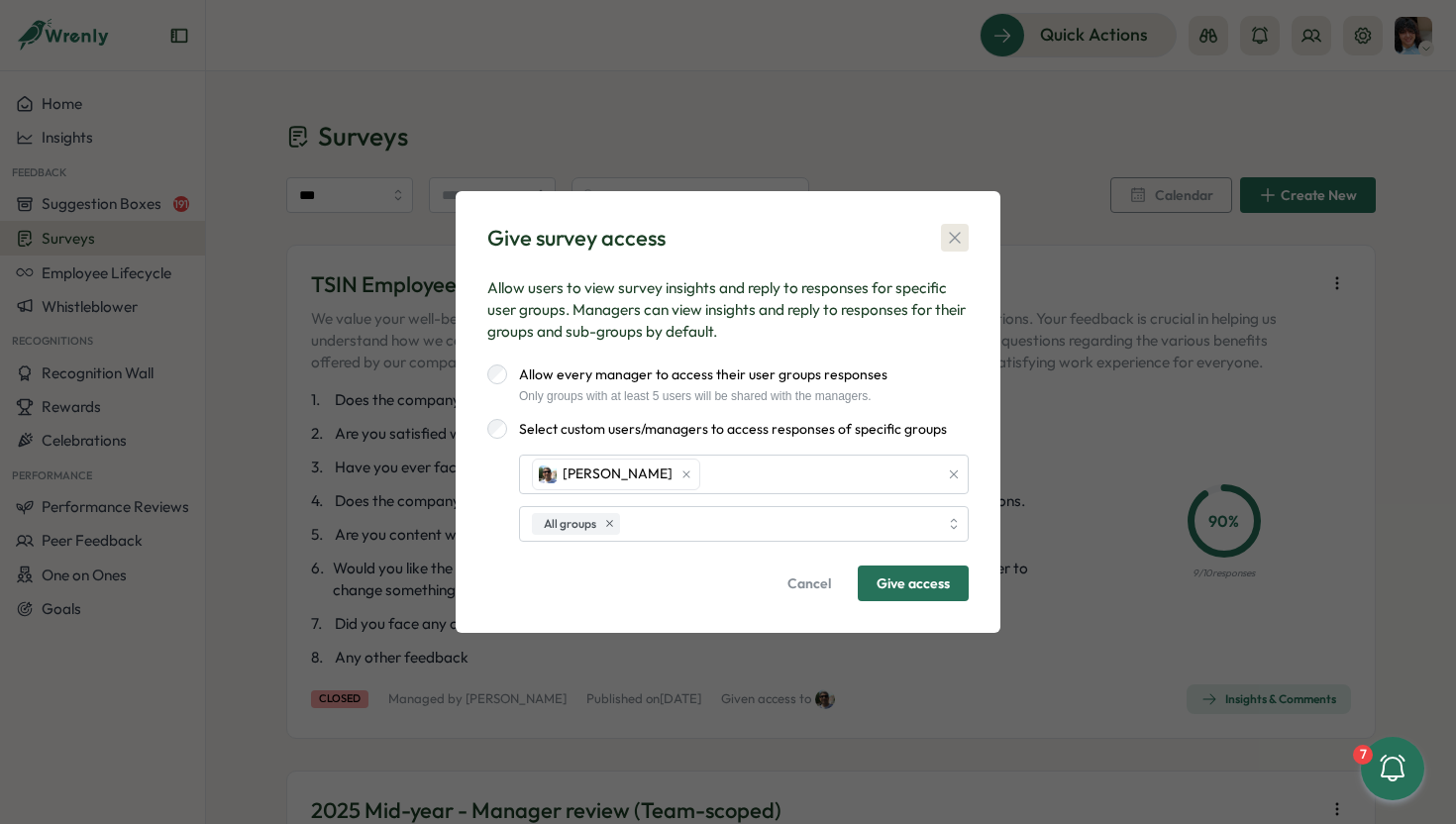
click at [952, 241] on icon "button" at bounding box center [954, 238] width 11 height 11
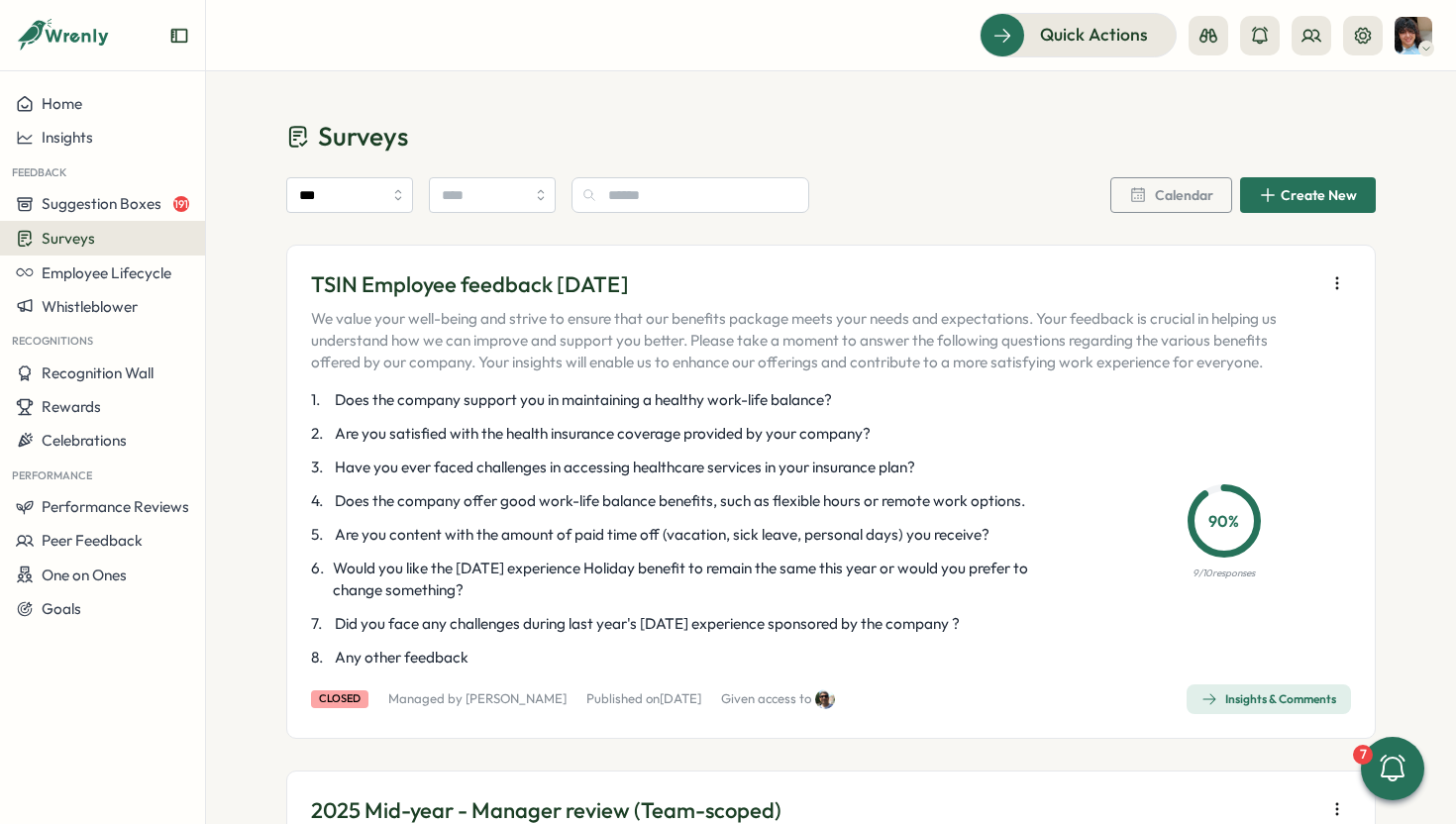
click at [776, 275] on p "TSIN Employee feedback [DATE]" at bounding box center [813, 284] width 1004 height 31
click at [1329, 274] on icon "button" at bounding box center [1337, 283] width 20 height 20
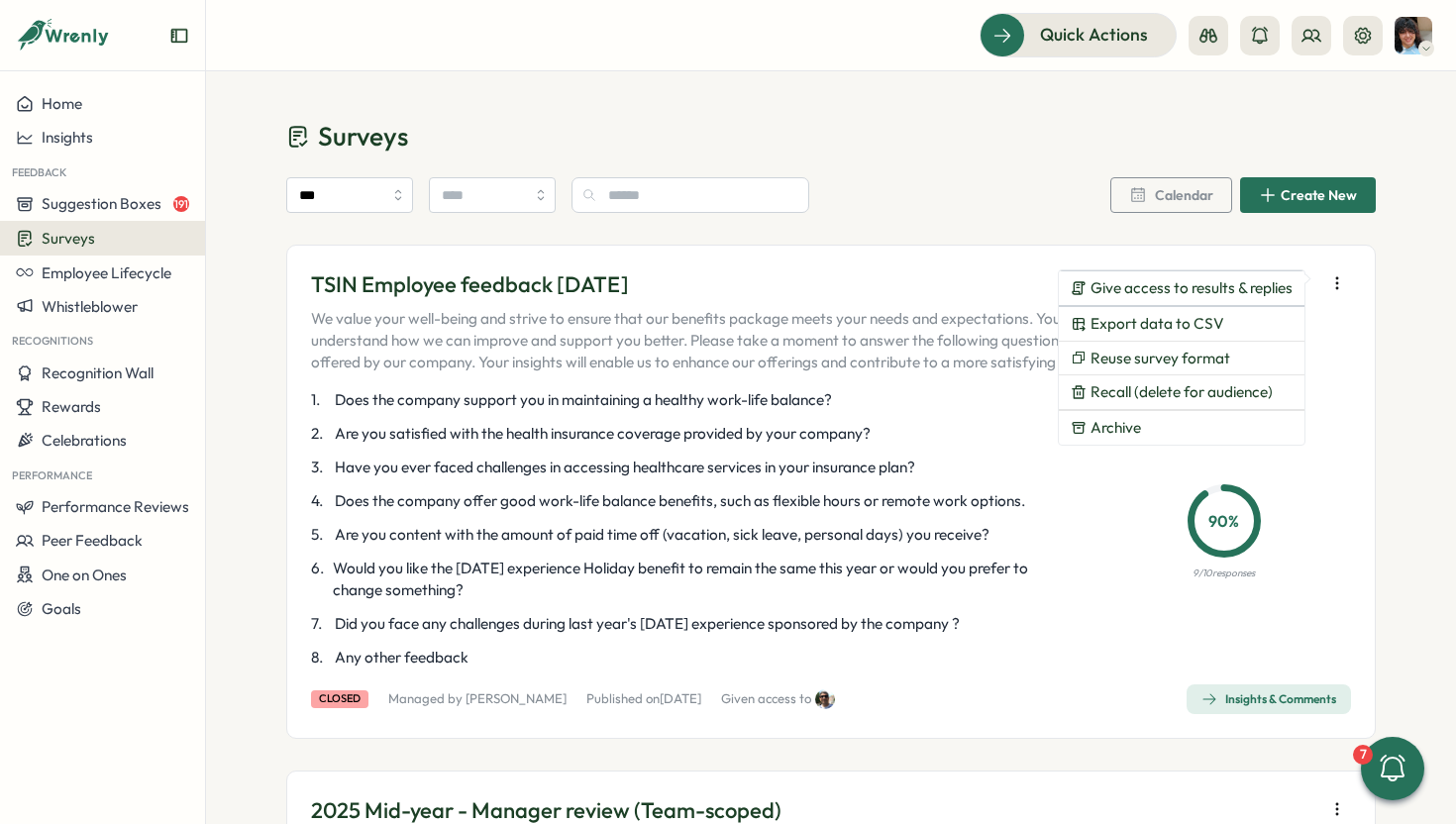
click at [968, 471] on p "3 . Have you ever faced challenges in accessing healthcare services in your ins…" at bounding box center [692, 467] width 763 height 22
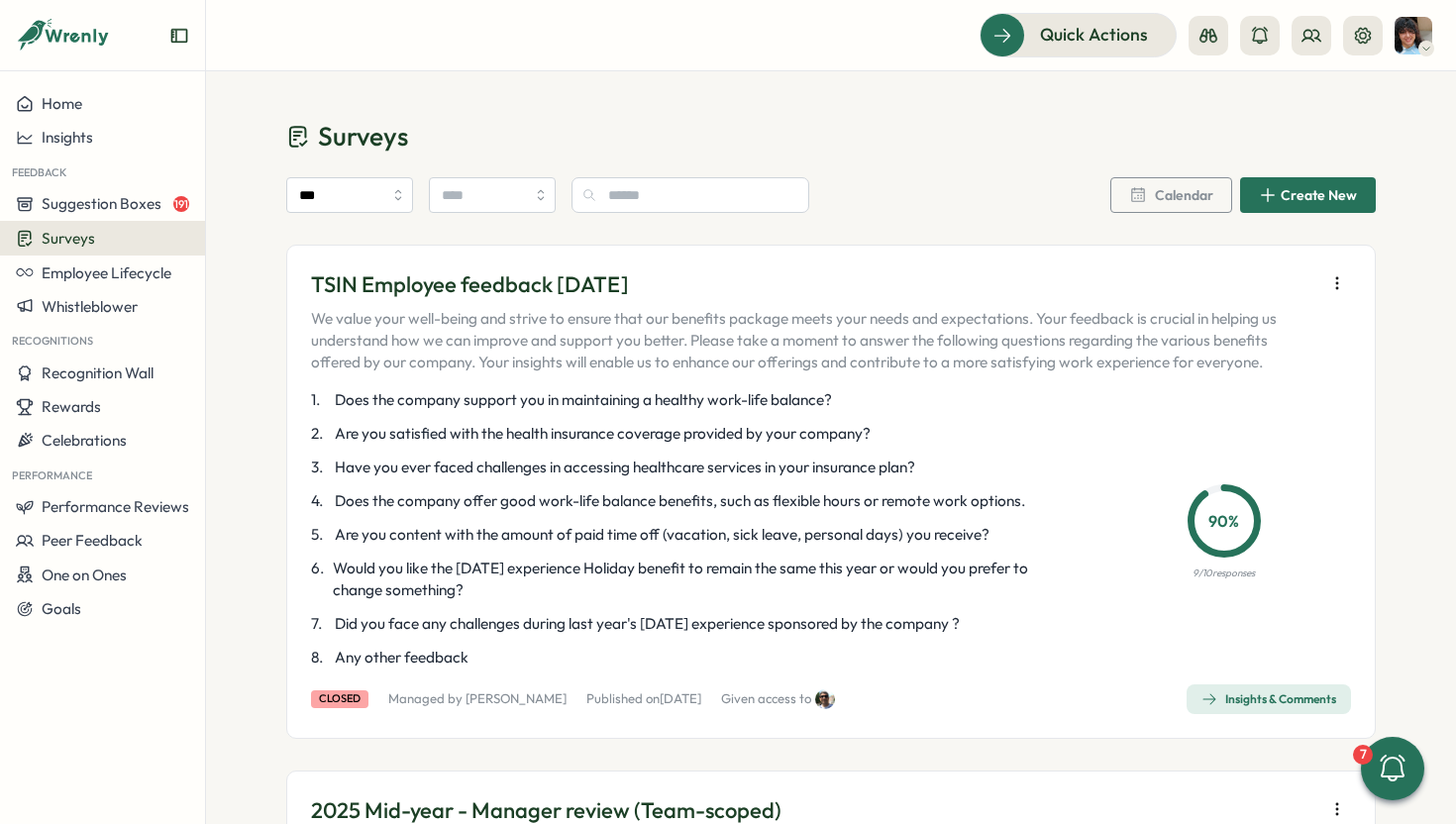
click at [1234, 702] on div "Insights & Comments" at bounding box center [1269, 699] width 135 height 16
